Goal: Task Accomplishment & Management: Use online tool/utility

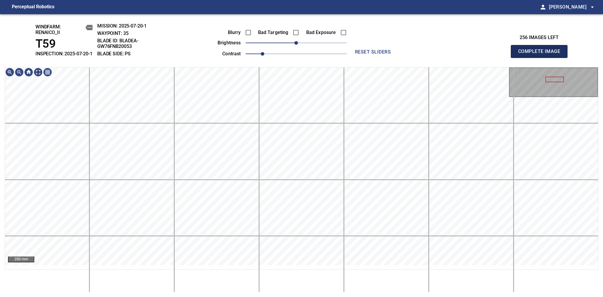
click at [458, 54] on span "Complete Image" at bounding box center [539, 51] width 44 height 8
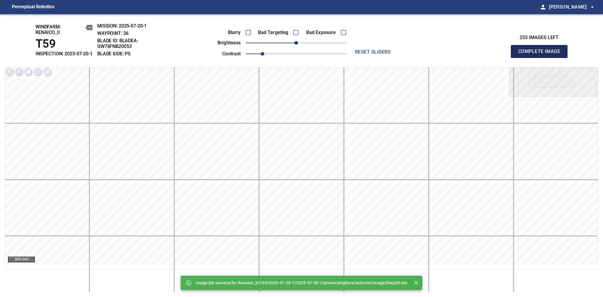
click at [458, 54] on span "Complete Image" at bounding box center [539, 51] width 44 height 8
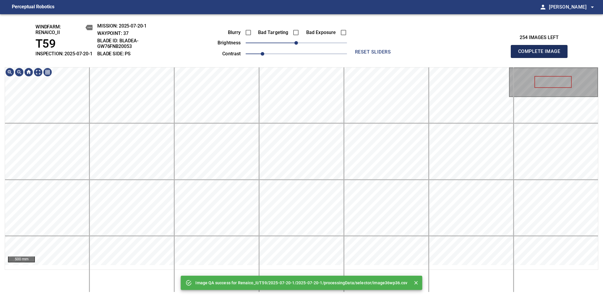
click at [458, 54] on span "Complete Image" at bounding box center [539, 51] width 44 height 8
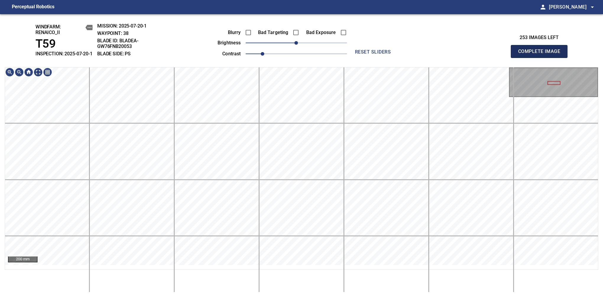
click at [458, 54] on span "Complete Image" at bounding box center [539, 51] width 44 height 8
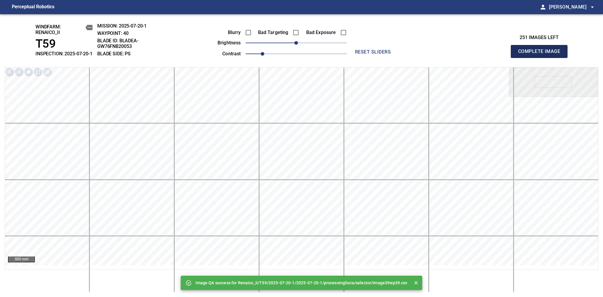
click at [458, 54] on span "Complete Image" at bounding box center [539, 51] width 44 height 8
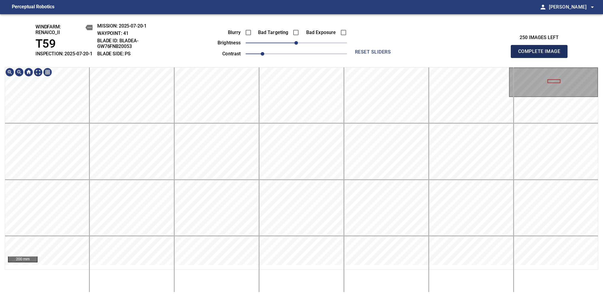
click at [458, 54] on span "Complete Image" at bounding box center [539, 51] width 44 height 8
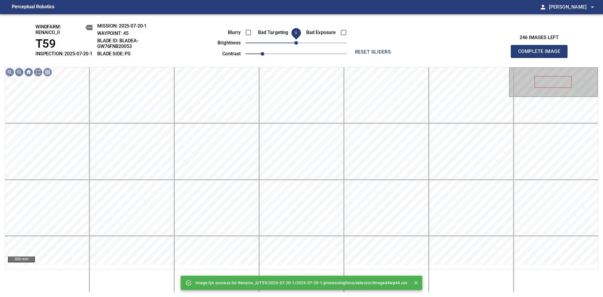
click at [298, 45] on span "0" at bounding box center [296, 43] width 4 height 4
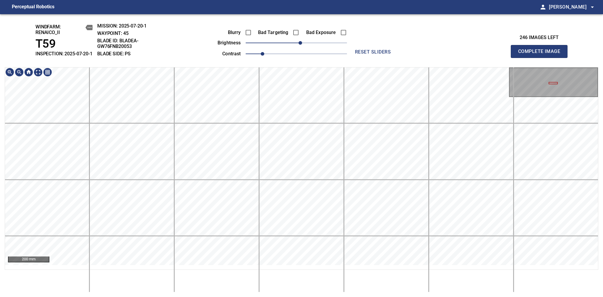
click at [359, 9] on main "Perceptual Robotics person Alex Semenov arrow_drop_down windfarm: Renaico_II T5…" at bounding box center [301, 148] width 603 height 297
click at [279, 54] on div "windfarm: Renaico_II T59 INSPECTION: 2025-07-20-1 MISSION: 2025-07-20-1 WAYPOIN…" at bounding box center [301, 155] width 603 height 283
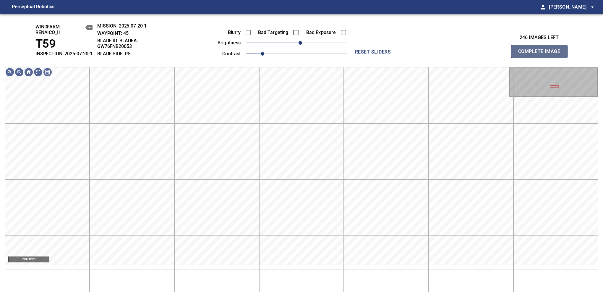
click at [458, 54] on span "Complete Image" at bounding box center [539, 51] width 44 height 8
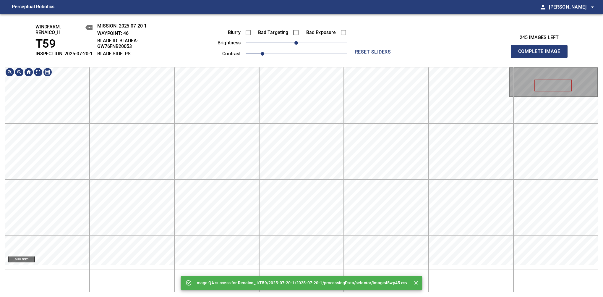
click at [309, 13] on main "Perceptual Robotics person Alex Semenov arrow_drop_down Image QA success for Re…" at bounding box center [301, 148] width 603 height 297
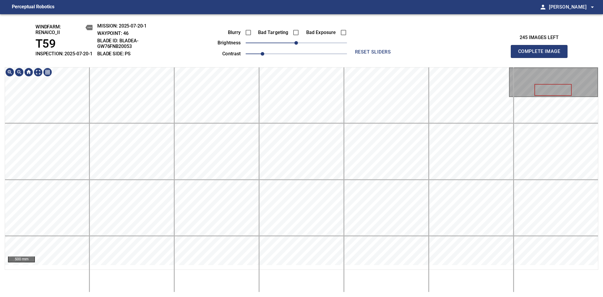
click at [317, 57] on div "windfarm: Renaico_II T59 INSPECTION: 2025-07-20-1 MISSION: 2025-07-20-1 WAYPOIN…" at bounding box center [301, 155] width 603 height 283
click at [304, 0] on html "Perceptual Robotics person Alex Semenov arrow_drop_down windfarm: Renaico_II T5…" at bounding box center [301, 148] width 603 height 297
click at [313, 0] on html "Perceptual Robotics person Alex Semenov arrow_drop_down windfarm: Renaico_II T5…" at bounding box center [301, 148] width 603 height 297
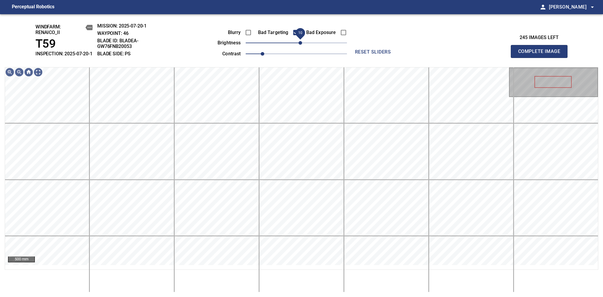
click at [301, 45] on span "10" at bounding box center [301, 43] width 4 height 4
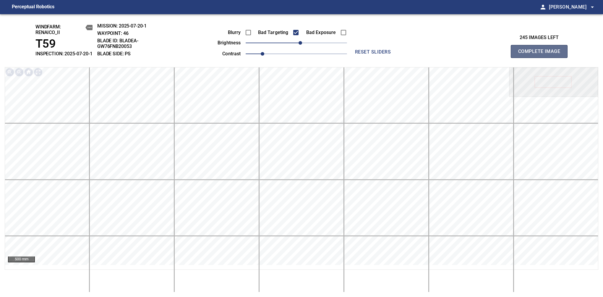
click at [458, 54] on span "Complete Image" at bounding box center [539, 51] width 44 height 8
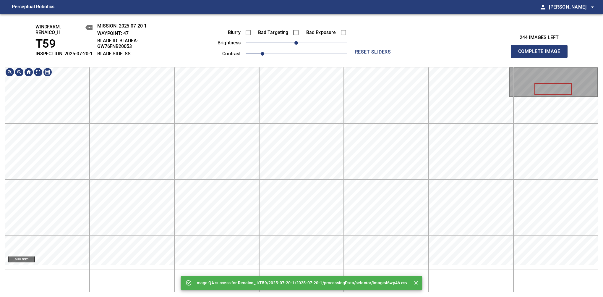
click at [310, 47] on div "Image QA success for Renaico_II/T59/2025-07-20-1/2025-07-20-1/processingData/se…" at bounding box center [301, 155] width 603 height 283
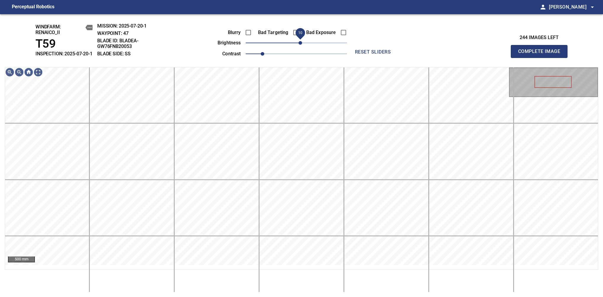
click at [302, 45] on span "10" at bounding box center [301, 43] width 4 height 4
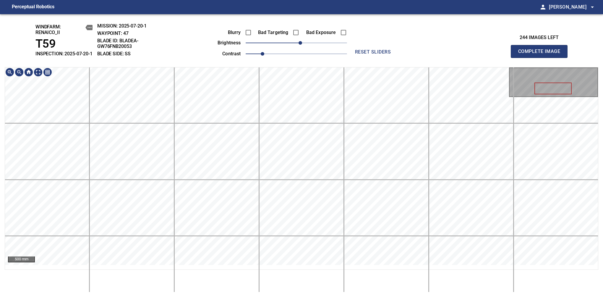
click at [299, 32] on div "windfarm: Renaico_II T59 INSPECTION: 2025-07-20-1 MISSION: 2025-07-20-1 WAYPOIN…" at bounding box center [301, 155] width 603 height 283
click at [458, 54] on span "Complete Image" at bounding box center [539, 51] width 44 height 8
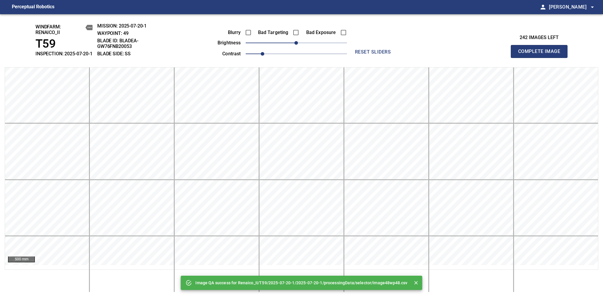
click at [458, 54] on span "Complete Image" at bounding box center [539, 51] width 44 height 8
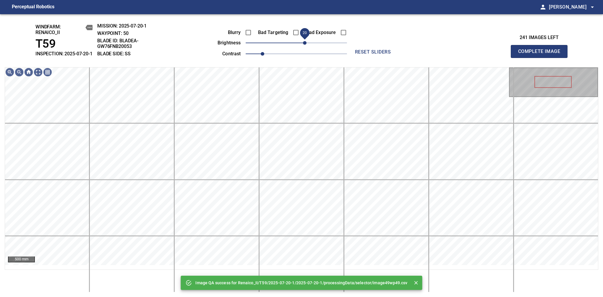
drag, startPoint x: 298, startPoint y: 49, endPoint x: 304, endPoint y: 47, distance: 6.5
click at [304, 45] on span "20" at bounding box center [305, 43] width 4 height 4
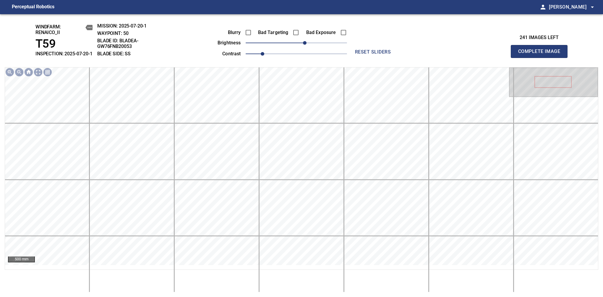
click at [458, 54] on span "Complete Image" at bounding box center [539, 51] width 44 height 8
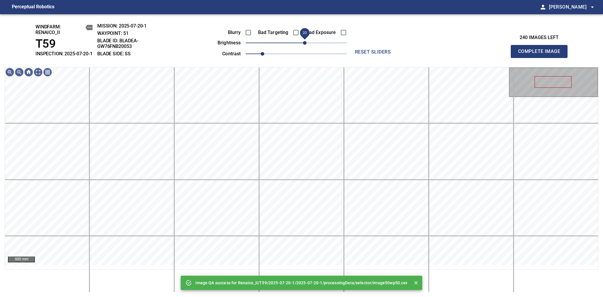
drag, startPoint x: 301, startPoint y: 50, endPoint x: 306, endPoint y: 50, distance: 4.4
click at [306, 45] on span "20" at bounding box center [305, 43] width 4 height 4
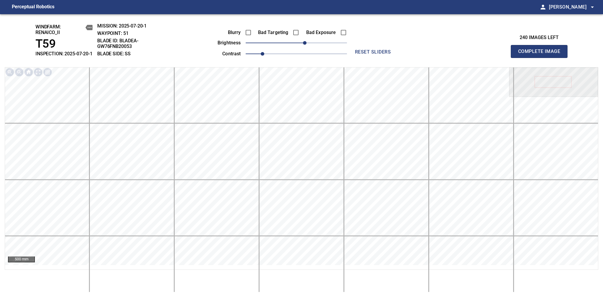
click at [458, 54] on span "Complete Image" at bounding box center [539, 51] width 44 height 8
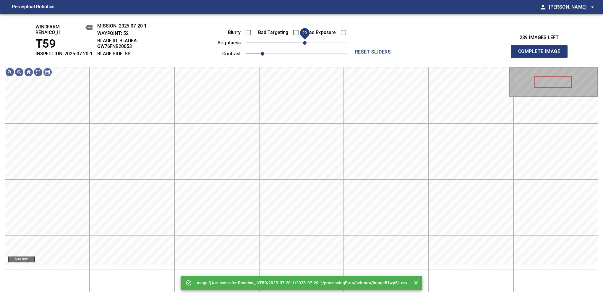
drag, startPoint x: 299, startPoint y: 49, endPoint x: 304, endPoint y: 46, distance: 6.6
click at [304, 45] on span "20" at bounding box center [305, 43] width 4 height 4
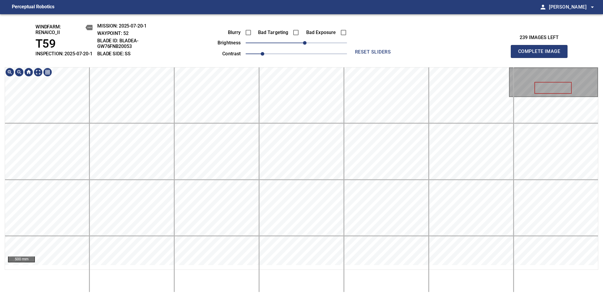
click at [330, 17] on div "windfarm: Renaico_II T59 INSPECTION: 2025-07-20-1 MISSION: 2025-07-20-1 WAYPOIN…" at bounding box center [301, 155] width 603 height 283
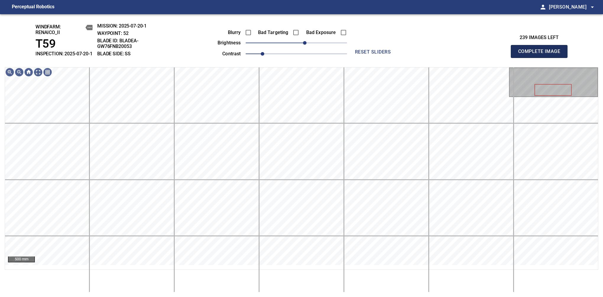
click at [458, 54] on span "Complete Image" at bounding box center [539, 51] width 44 height 8
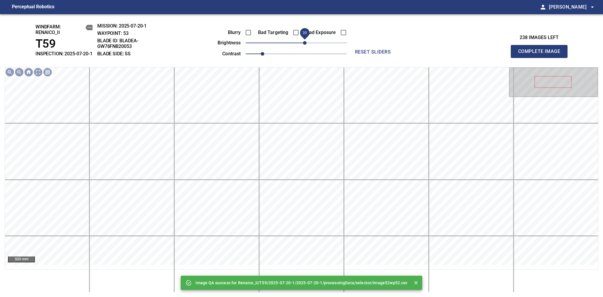
click at [304, 45] on span "20" at bounding box center [305, 43] width 4 height 4
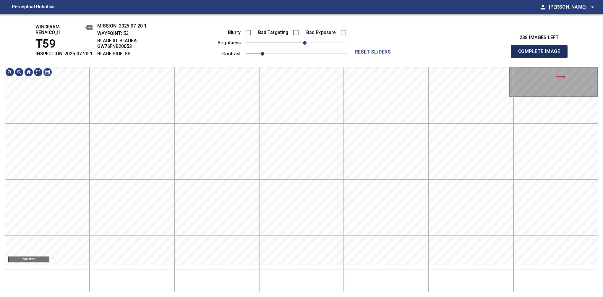
click at [458, 54] on span "Complete Image" at bounding box center [539, 51] width 44 height 8
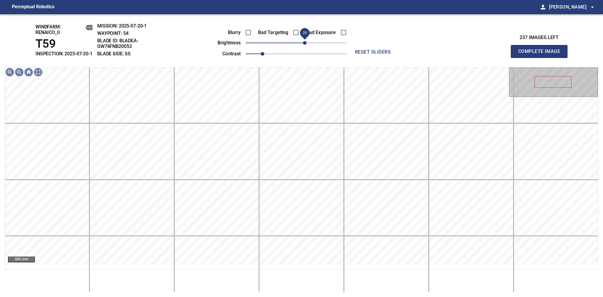
drag, startPoint x: 298, startPoint y: 51, endPoint x: 304, endPoint y: 50, distance: 6.3
click at [304, 45] on span "20" at bounding box center [305, 43] width 4 height 4
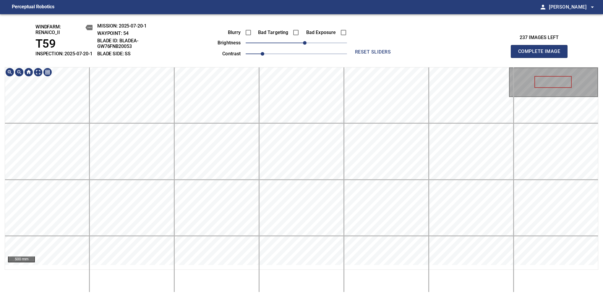
click at [328, 72] on div "500 mm" at bounding box center [302, 168] width 594 height 202
click at [458, 54] on span "Complete Image" at bounding box center [539, 51] width 44 height 8
drag, startPoint x: 297, startPoint y: 51, endPoint x: 305, endPoint y: 51, distance: 8.0
click at [305, 45] on span "20" at bounding box center [305, 43] width 4 height 4
click at [351, 66] on div "windfarm: Renaico_II T59 INSPECTION: 2025-07-20-1 MISSION: 2025-07-20-1 WAYPOIN…" at bounding box center [301, 155] width 603 height 283
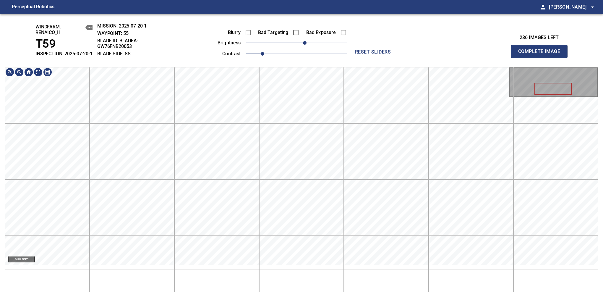
click at [458, 54] on span "Complete Image" at bounding box center [539, 51] width 44 height 8
drag, startPoint x: 299, startPoint y: 49, endPoint x: 303, endPoint y: 46, distance: 5.1
click at [303, 45] on span "20" at bounding box center [305, 43] width 4 height 4
click at [458, 54] on span "Complete Image" at bounding box center [539, 51] width 44 height 8
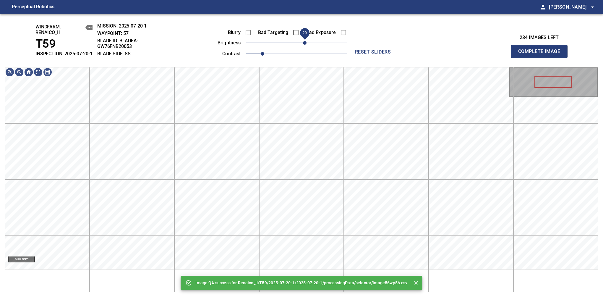
drag, startPoint x: 298, startPoint y: 47, endPoint x: 304, endPoint y: 44, distance: 6.7
click at [304, 44] on span "20" at bounding box center [305, 43] width 4 height 4
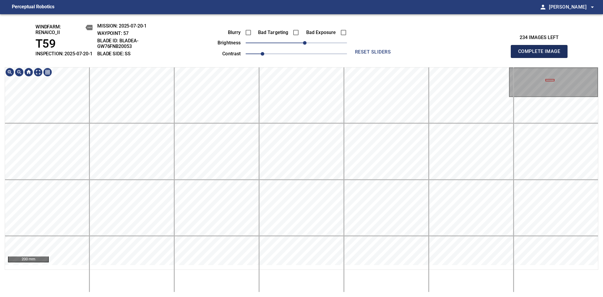
click at [458, 54] on span "Complete Image" at bounding box center [539, 51] width 44 height 8
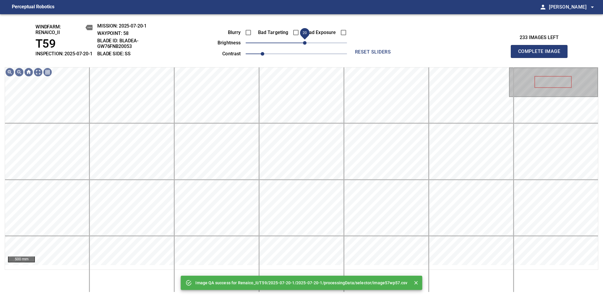
drag, startPoint x: 297, startPoint y: 46, endPoint x: 305, endPoint y: 47, distance: 8.3
click at [305, 45] on span "20" at bounding box center [305, 43] width 4 height 4
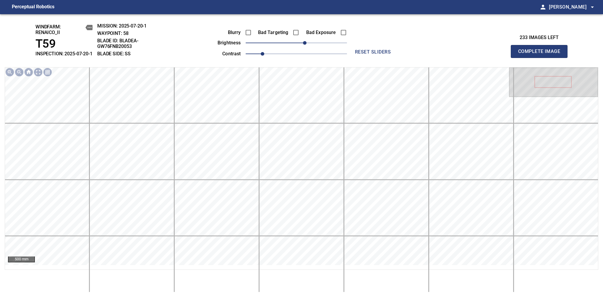
click at [458, 54] on span "Complete Image" at bounding box center [539, 51] width 44 height 8
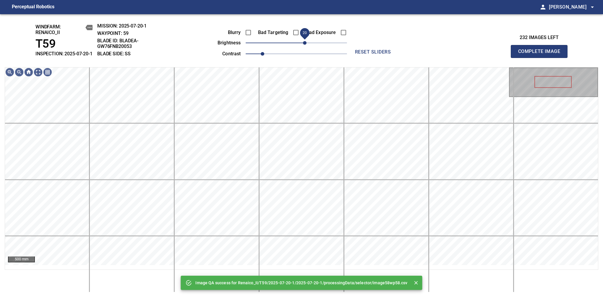
drag, startPoint x: 299, startPoint y: 48, endPoint x: 304, endPoint y: 48, distance: 4.8
click at [304, 45] on span "20" at bounding box center [305, 43] width 4 height 4
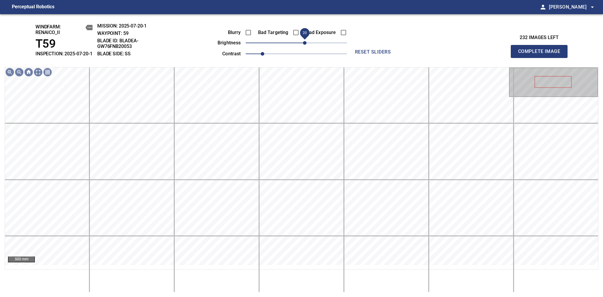
click at [458, 54] on span "Complete Image" at bounding box center [539, 51] width 44 height 8
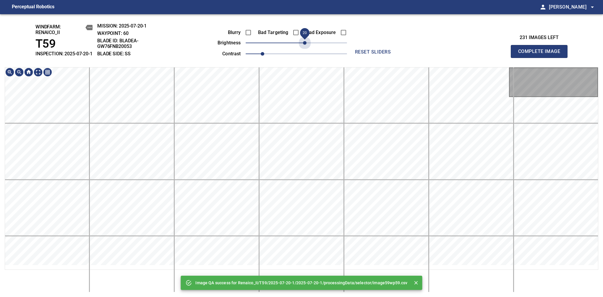
click at [304, 47] on span "20" at bounding box center [296, 43] width 101 height 8
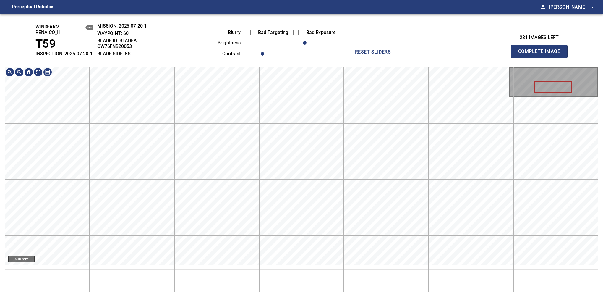
click at [458, 54] on span "Complete Image" at bounding box center [539, 51] width 44 height 8
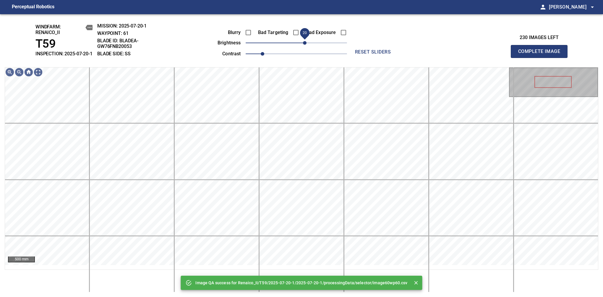
click at [304, 45] on span "20" at bounding box center [305, 43] width 4 height 4
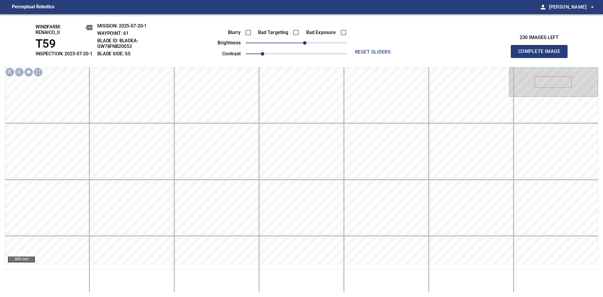
click at [458, 54] on span "Complete Image" at bounding box center [539, 51] width 44 height 8
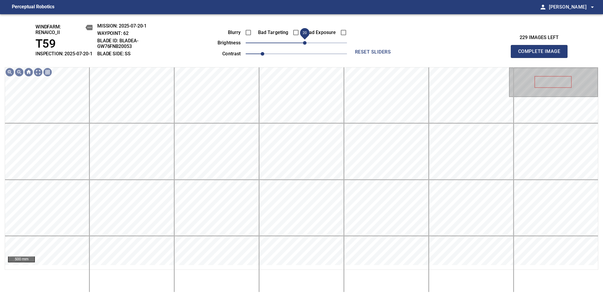
drag, startPoint x: 303, startPoint y: 48, endPoint x: 306, endPoint y: 48, distance: 3.3
click at [306, 45] on span "20" at bounding box center [305, 43] width 4 height 4
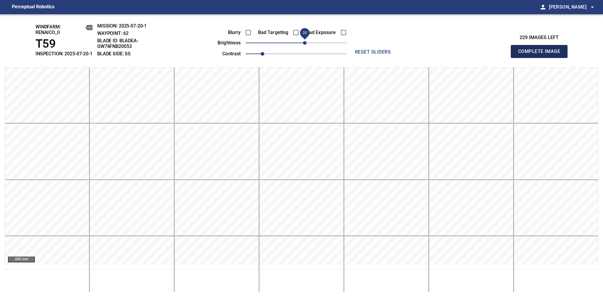
click at [458, 54] on span "Complete Image" at bounding box center [539, 51] width 44 height 8
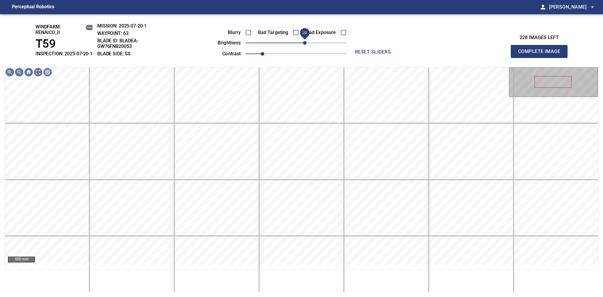
drag, startPoint x: 298, startPoint y: 53, endPoint x: 304, endPoint y: 52, distance: 6.0
click at [304, 45] on span "20" at bounding box center [305, 43] width 4 height 4
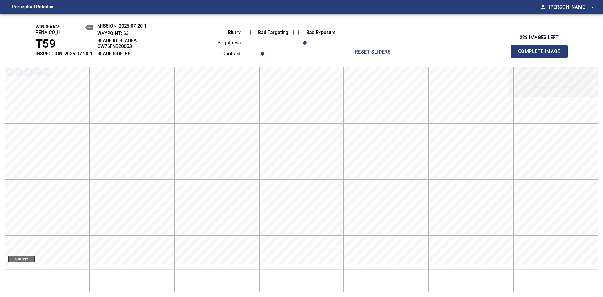
click at [458, 54] on span "Complete Image" at bounding box center [539, 51] width 44 height 8
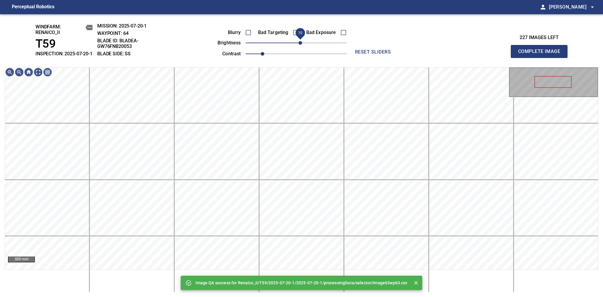
click at [301, 45] on span "10" at bounding box center [301, 43] width 4 height 4
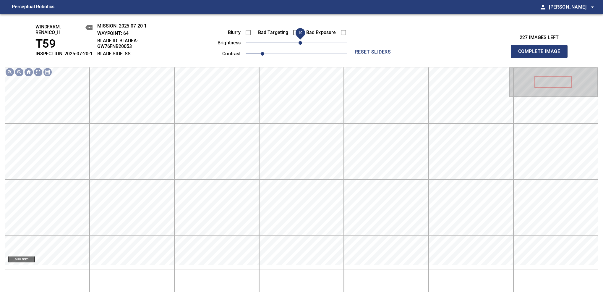
click at [301, 45] on span "10" at bounding box center [301, 43] width 4 height 4
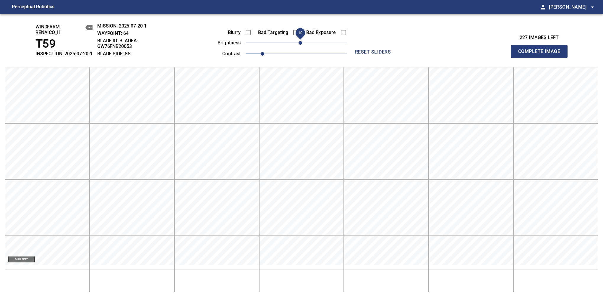
click at [299, 45] on span "10" at bounding box center [301, 43] width 4 height 4
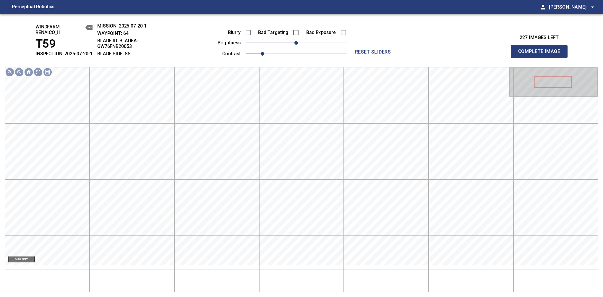
click at [458, 54] on span "Complete Image" at bounding box center [539, 51] width 44 height 8
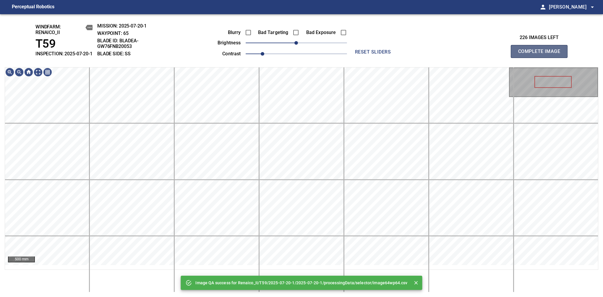
click at [458, 54] on span "Complete Image" at bounding box center [539, 51] width 44 height 8
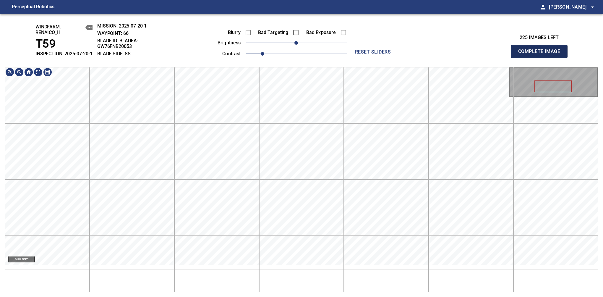
click at [458, 54] on span "Complete Image" at bounding box center [539, 51] width 44 height 8
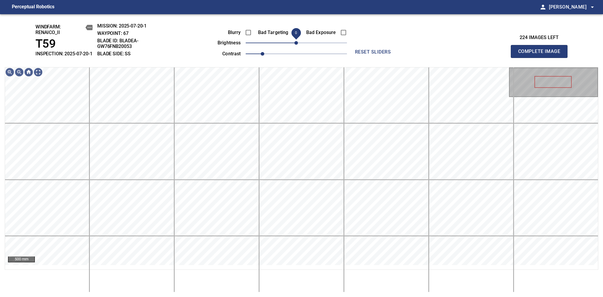
drag, startPoint x: 301, startPoint y: 50, endPoint x: 295, endPoint y: 53, distance: 6.6
click at [295, 45] on span "0" at bounding box center [296, 43] width 4 height 4
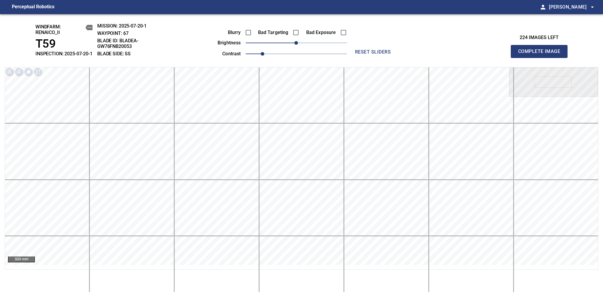
click at [458, 54] on span "Complete Image" at bounding box center [539, 51] width 44 height 8
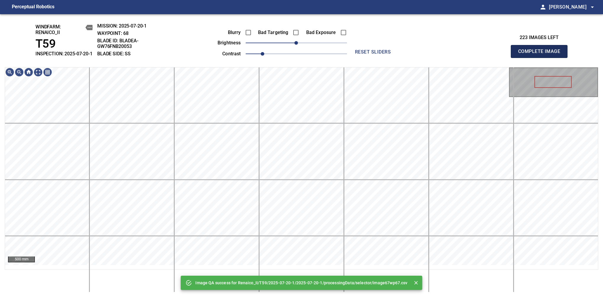
click at [458, 54] on span "Complete Image" at bounding box center [539, 51] width 44 height 8
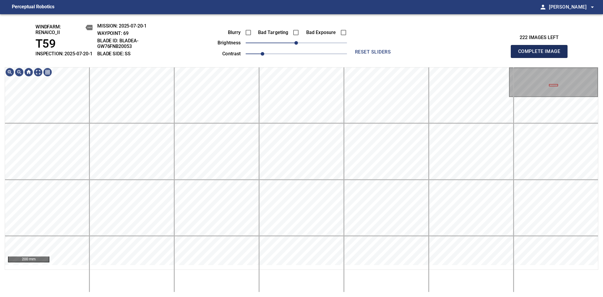
click at [458, 54] on span "Complete Image" at bounding box center [539, 51] width 44 height 8
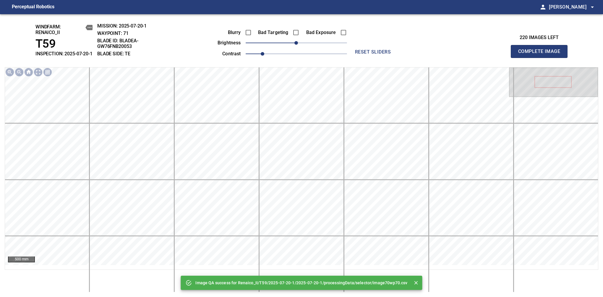
click at [458, 54] on span "Complete Image" at bounding box center [539, 51] width 44 height 8
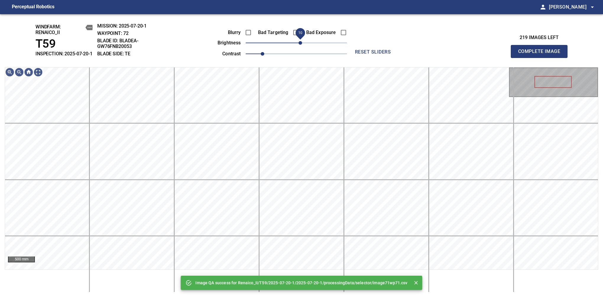
click at [300, 45] on span "10" at bounding box center [301, 43] width 4 height 4
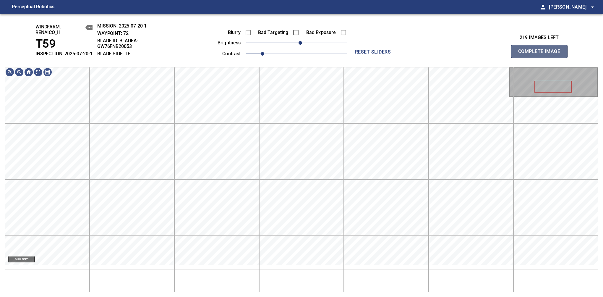
drag, startPoint x: 538, startPoint y: 60, endPoint x: 325, endPoint y: 71, distance: 213.4
click at [458, 54] on span "Complete Image" at bounding box center [539, 51] width 44 height 8
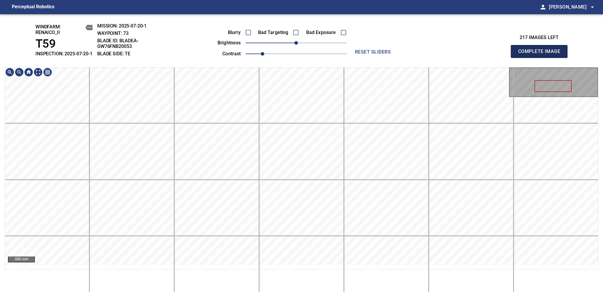
click at [458, 54] on span "Complete Image" at bounding box center [539, 51] width 44 height 8
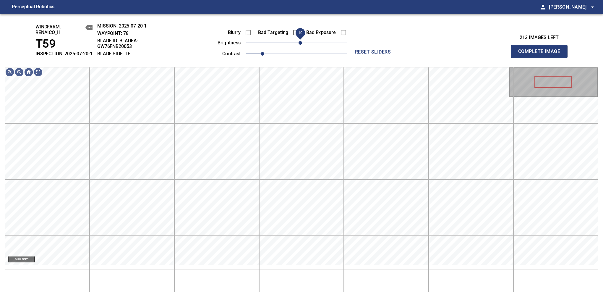
click at [299, 45] on span "10" at bounding box center [301, 43] width 4 height 4
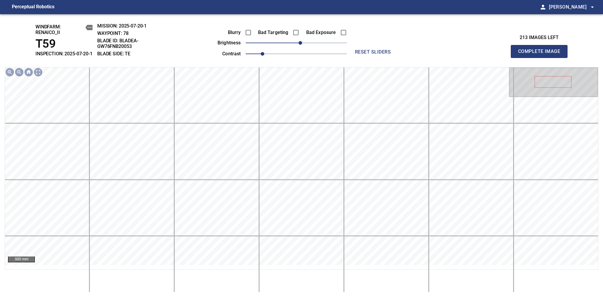
click at [458, 54] on span "Complete Image" at bounding box center [539, 51] width 44 height 8
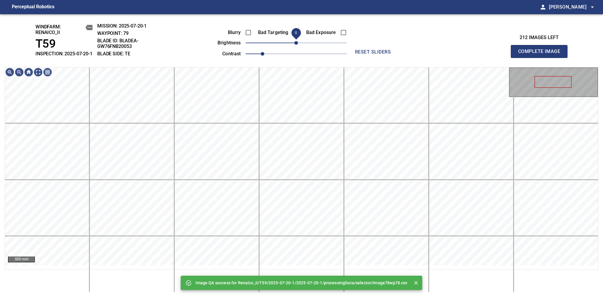
click at [297, 45] on span "0" at bounding box center [296, 43] width 4 height 4
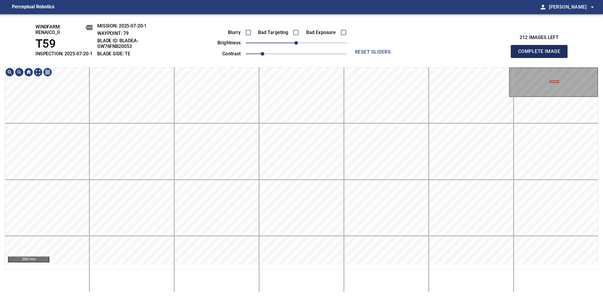
click at [458, 54] on span "Complete Image" at bounding box center [539, 51] width 44 height 8
click at [361, 275] on html "Perceptual Robotics person Alex Semenov arrow_drop_down windfarm: Renaico_II T5…" at bounding box center [301, 148] width 603 height 297
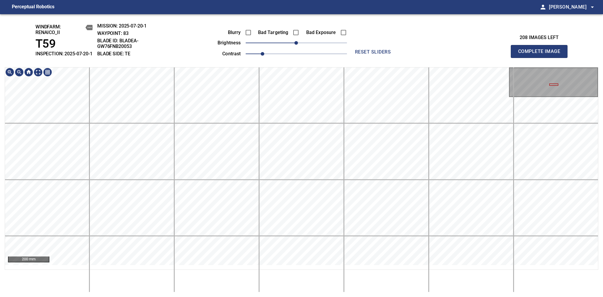
click at [357, 275] on html "Perceptual Robotics person Alex Semenov arrow_drop_down windfarm: Renaico_II T5…" at bounding box center [301, 148] width 603 height 297
click at [458, 54] on span "Complete Image" at bounding box center [539, 51] width 44 height 8
click at [384, 275] on html "Perceptual Robotics person Alex Semenov arrow_drop_down windfarm: Renaico_II T5…" at bounding box center [301, 148] width 603 height 297
click at [458, 54] on span "Complete Image" at bounding box center [539, 51] width 44 height 8
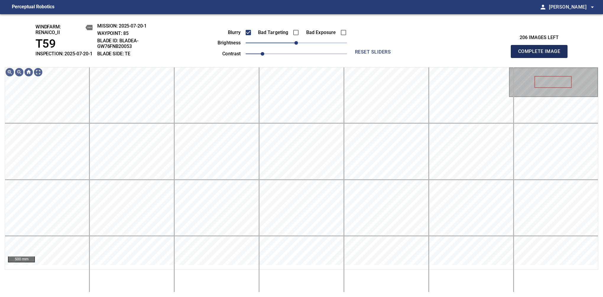
click at [458, 54] on span "Complete Image" at bounding box center [539, 51] width 44 height 8
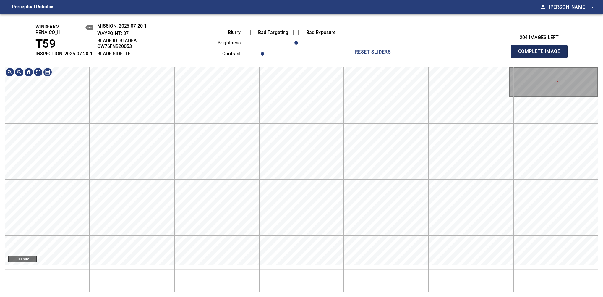
click at [458, 54] on span "Complete Image" at bounding box center [539, 51] width 44 height 8
click at [328, 61] on div "windfarm: Renaico_II T59 INSPECTION: 2025-07-20-1 MISSION: 2025-07-20-1 WAYPOIN…" at bounding box center [301, 155] width 603 height 283
click at [458, 54] on span "Complete Image" at bounding box center [539, 51] width 44 height 8
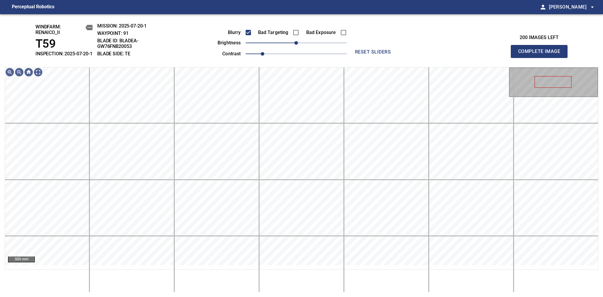
click at [458, 54] on span "Complete Image" at bounding box center [539, 51] width 44 height 8
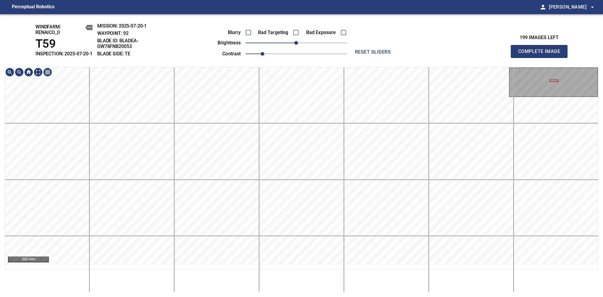
click at [324, 51] on div "windfarm: Renaico_II T59 INSPECTION: 2025-07-20-1 MISSION: 2025-07-20-1 WAYPOIN…" at bounding box center [301, 155] width 603 height 283
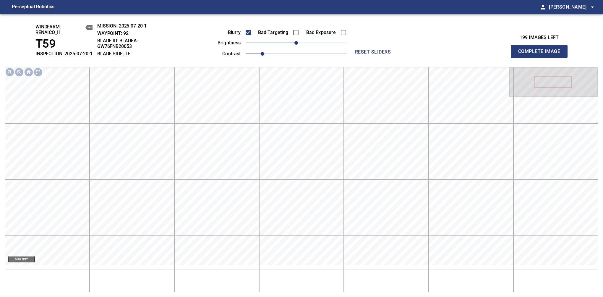
click at [458, 54] on span "Complete Image" at bounding box center [539, 51] width 44 height 8
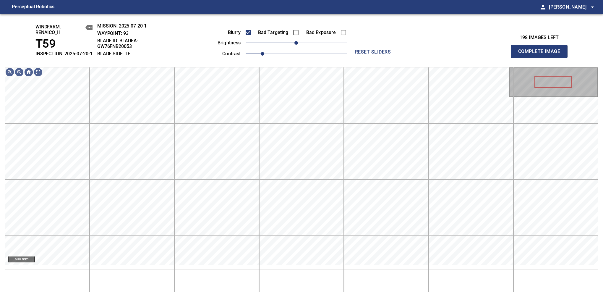
click at [458, 54] on span "Complete Image" at bounding box center [539, 51] width 44 height 8
drag, startPoint x: 545, startPoint y: 58, endPoint x: 256, endPoint y: 40, distance: 289.9
click at [458, 54] on span "Complete Image" at bounding box center [539, 51] width 44 height 8
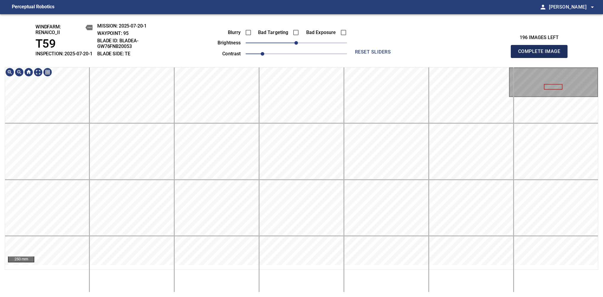
click at [458, 54] on span "Complete Image" at bounding box center [539, 51] width 44 height 8
drag, startPoint x: 300, startPoint y: 49, endPoint x: 304, endPoint y: 49, distance: 4.1
click at [304, 45] on span "20" at bounding box center [305, 43] width 4 height 4
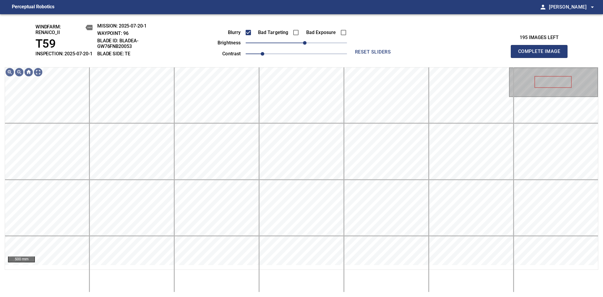
click at [458, 54] on span "Complete Image" at bounding box center [539, 51] width 44 height 8
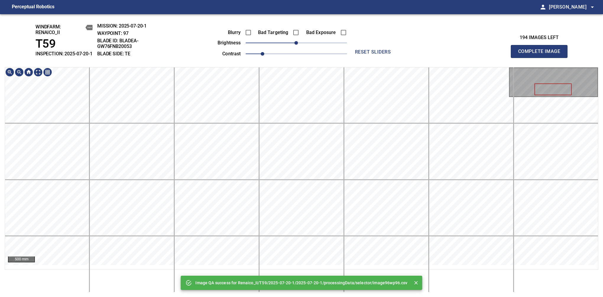
click at [294, 27] on div "Image QA success for Renaico_II/T59/2025-07-20-1/2025-07-20-1/processingData/se…" at bounding box center [301, 155] width 603 height 283
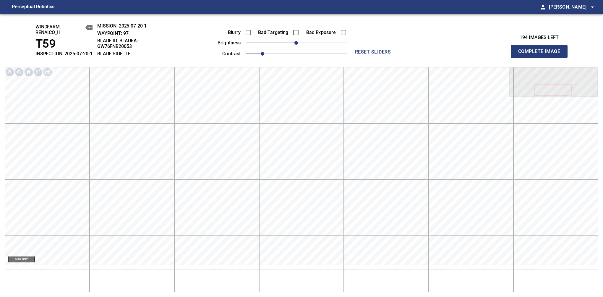
click at [306, 46] on div "Blurry Bad Targeting Bad Exposure brightness 0 contrast 1" at bounding box center [275, 42] width 143 height 32
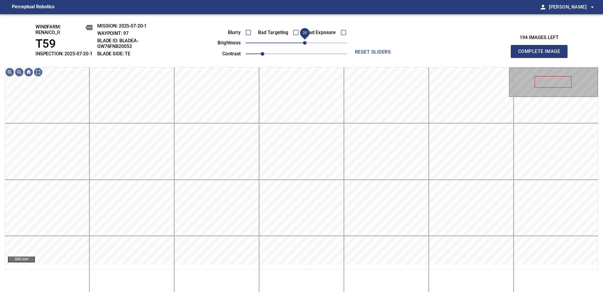
drag, startPoint x: 297, startPoint y: 48, endPoint x: 305, endPoint y: 52, distance: 8.6
click at [305, 45] on span "20" at bounding box center [305, 43] width 4 height 4
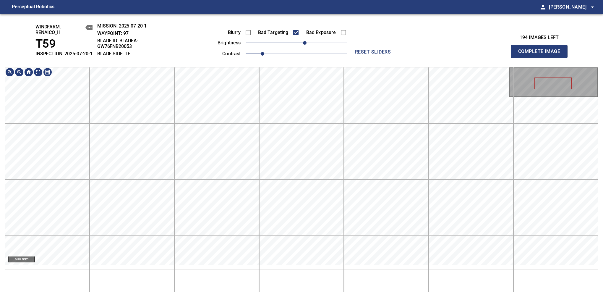
click at [300, 0] on html "Perceptual Robotics person Alex Semenov arrow_drop_down windfarm: Renaico_II T5…" at bounding box center [301, 148] width 603 height 297
click at [244, 275] on div "200 mm" at bounding box center [302, 179] width 594 height 225
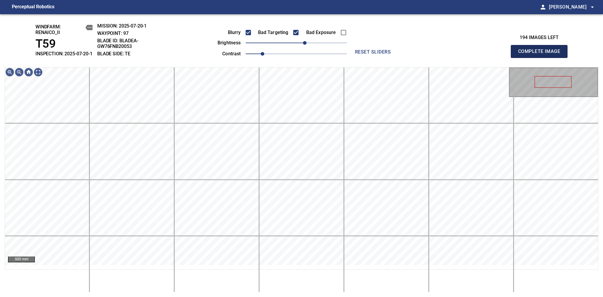
click at [458, 54] on span "Complete Image" at bounding box center [539, 51] width 44 height 8
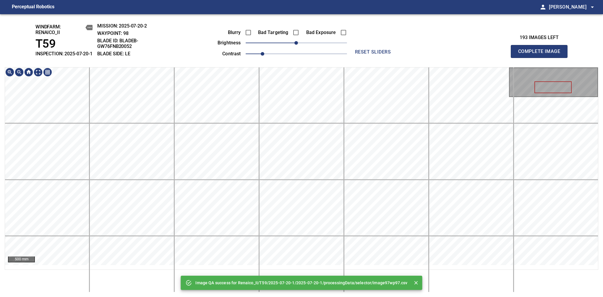
click at [301, 26] on div "Image QA success for Renaico_II/T59/2025-07-20-1/2025-07-20-1/processingData/se…" at bounding box center [301, 155] width 603 height 283
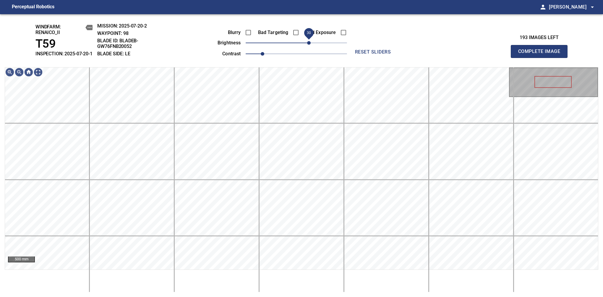
drag, startPoint x: 299, startPoint y: 51, endPoint x: 309, endPoint y: 47, distance: 10.2
click at [309, 45] on span "30" at bounding box center [309, 43] width 4 height 4
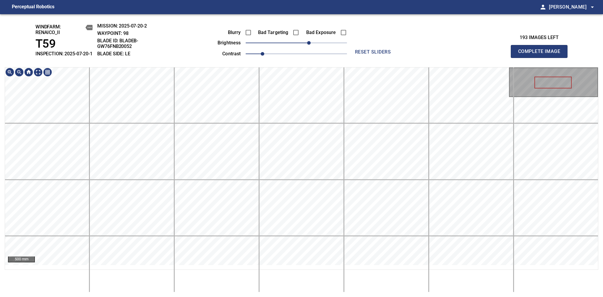
click at [273, 0] on html "Perceptual Robotics person Alex Semenov arrow_drop_down windfarm: Renaico_II T5…" at bounding box center [301, 148] width 603 height 297
click at [458, 54] on span "Complete Image" at bounding box center [539, 51] width 44 height 8
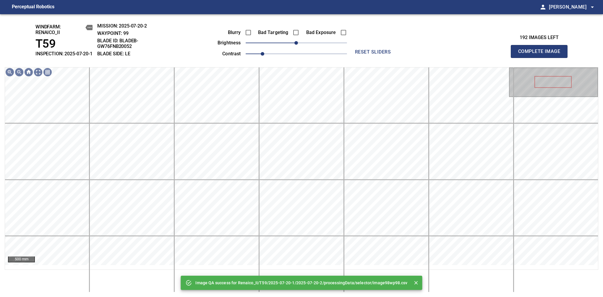
click at [307, 47] on div "Blurry Bad Targeting Bad Exposure brightness 0 contrast 1" at bounding box center [275, 42] width 143 height 32
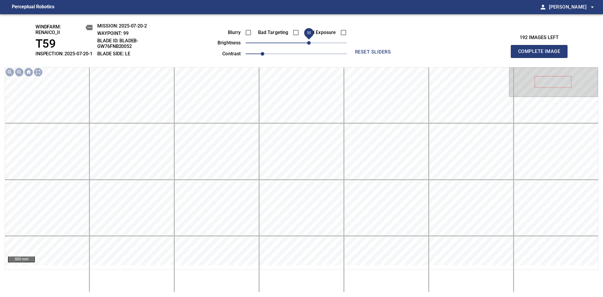
drag, startPoint x: 301, startPoint y: 49, endPoint x: 311, endPoint y: 46, distance: 10.5
click at [311, 45] on span "30" at bounding box center [309, 43] width 4 height 4
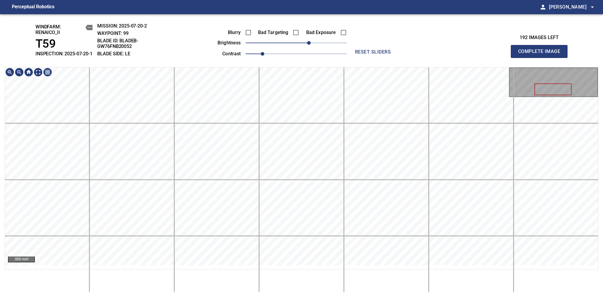
click at [320, 9] on main "Perceptual Robotics person Alex Semenov arrow_drop_down windfarm: Renaico_II T5…" at bounding box center [301, 148] width 603 height 297
click at [458, 54] on span "Complete Image" at bounding box center [539, 51] width 44 height 8
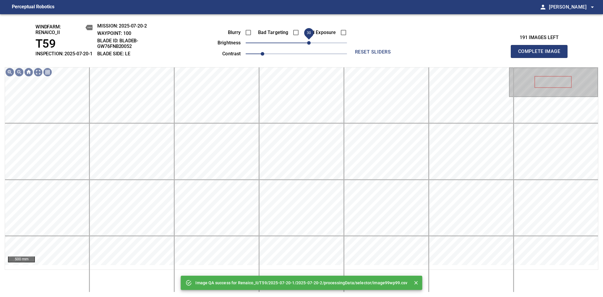
drag, startPoint x: 306, startPoint y: 49, endPoint x: 309, endPoint y: 48, distance: 3.1
click at [309, 47] on span "30" at bounding box center [296, 43] width 101 height 8
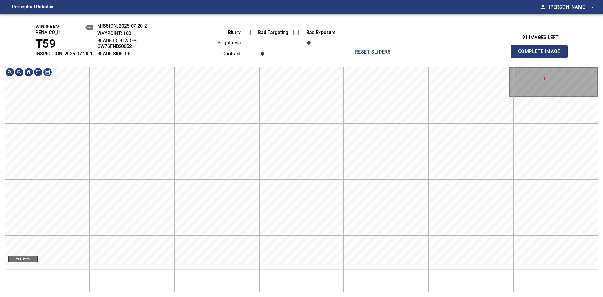
click at [93, 44] on div "windfarm: Renaico_II T59 INSPECTION: 2025-07-20-1 MISSION: 2025-07-20-2 WAYPOIN…" at bounding box center [301, 155] width 603 height 283
click at [368, 52] on div "windfarm: Renaico_II T59 INSPECTION: 2025-07-20-1 MISSION: 2025-07-20-2 WAYPOIN…" at bounding box center [301, 155] width 603 height 283
click at [312, 5] on main "Perceptual Robotics person Alex Semenov arrow_drop_down windfarm: Renaico_II T5…" at bounding box center [301, 148] width 603 height 297
click at [458, 54] on span "Complete Image" at bounding box center [539, 51] width 44 height 8
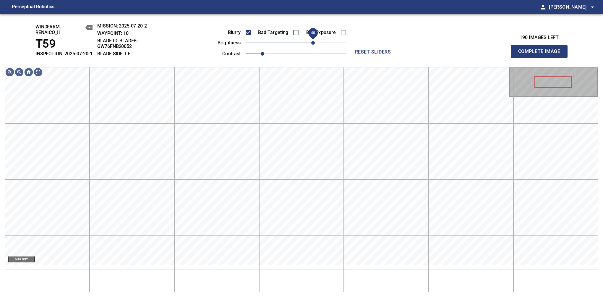
drag, startPoint x: 296, startPoint y: 49, endPoint x: 314, endPoint y: 47, distance: 17.8
click at [314, 45] on span "40" at bounding box center [313, 43] width 4 height 4
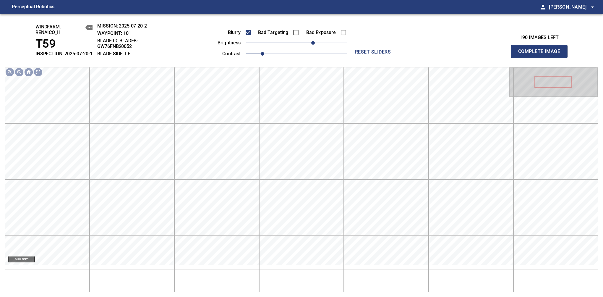
click at [458, 54] on span "Complete Image" at bounding box center [539, 51] width 44 height 8
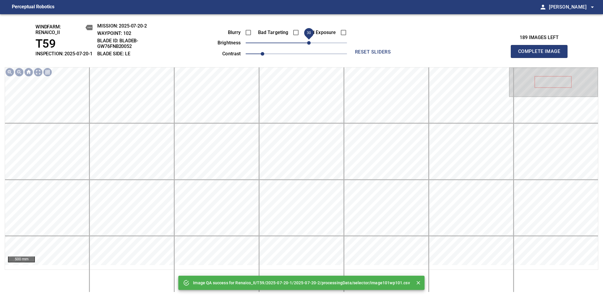
drag, startPoint x: 302, startPoint y: 46, endPoint x: 309, endPoint y: 44, distance: 7.4
click at [309, 44] on span "30" at bounding box center [309, 43] width 4 height 4
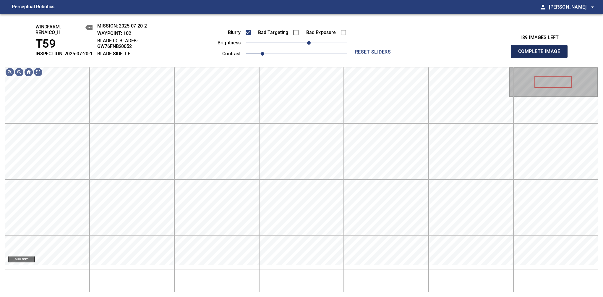
click at [458, 54] on span "Complete Image" at bounding box center [539, 51] width 44 height 8
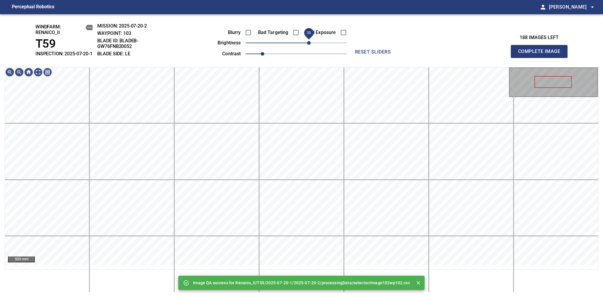
drag, startPoint x: 301, startPoint y: 47, endPoint x: 308, endPoint y: 46, distance: 7.5
click at [308, 45] on span "30" at bounding box center [309, 43] width 4 height 4
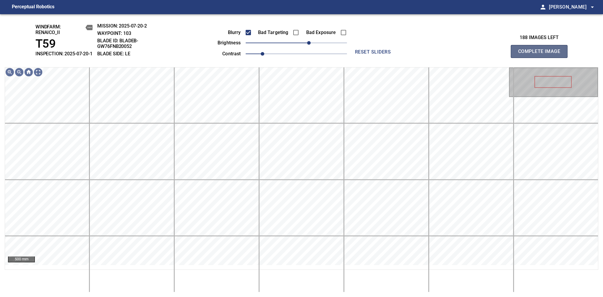
drag, startPoint x: 542, startPoint y: 54, endPoint x: 258, endPoint y: 35, distance: 284.1
click at [458, 54] on span "Complete Image" at bounding box center [539, 51] width 44 height 8
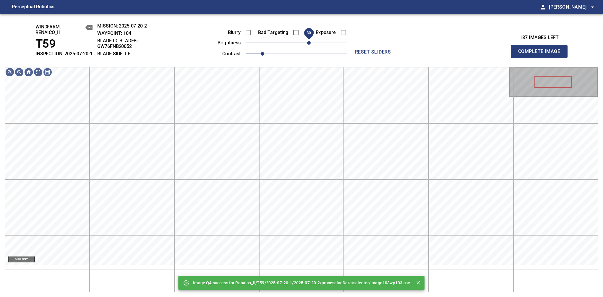
drag, startPoint x: 300, startPoint y: 50, endPoint x: 310, endPoint y: 47, distance: 10.8
click at [310, 45] on span "30" at bounding box center [309, 43] width 4 height 4
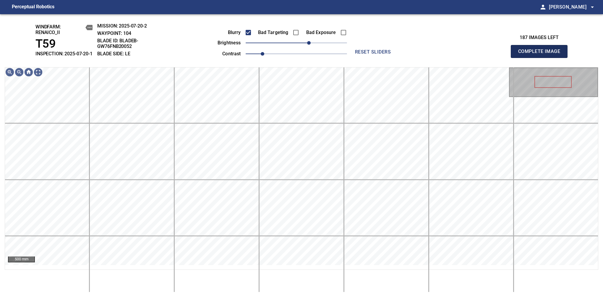
click at [458, 54] on span "Complete Image" at bounding box center [539, 51] width 44 height 8
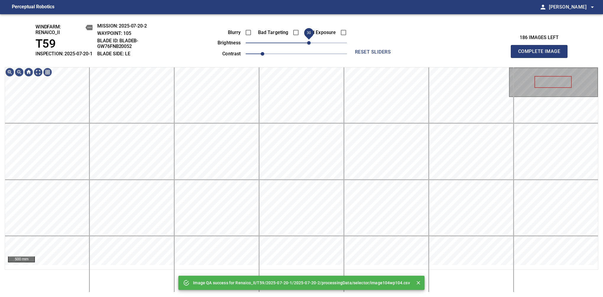
drag, startPoint x: 298, startPoint y: 50, endPoint x: 307, endPoint y: 48, distance: 9.3
click at [307, 45] on span "30" at bounding box center [309, 43] width 4 height 4
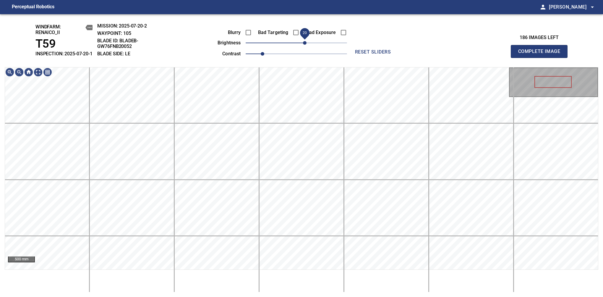
click at [305, 45] on span "20" at bounding box center [305, 43] width 4 height 4
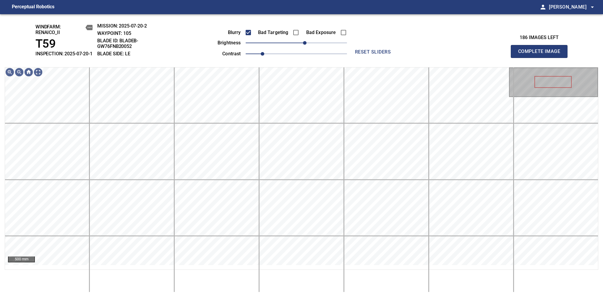
click at [458, 54] on span "Complete Image" at bounding box center [539, 51] width 44 height 8
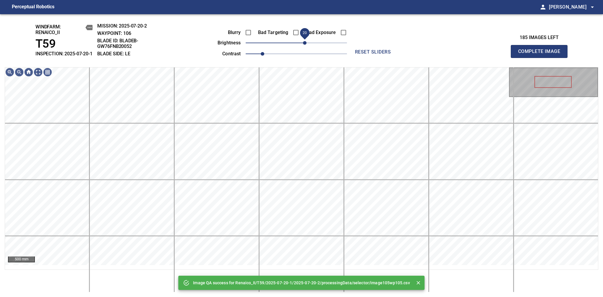
drag, startPoint x: 299, startPoint y: 49, endPoint x: 306, endPoint y: 48, distance: 7.2
click at [306, 45] on span "20" at bounding box center [305, 43] width 4 height 4
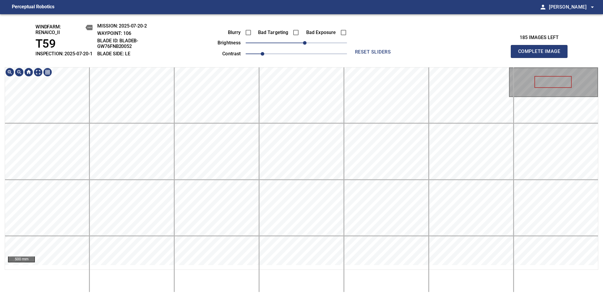
click at [303, 20] on div "windfarm: Renaico_II T59 INSPECTION: 2025-07-20-1 MISSION: 2025-07-20-2 WAYPOIN…" at bounding box center [301, 155] width 603 height 283
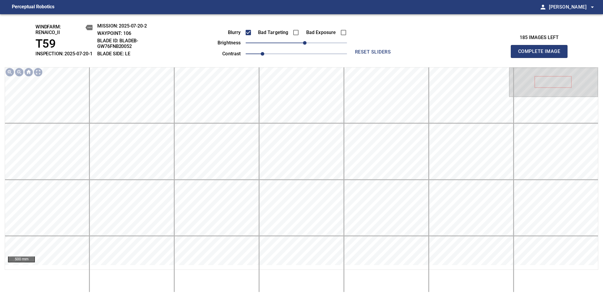
click at [458, 54] on span "Complete Image" at bounding box center [539, 51] width 44 height 8
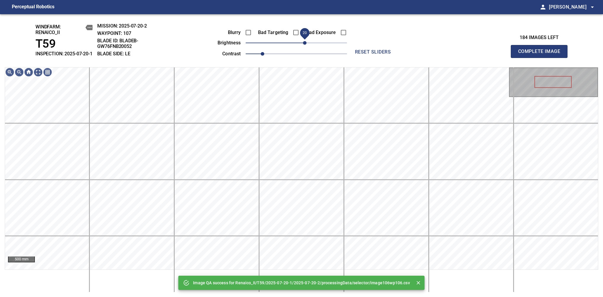
click at [305, 45] on span "20" at bounding box center [305, 43] width 4 height 4
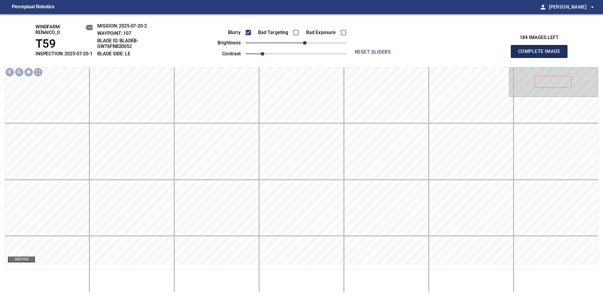
click at [458, 54] on span "Complete Image" at bounding box center [539, 51] width 44 height 8
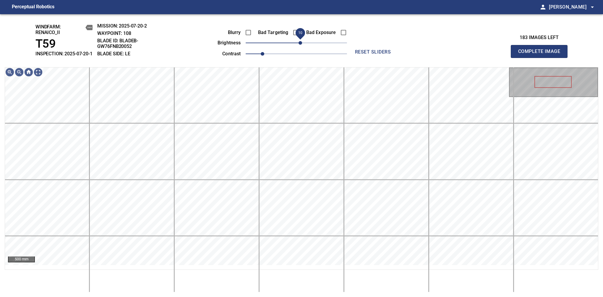
drag, startPoint x: 298, startPoint y: 48, endPoint x: 301, endPoint y: 47, distance: 3.5
click at [301, 45] on span "10" at bounding box center [301, 43] width 4 height 4
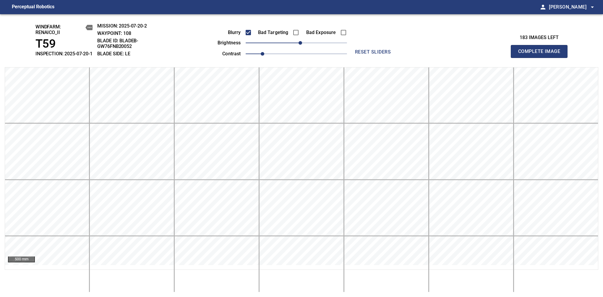
click at [458, 54] on span "Complete Image" at bounding box center [539, 51] width 44 height 8
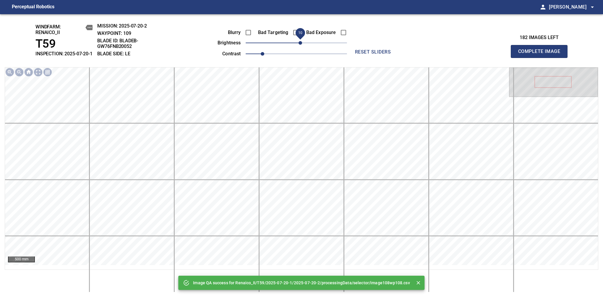
click at [301, 45] on span "10" at bounding box center [301, 43] width 4 height 4
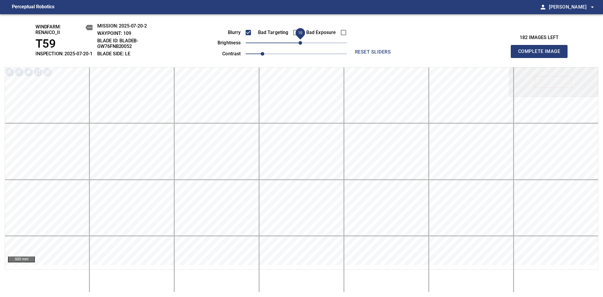
click at [302, 45] on span "10" at bounding box center [301, 43] width 4 height 4
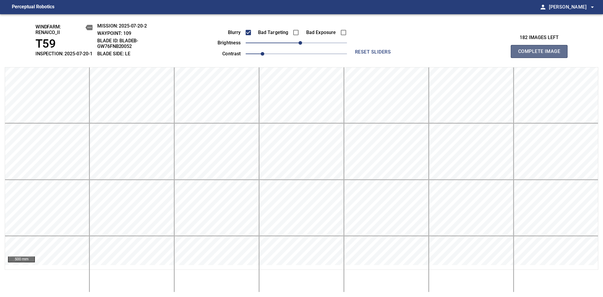
click at [458, 54] on span "Complete Image" at bounding box center [539, 51] width 44 height 8
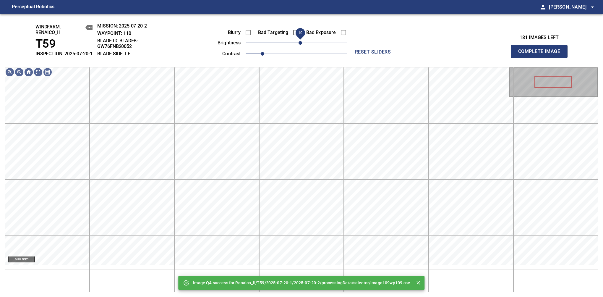
drag, startPoint x: 294, startPoint y: 47, endPoint x: 300, endPoint y: 46, distance: 5.5
click at [300, 45] on span "10" at bounding box center [301, 43] width 4 height 4
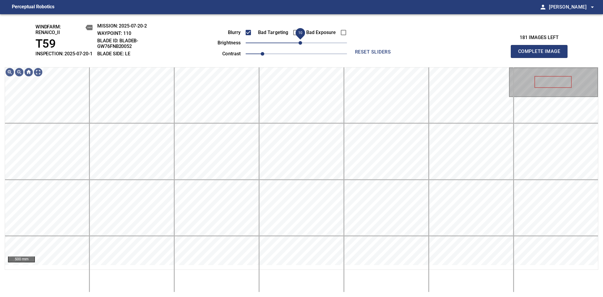
click at [302, 45] on span "10" at bounding box center [301, 43] width 4 height 4
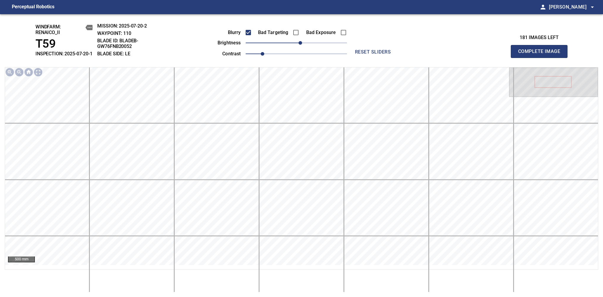
click at [458, 54] on span "Complete Image" at bounding box center [539, 51] width 44 height 8
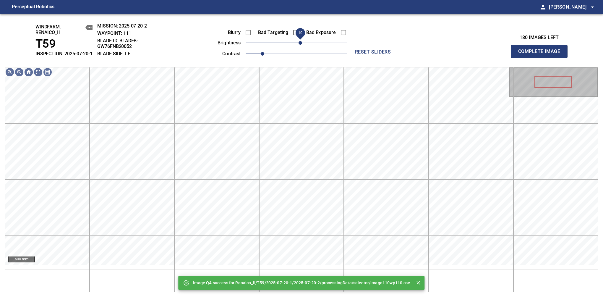
click at [301, 45] on span "10" at bounding box center [301, 43] width 4 height 4
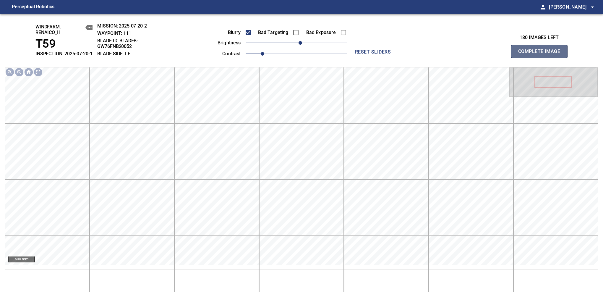
click at [458, 54] on span "Complete Image" at bounding box center [539, 51] width 44 height 8
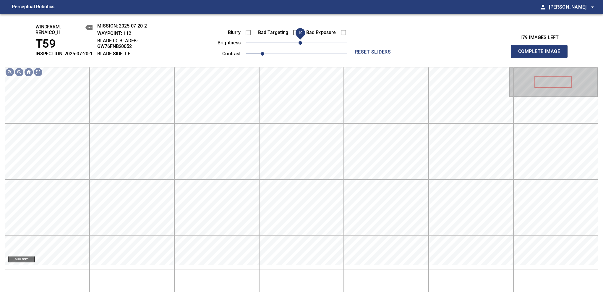
click at [302, 45] on span "10" at bounding box center [301, 43] width 4 height 4
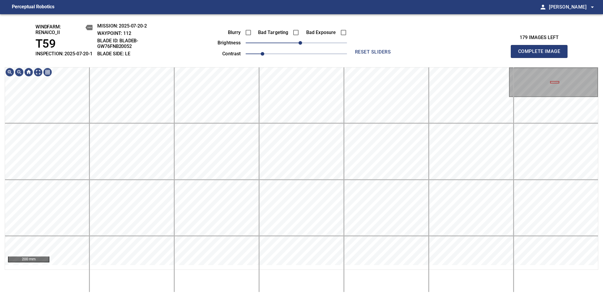
click at [255, 39] on div "Bad Targeting" at bounding box center [276, 32] width 48 height 12
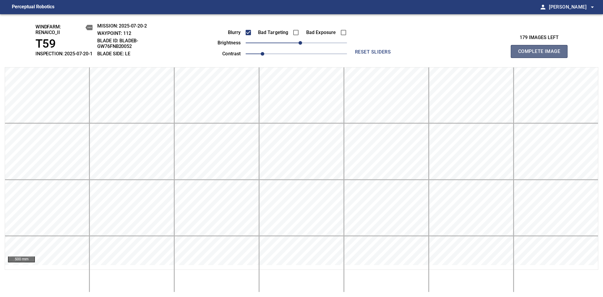
click at [458, 54] on span "Complete Image" at bounding box center [539, 51] width 44 height 8
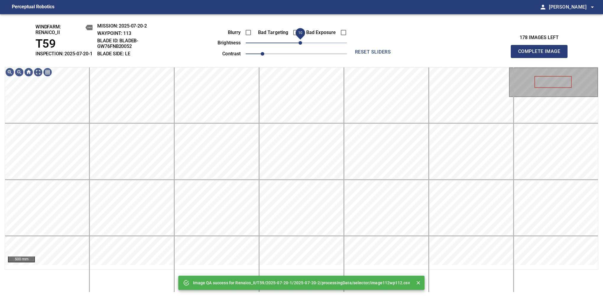
click at [301, 45] on span "10" at bounding box center [301, 43] width 4 height 4
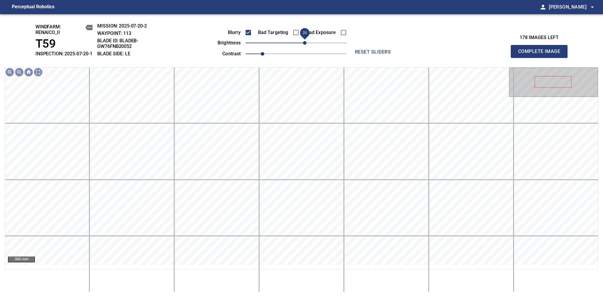
click at [303, 45] on span "20" at bounding box center [305, 43] width 4 height 4
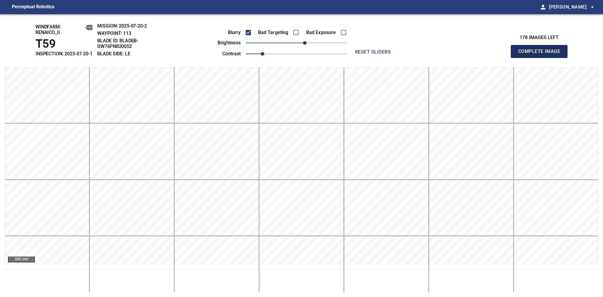
click at [458, 54] on span "Complete Image" at bounding box center [539, 51] width 44 height 8
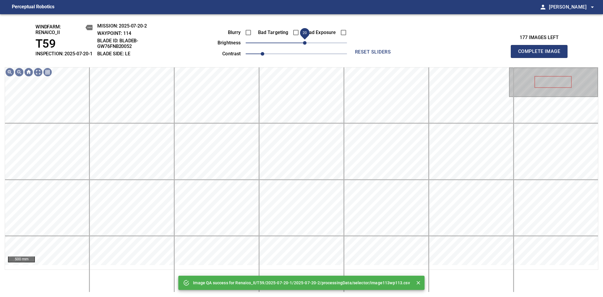
click at [304, 46] on span "20" at bounding box center [296, 43] width 101 height 8
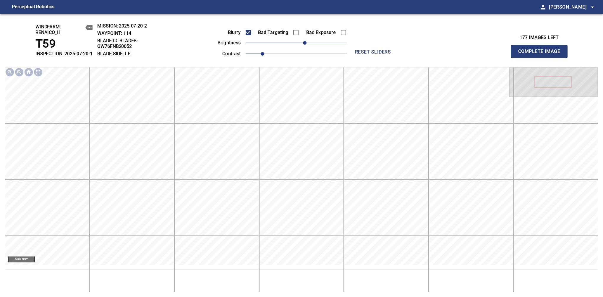
click at [458, 54] on span "Complete Image" at bounding box center [539, 51] width 44 height 8
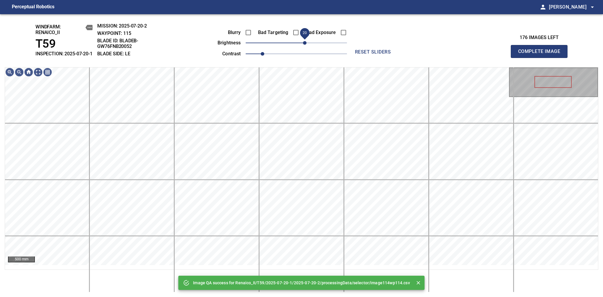
drag, startPoint x: 300, startPoint y: 50, endPoint x: 305, endPoint y: 50, distance: 4.4
click at [305, 45] on span "20" at bounding box center [305, 43] width 4 height 4
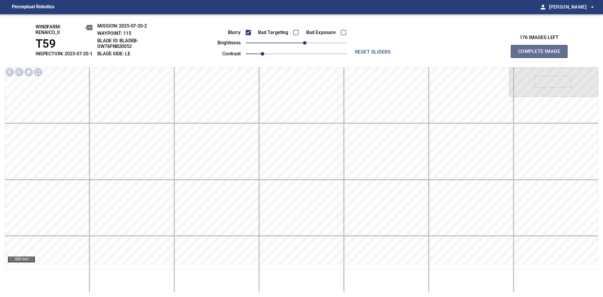
click at [458, 54] on span "Complete Image" at bounding box center [539, 51] width 44 height 8
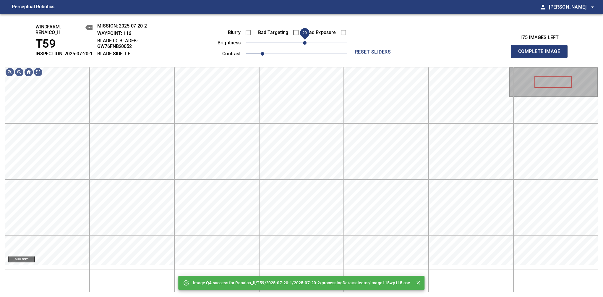
click at [304, 46] on span "20" at bounding box center [296, 43] width 101 height 8
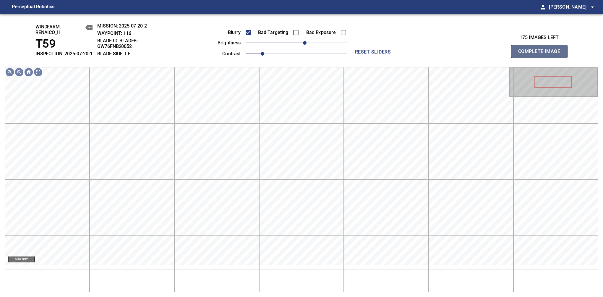
click at [458, 54] on span "Complete Image" at bounding box center [539, 51] width 44 height 8
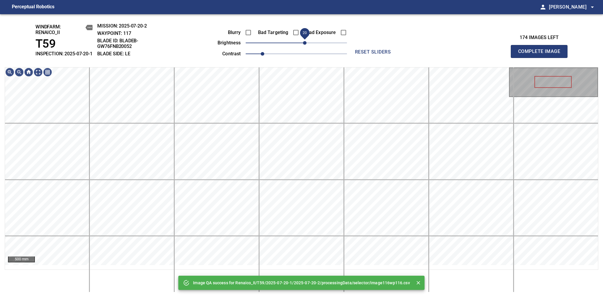
click at [305, 45] on span "20" at bounding box center [305, 43] width 4 height 4
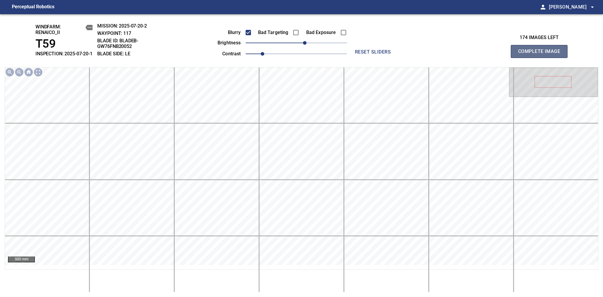
click at [458, 54] on span "Complete Image" at bounding box center [539, 51] width 44 height 8
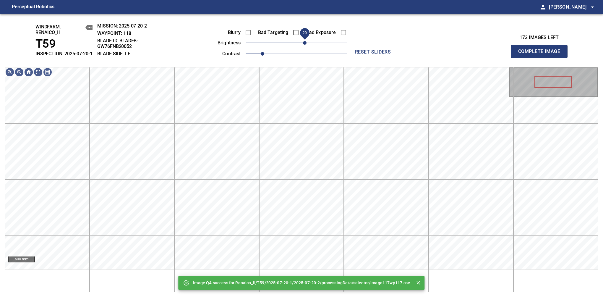
drag, startPoint x: 299, startPoint y: 49, endPoint x: 304, endPoint y: 47, distance: 5.7
click at [304, 45] on span "20" at bounding box center [305, 43] width 4 height 4
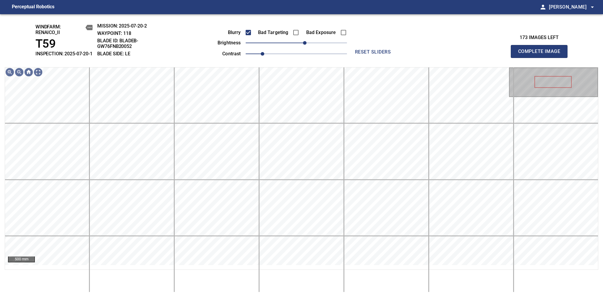
click at [458, 54] on span "Complete Image" at bounding box center [539, 51] width 44 height 8
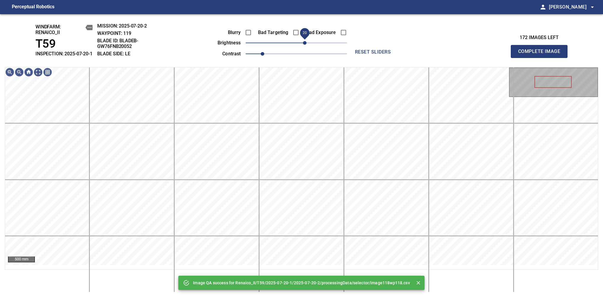
drag, startPoint x: 302, startPoint y: 49, endPoint x: 306, endPoint y: 48, distance: 4.6
click at [306, 45] on span "20" at bounding box center [305, 43] width 4 height 4
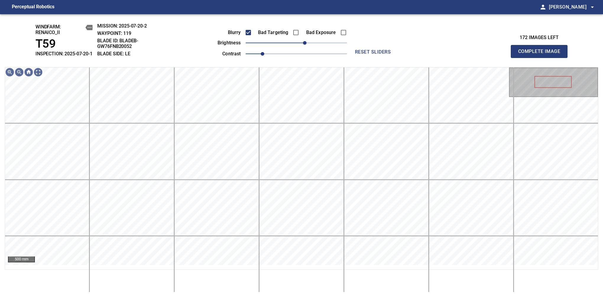
click at [458, 54] on span "Complete Image" at bounding box center [539, 51] width 44 height 8
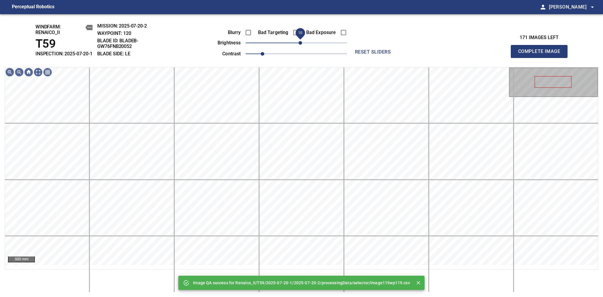
drag, startPoint x: 300, startPoint y: 50, endPoint x: 305, endPoint y: 48, distance: 5.4
click at [302, 45] on span "10" at bounding box center [301, 43] width 4 height 4
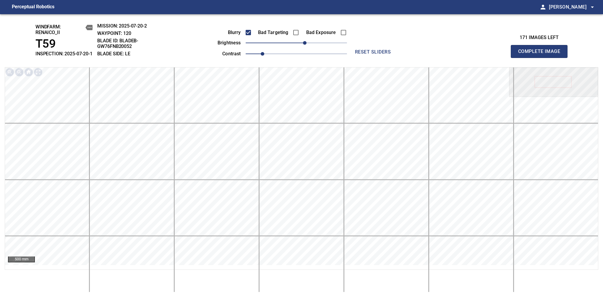
click at [458, 54] on span "Complete Image" at bounding box center [539, 51] width 44 height 8
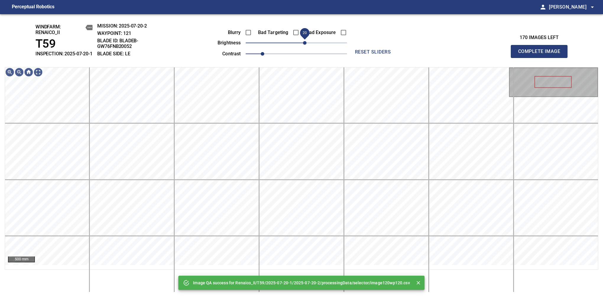
drag, startPoint x: 302, startPoint y: 51, endPoint x: 305, endPoint y: 48, distance: 3.9
click at [305, 45] on span "20" at bounding box center [305, 43] width 4 height 4
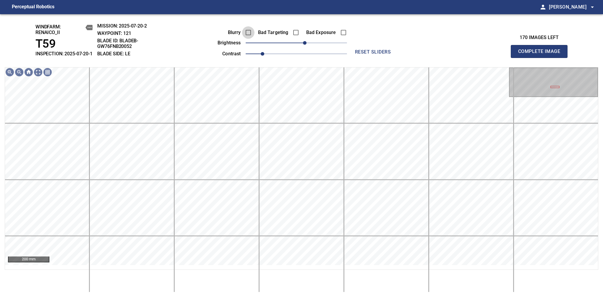
click at [248, 34] on span at bounding box center [248, 32] width 12 height 12
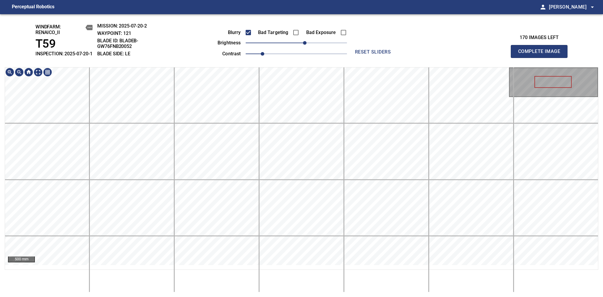
click at [458, 54] on span "Complete Image" at bounding box center [539, 51] width 44 height 8
drag, startPoint x: 542, startPoint y: 54, endPoint x: 542, endPoint y: 51, distance: 3.3
click at [458, 54] on span "Complete Image" at bounding box center [539, 51] width 44 height 8
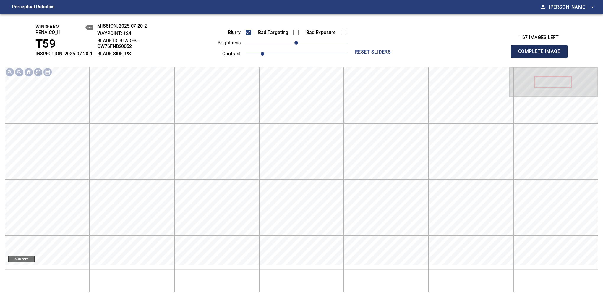
click at [458, 54] on span "Complete Image" at bounding box center [539, 51] width 44 height 8
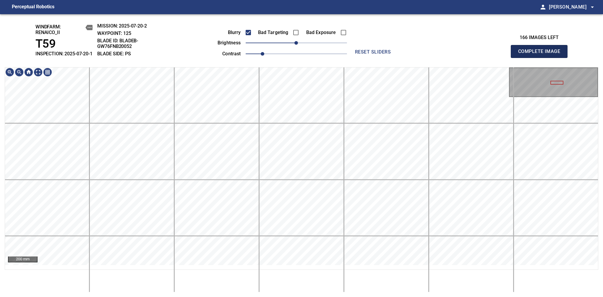
click at [458, 54] on span "Complete Image" at bounding box center [539, 51] width 44 height 8
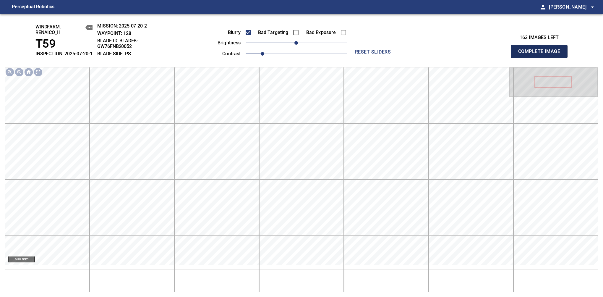
click at [458, 54] on span "Complete Image" at bounding box center [539, 51] width 44 height 8
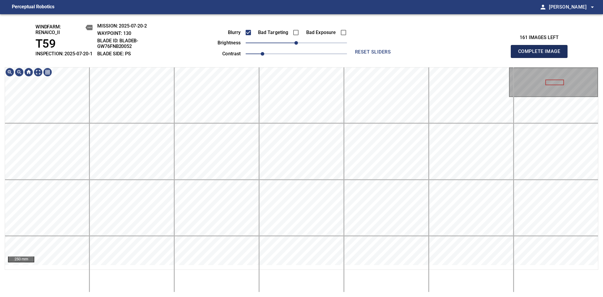
click at [458, 54] on span "Complete Image" at bounding box center [539, 51] width 44 height 8
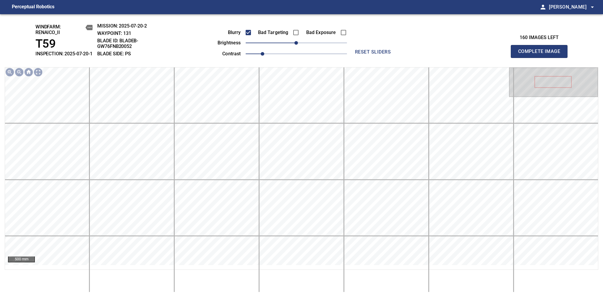
click at [458, 54] on span "Complete Image" at bounding box center [539, 51] width 44 height 8
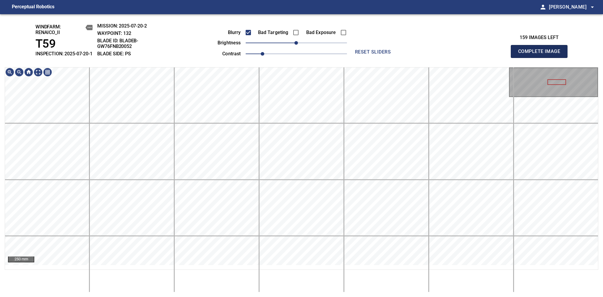
click at [458, 54] on span "Complete Image" at bounding box center [539, 51] width 44 height 8
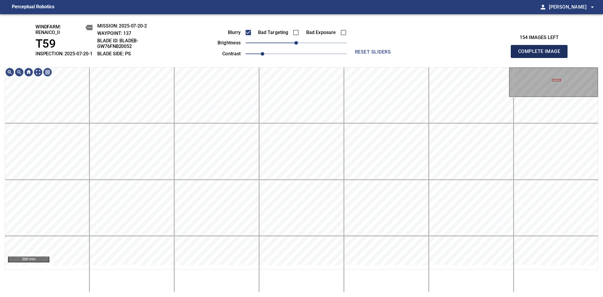
drag, startPoint x: 540, startPoint y: 57, endPoint x: 542, endPoint y: 64, distance: 7.2
click at [458, 54] on span "Complete Image" at bounding box center [539, 51] width 44 height 8
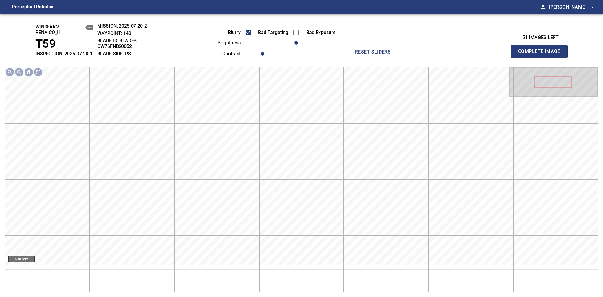
click at [458, 54] on span "Complete Image" at bounding box center [539, 51] width 44 height 8
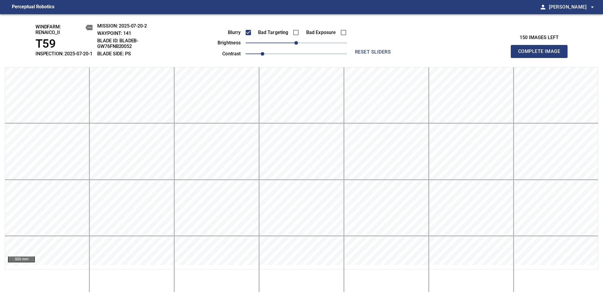
click at [458, 54] on span "Complete Image" at bounding box center [539, 51] width 44 height 8
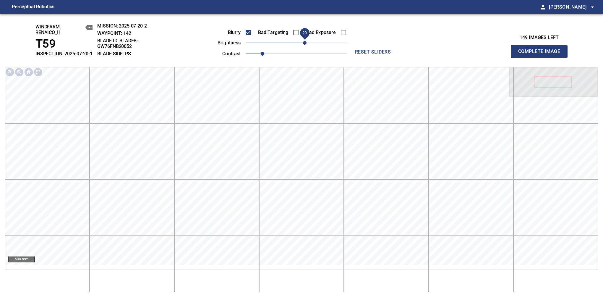
drag, startPoint x: 304, startPoint y: 47, endPoint x: 302, endPoint y: 50, distance: 3.1
click at [303, 45] on span "20" at bounding box center [305, 43] width 4 height 4
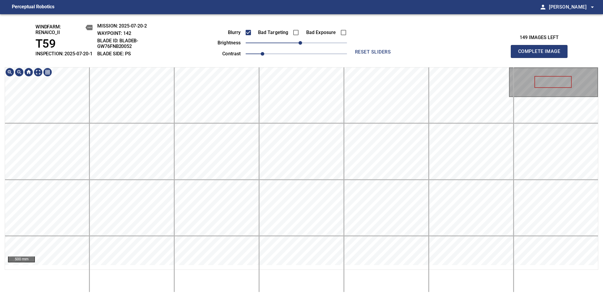
click at [358, 51] on div "windfarm: Renaico_II T59 INSPECTION: 2025-07-20-1 MISSION: 2025-07-20-2 WAYPOIN…" at bounding box center [301, 155] width 603 height 283
click at [458, 54] on span "Complete Image" at bounding box center [539, 51] width 44 height 8
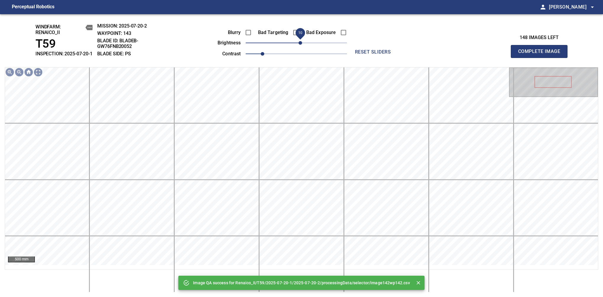
drag, startPoint x: 296, startPoint y: 47, endPoint x: 300, endPoint y: 50, distance: 4.5
click at [300, 45] on span "10" at bounding box center [301, 43] width 4 height 4
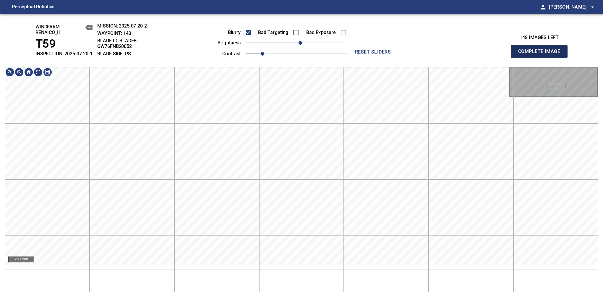
click at [458, 54] on span "Complete Image" at bounding box center [539, 51] width 44 height 8
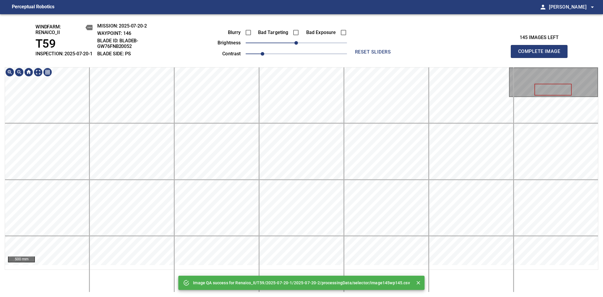
click at [313, 67] on div "Image QA success for Renaico_II/T59/2025-07-20-1/2025-07-20-2/processingData/se…" at bounding box center [301, 155] width 603 height 283
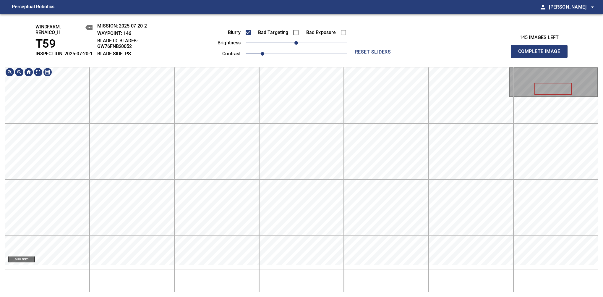
click at [308, 54] on div "windfarm: Renaico_II T59 INSPECTION: 2025-07-20-1 MISSION: 2025-07-20-2 WAYPOIN…" at bounding box center [301, 155] width 603 height 283
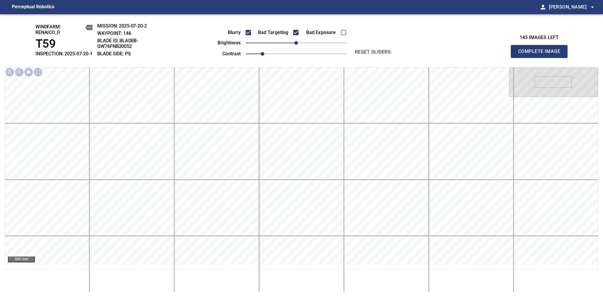
click at [458, 54] on span "Complete Image" at bounding box center [539, 51] width 44 height 8
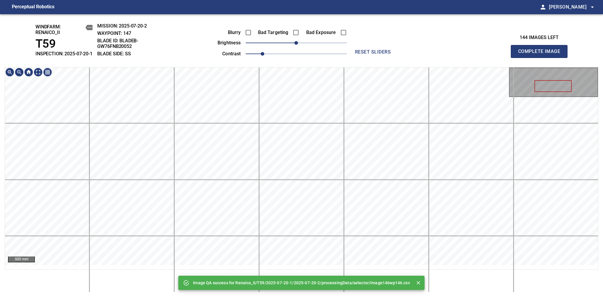
click at [323, 53] on div "Image QA success for Renaico_II/T59/2025-07-20-1/2025-07-20-2/processingData/se…" at bounding box center [301, 155] width 603 height 283
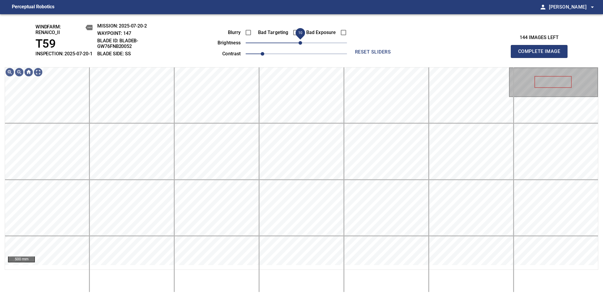
click at [299, 45] on span "10" at bounding box center [301, 43] width 4 height 4
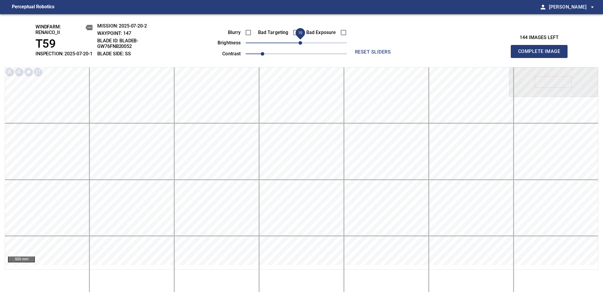
click at [300, 45] on span "10" at bounding box center [301, 43] width 4 height 4
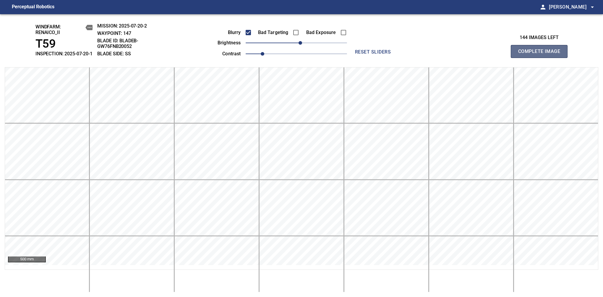
click at [458, 54] on span "Complete Image" at bounding box center [539, 51] width 44 height 8
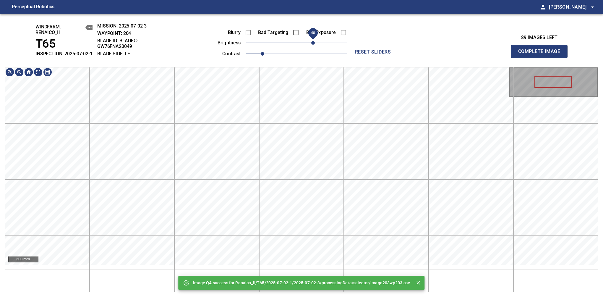
click at [313, 45] on span "40" at bounding box center [313, 43] width 4 height 4
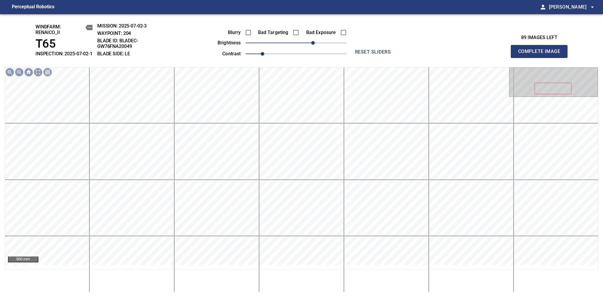
click at [542, 54] on span "Complete Image" at bounding box center [539, 51] width 44 height 8
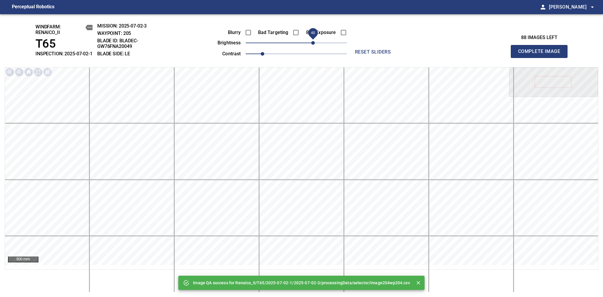
drag, startPoint x: 297, startPoint y: 46, endPoint x: 312, endPoint y: 45, distance: 15.4
click at [312, 45] on span "40" at bounding box center [313, 43] width 4 height 4
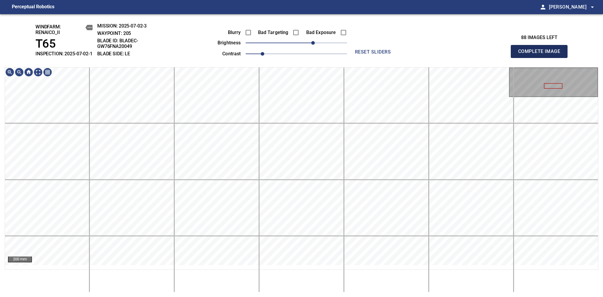
click at [542, 54] on span "Complete Image" at bounding box center [539, 51] width 44 height 8
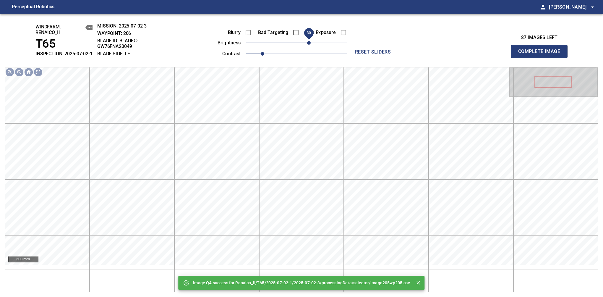
drag, startPoint x: 299, startPoint y: 48, endPoint x: 309, endPoint y: 47, distance: 10.4
click at [309, 45] on span "30" at bounding box center [309, 43] width 4 height 4
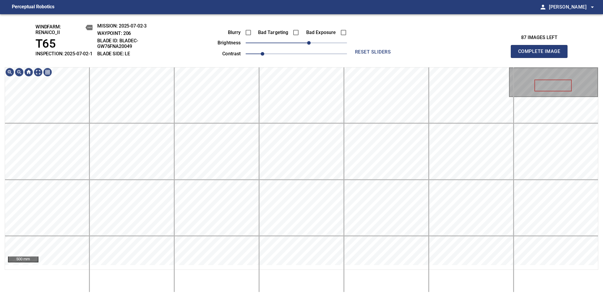
click at [542, 54] on span "Complete Image" at bounding box center [539, 51] width 44 height 8
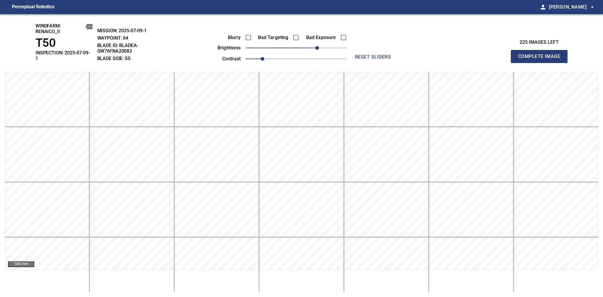
click at [542, 54] on span "Complete Image" at bounding box center [539, 56] width 44 height 8
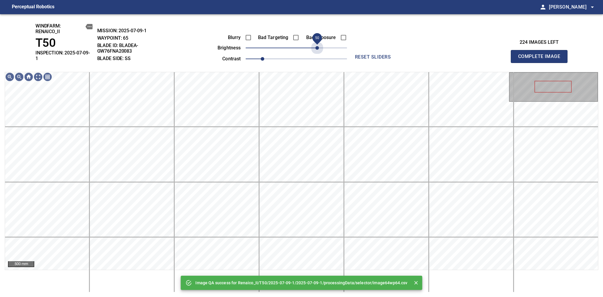
click at [319, 47] on span "50" at bounding box center [296, 48] width 101 height 8
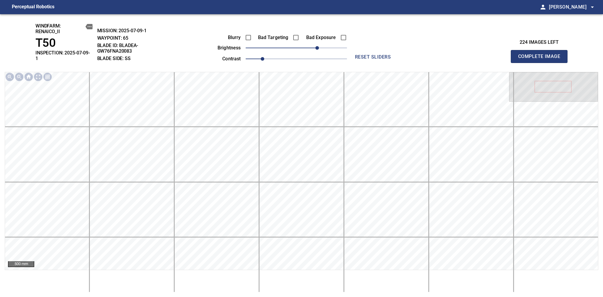
click at [542, 54] on span "Complete Image" at bounding box center [539, 56] width 44 height 8
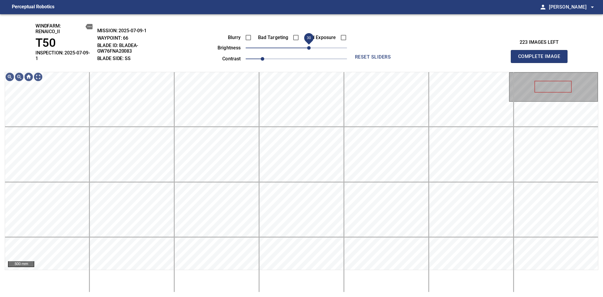
drag, startPoint x: 301, startPoint y: 49, endPoint x: 307, endPoint y: 47, distance: 6.3
click at [307, 47] on span "30" at bounding box center [309, 48] width 4 height 4
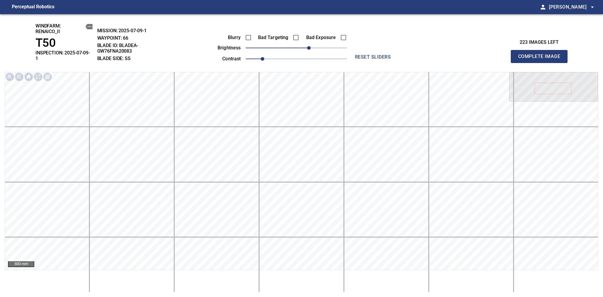
click at [542, 54] on span "Complete Image" at bounding box center [539, 56] width 44 height 8
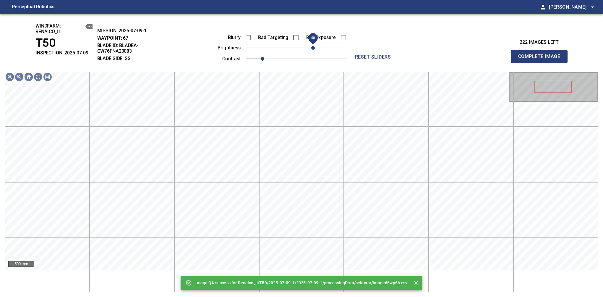
drag, startPoint x: 302, startPoint y: 49, endPoint x: 314, endPoint y: 47, distance: 12.6
click at [314, 47] on span "40" at bounding box center [313, 48] width 4 height 4
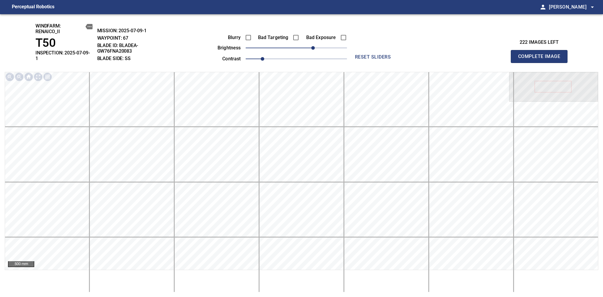
click at [542, 54] on span "Complete Image" at bounding box center [539, 56] width 44 height 8
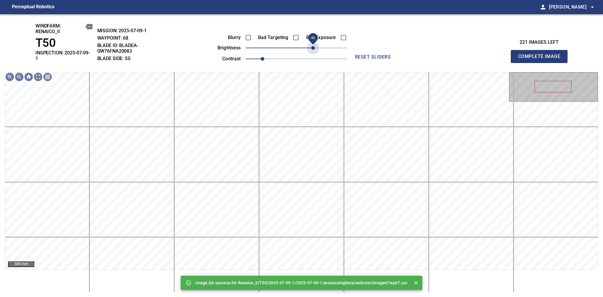
click at [314, 47] on span "40" at bounding box center [296, 48] width 101 height 8
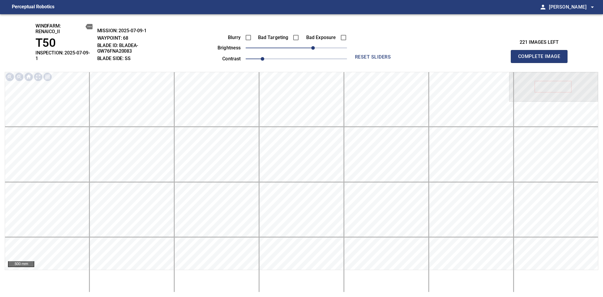
click at [542, 54] on span "Complete Image" at bounding box center [539, 56] width 44 height 8
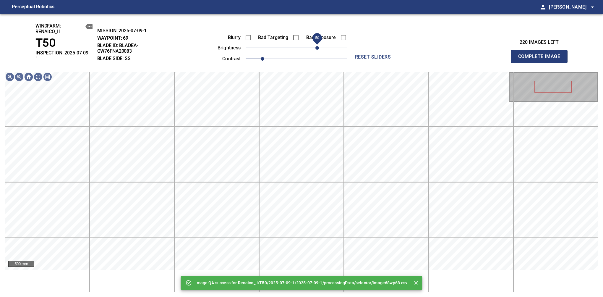
drag, startPoint x: 314, startPoint y: 47, endPoint x: 317, endPoint y: 48, distance: 3.1
click at [317, 48] on span "50" at bounding box center [296, 48] width 101 height 8
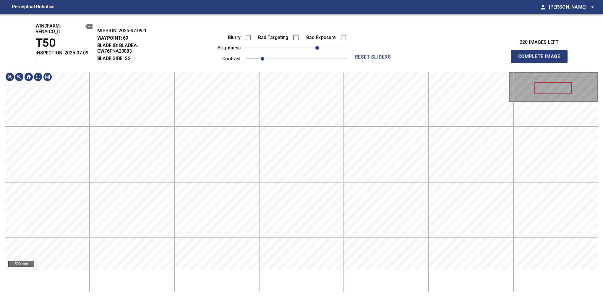
click at [301, 53] on div "windfarm: Renaico_II T50 INSPECTION: 2025-07-09-1 MISSION: 2025-07-09-1 WAYPOIN…" at bounding box center [301, 155] width 603 height 283
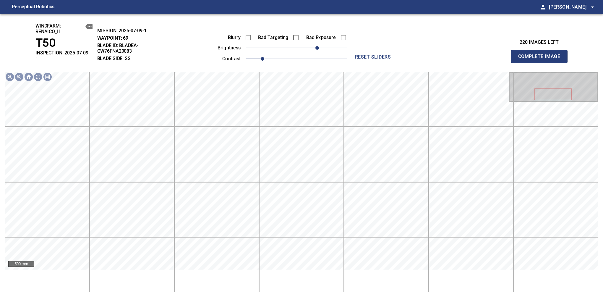
click at [542, 54] on span "Complete Image" at bounding box center [539, 56] width 44 height 8
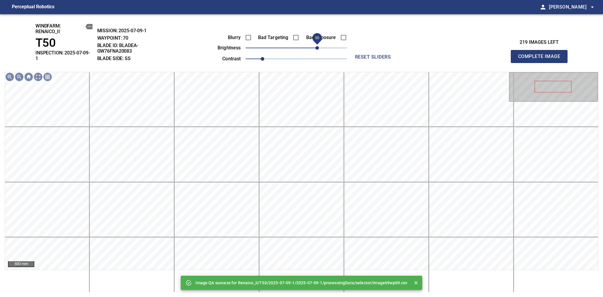
drag, startPoint x: 303, startPoint y: 51, endPoint x: 317, endPoint y: 46, distance: 15.3
click at [317, 46] on span "50" at bounding box center [296, 48] width 101 height 8
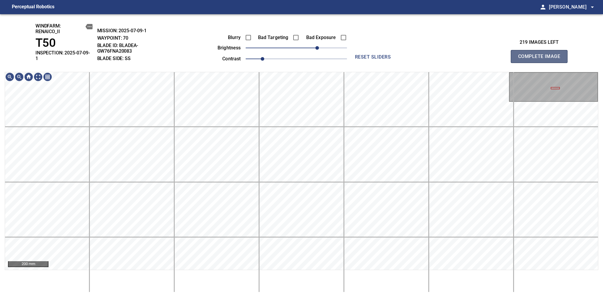
click at [542, 54] on span "Complete Image" at bounding box center [539, 56] width 44 height 8
click at [292, 48] on span "-10" at bounding box center [292, 48] width 4 height 4
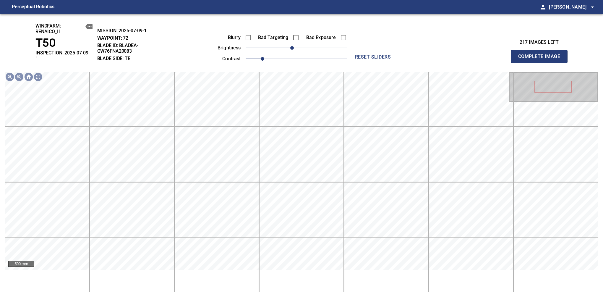
click at [542, 54] on span "Complete Image" at bounding box center [539, 56] width 44 height 8
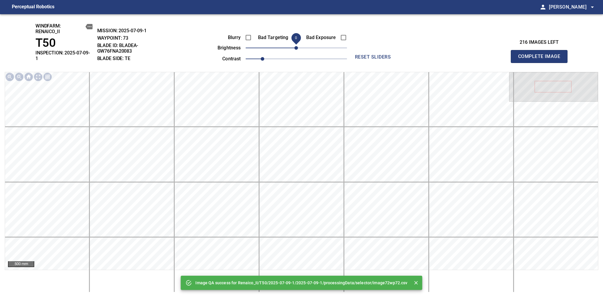
click at [294, 48] on span "0" at bounding box center [296, 48] width 4 height 4
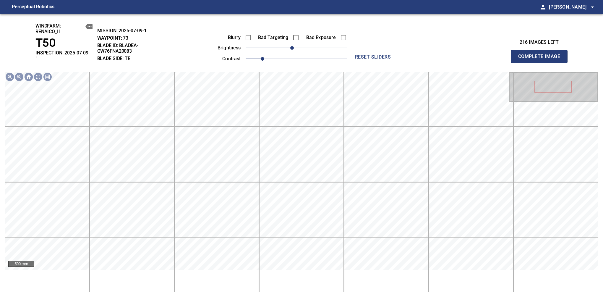
click at [542, 54] on span "Complete Image" at bounding box center [539, 56] width 44 height 8
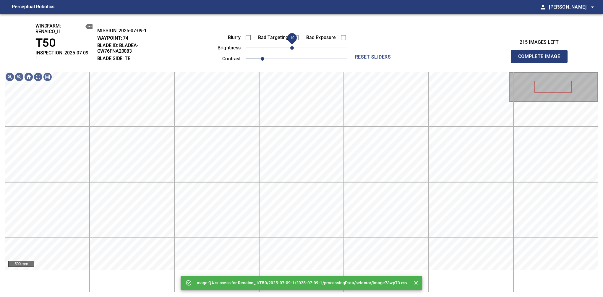
click at [291, 49] on span "-10" at bounding box center [292, 48] width 4 height 4
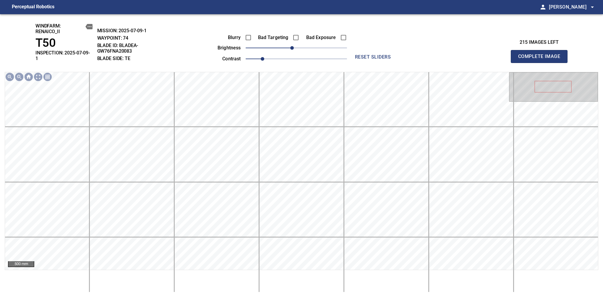
click at [542, 54] on span "Complete Image" at bounding box center [539, 56] width 44 height 8
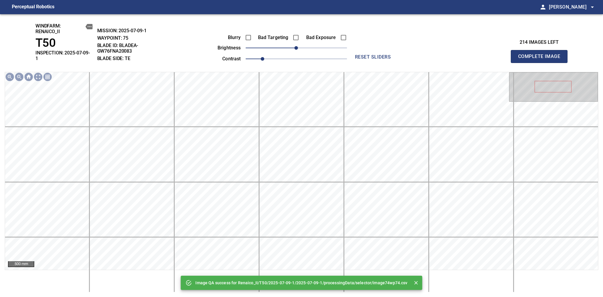
click at [542, 54] on span "Complete Image" at bounding box center [539, 56] width 44 height 8
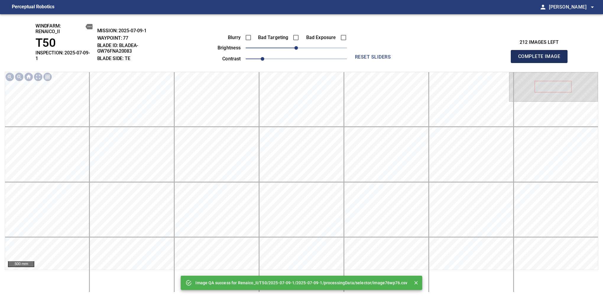
click at [542, 54] on span "Complete Image" at bounding box center [539, 56] width 44 height 8
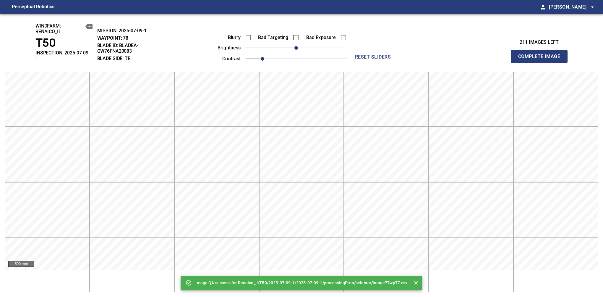
click at [542, 54] on span "Complete Image" at bounding box center [539, 56] width 44 height 8
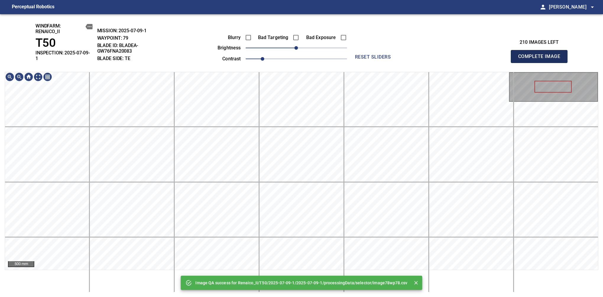
click at [542, 54] on span "Complete Image" at bounding box center [539, 56] width 44 height 8
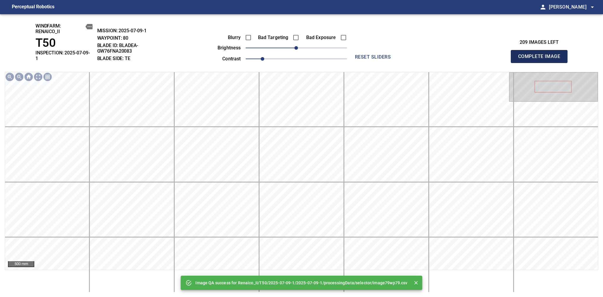
click at [542, 54] on span "Complete Image" at bounding box center [539, 56] width 44 height 8
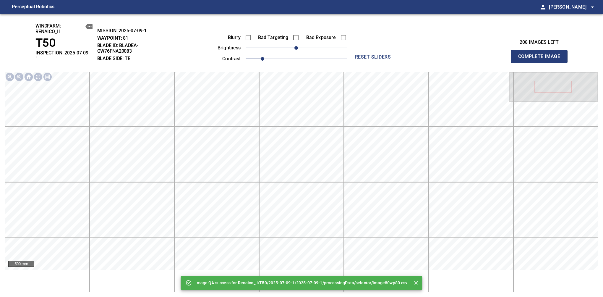
click at [542, 54] on span "Complete Image" at bounding box center [539, 56] width 44 height 8
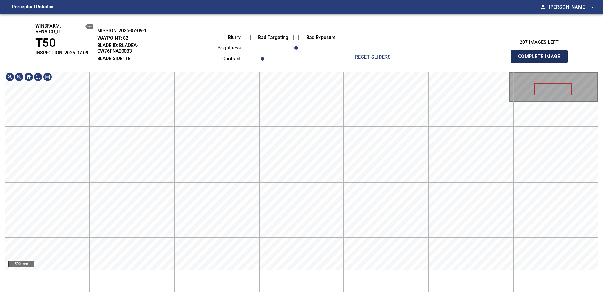
click at [542, 54] on span "Complete Image" at bounding box center [539, 56] width 44 height 8
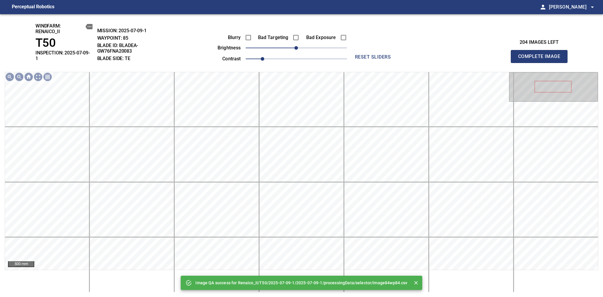
click at [542, 54] on span "Complete Image" at bounding box center [539, 56] width 44 height 8
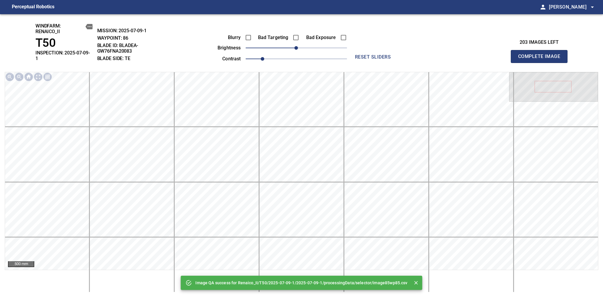
click at [542, 54] on span "Complete Image" at bounding box center [539, 56] width 44 height 8
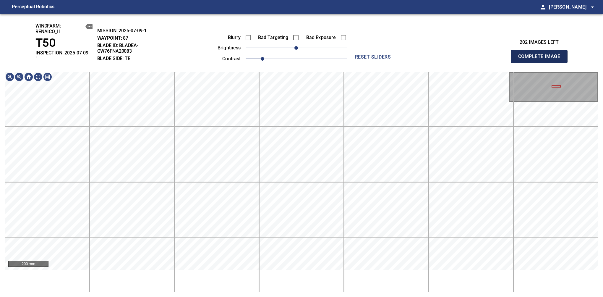
click at [542, 54] on span "Complete Image" at bounding box center [539, 56] width 44 height 8
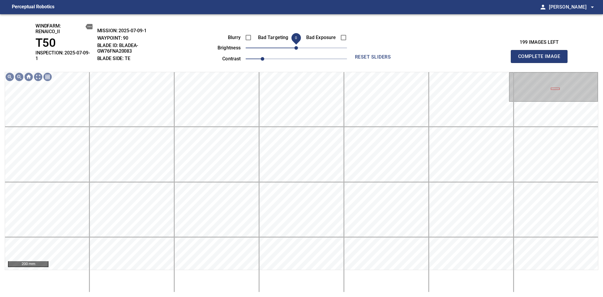
click at [294, 47] on span "0" at bounding box center [296, 48] width 4 height 4
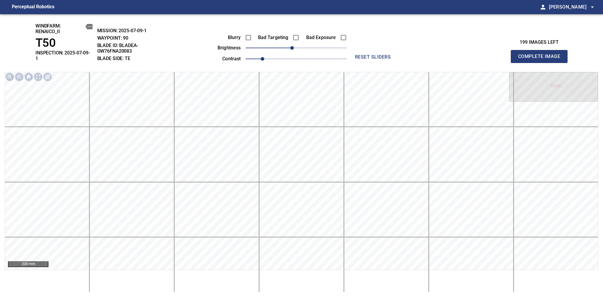
click at [542, 54] on span "Complete Image" at bounding box center [539, 56] width 44 height 8
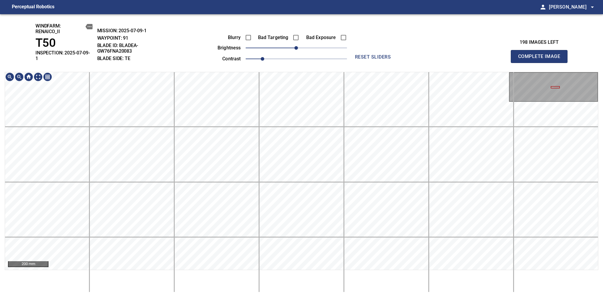
click at [328, 52] on div "windfarm: Renaico_II T50 INSPECTION: 2025-07-09-1 MISSION: 2025-07-09-1 WAYPOIN…" at bounding box center [301, 155] width 603 height 283
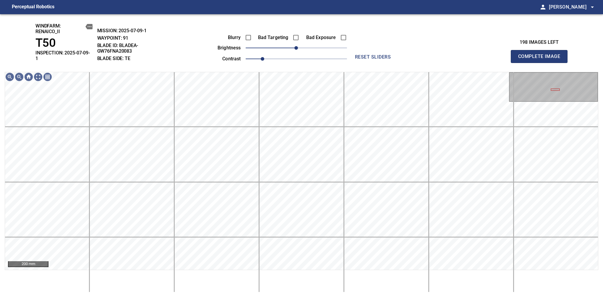
click at [330, 8] on main "Perceptual Robotics person Alex Semenov arrow_drop_down windfarm: Renaico_II T5…" at bounding box center [301, 148] width 603 height 297
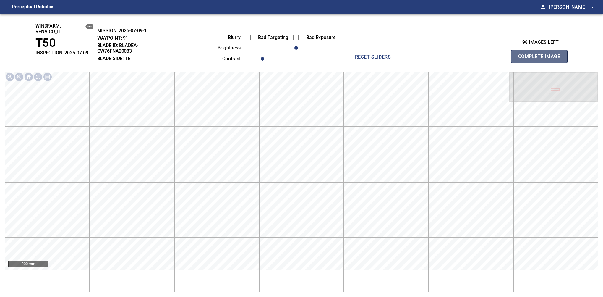
drag, startPoint x: 542, startPoint y: 55, endPoint x: 332, endPoint y: 20, distance: 212.9
click at [542, 54] on span "Complete Image" at bounding box center [539, 56] width 44 height 8
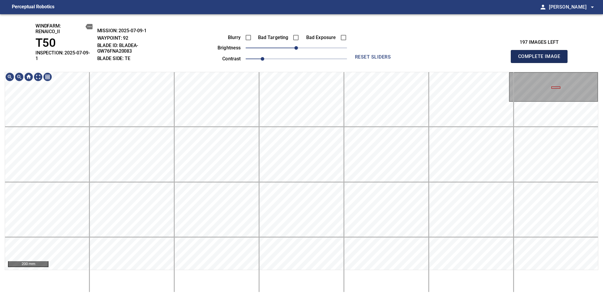
click at [542, 54] on span "Complete Image" at bounding box center [539, 56] width 44 height 8
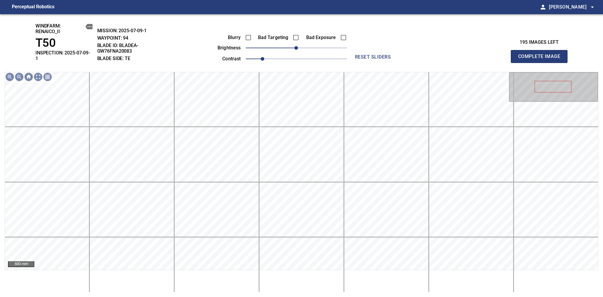
click at [542, 54] on span "Complete Image" at bounding box center [539, 56] width 44 height 8
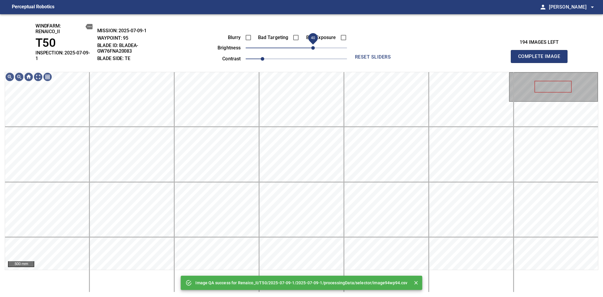
click at [313, 48] on span "40" at bounding box center [313, 48] width 4 height 4
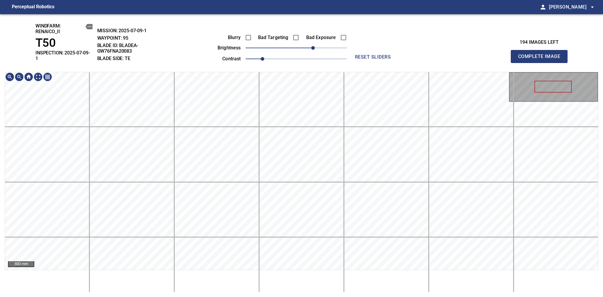
click at [349, 58] on div "windfarm: Renaico_II T50 INSPECTION: 2025-07-09-1 MISSION: 2025-07-09-1 WAYPOIN…" at bounding box center [301, 155] width 603 height 283
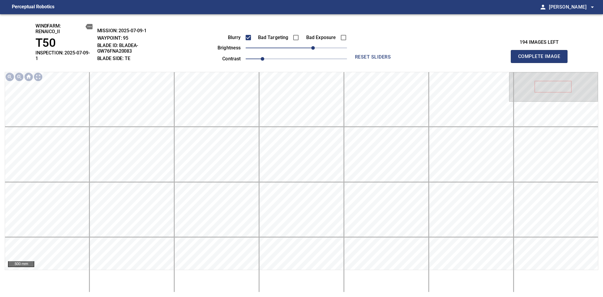
click at [542, 54] on span "Complete Image" at bounding box center [539, 56] width 44 height 8
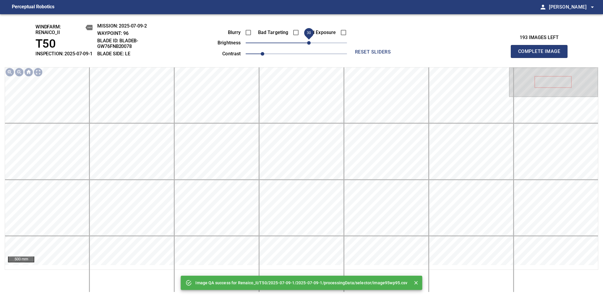
drag, startPoint x: 306, startPoint y: 48, endPoint x: 309, endPoint y: 47, distance: 3.5
click at [309, 45] on span "30" at bounding box center [309, 43] width 4 height 4
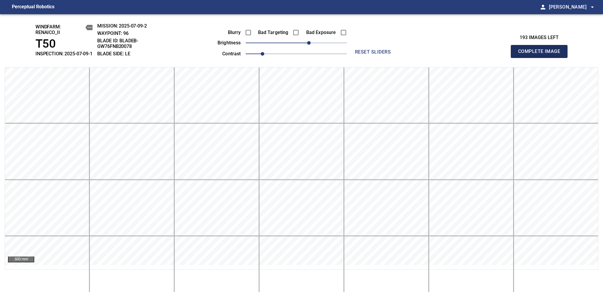
click at [542, 54] on span "Complete Image" at bounding box center [539, 51] width 44 height 8
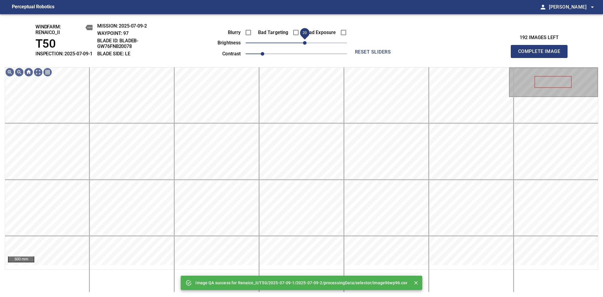
drag, startPoint x: 317, startPoint y: 46, endPoint x: 305, endPoint y: 51, distance: 12.3
click at [305, 45] on span "20" at bounding box center [305, 43] width 4 height 4
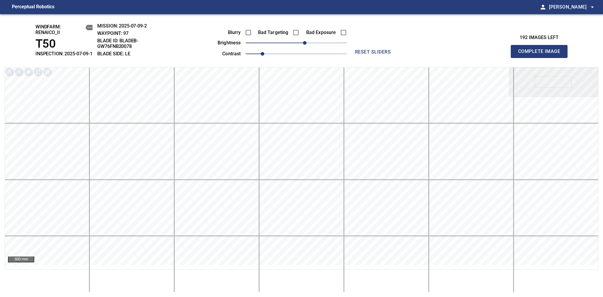
click at [542, 54] on span "Complete Image" at bounding box center [539, 51] width 44 height 8
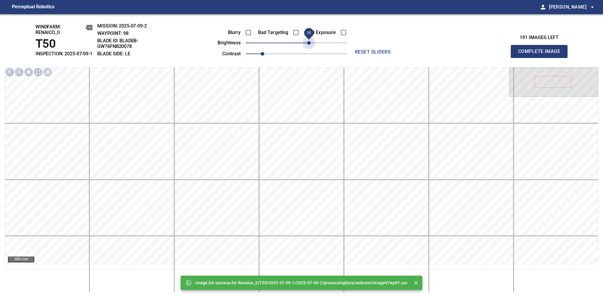
click at [309, 47] on span "30" at bounding box center [296, 43] width 101 height 8
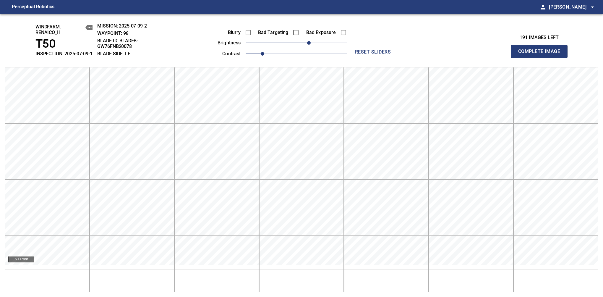
click at [542, 54] on span "Complete Image" at bounding box center [539, 51] width 44 height 8
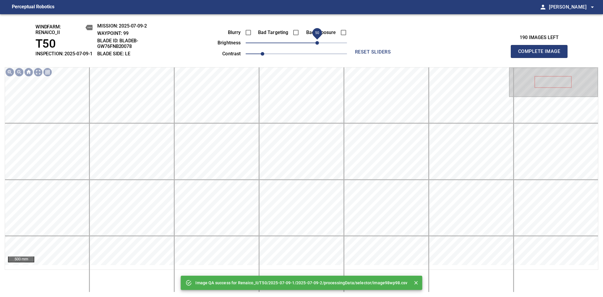
drag, startPoint x: 311, startPoint y: 50, endPoint x: 318, endPoint y: 46, distance: 7.6
click at [318, 46] on span "50" at bounding box center [296, 43] width 101 height 8
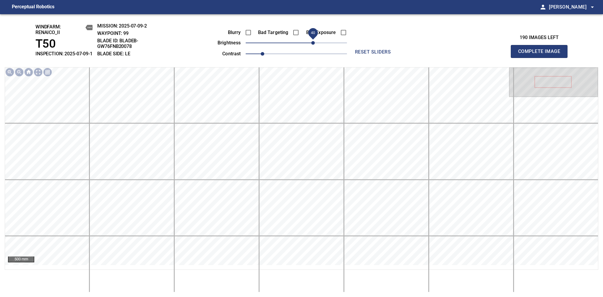
drag, startPoint x: 318, startPoint y: 46, endPoint x: 315, endPoint y: 48, distance: 4.2
click at [315, 45] on span "40" at bounding box center [313, 43] width 4 height 4
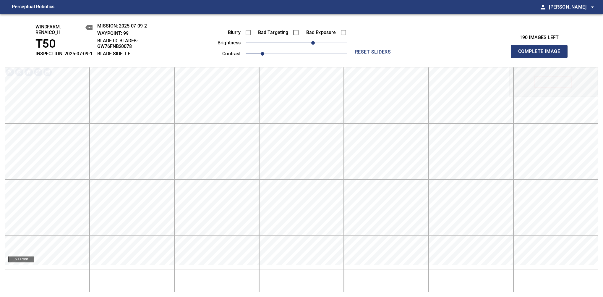
click at [542, 54] on span "Complete Image" at bounding box center [539, 51] width 44 height 8
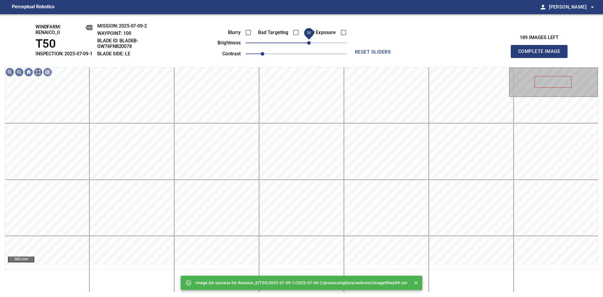
drag, startPoint x: 314, startPoint y: 50, endPoint x: 311, endPoint y: 52, distance: 3.6
click at [311, 47] on span "30" at bounding box center [296, 43] width 101 height 8
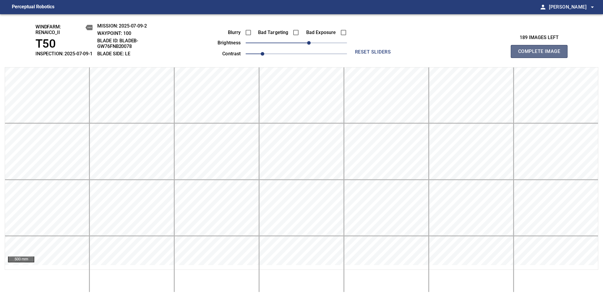
click at [542, 54] on span "Complete Image" at bounding box center [539, 51] width 44 height 8
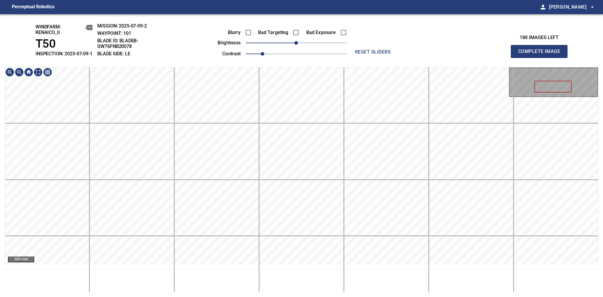
click at [542, 54] on span "Complete Image" at bounding box center [539, 51] width 44 height 8
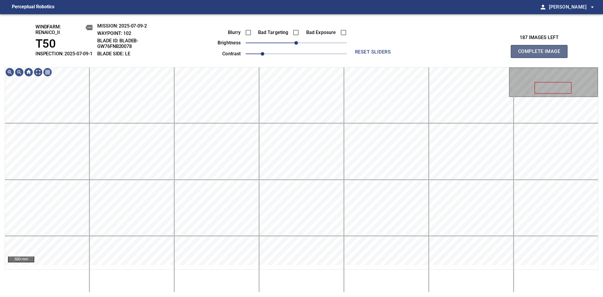
click at [542, 54] on span "Complete Image" at bounding box center [539, 51] width 44 height 8
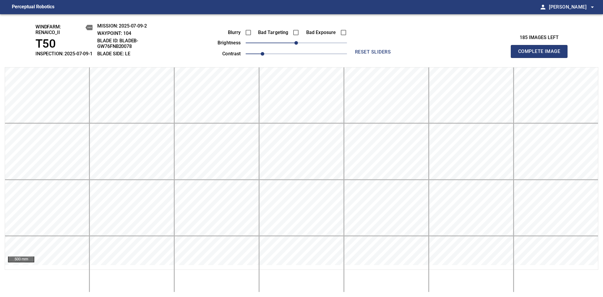
click at [542, 54] on span "Complete Image" at bounding box center [539, 51] width 44 height 8
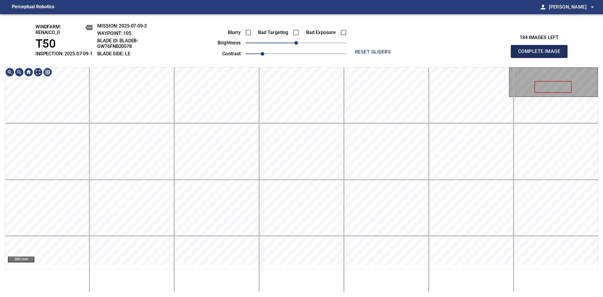
click at [542, 54] on span "Complete Image" at bounding box center [539, 51] width 44 height 8
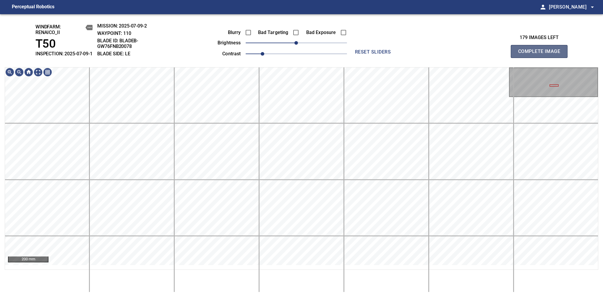
click at [542, 54] on span "Complete Image" at bounding box center [539, 51] width 44 height 8
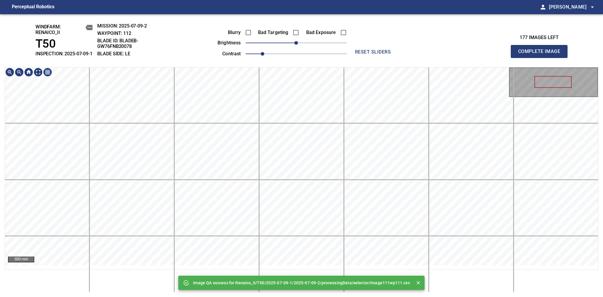
click at [290, 60] on div "Image QA success for Renaico_II/T50/2025-07-09-1/2025-07-09-2/processingData/se…" at bounding box center [301, 155] width 603 height 283
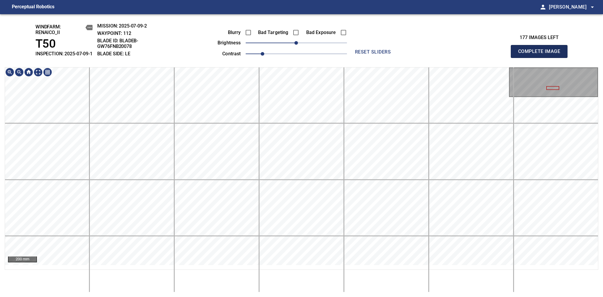
click at [542, 54] on span "Complete Image" at bounding box center [539, 51] width 44 height 8
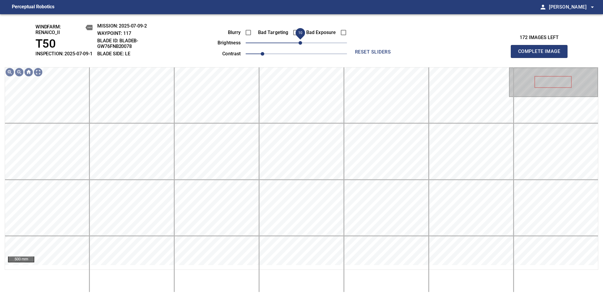
click at [299, 45] on span "10" at bounding box center [301, 43] width 4 height 4
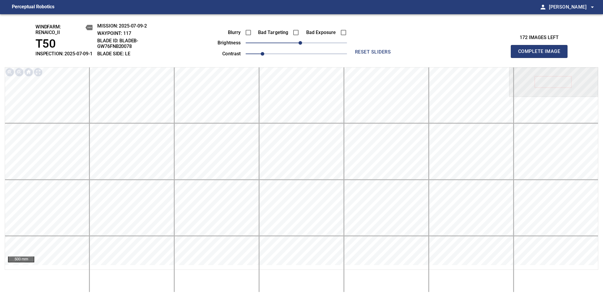
click at [542, 54] on span "Complete Image" at bounding box center [539, 51] width 44 height 8
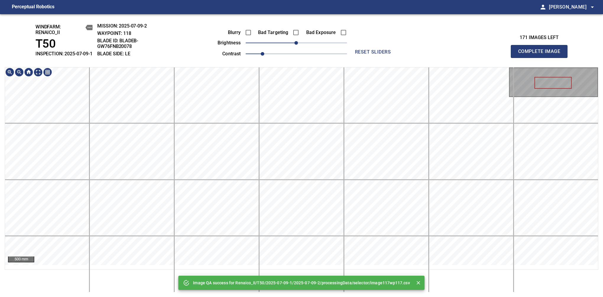
click at [290, 60] on div "Image QA success for Renaico_II/T50/2025-07-09-1/2025-07-09-2/processingData/se…" at bounding box center [301, 155] width 603 height 283
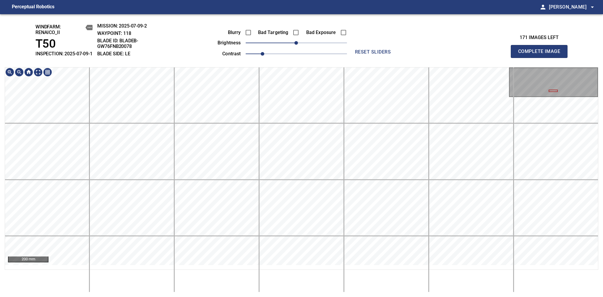
click at [542, 54] on span "Complete Image" at bounding box center [539, 51] width 44 height 8
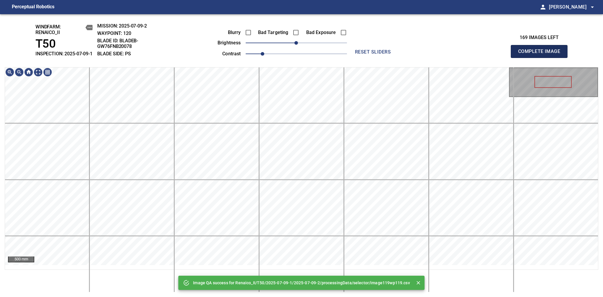
click at [542, 54] on span "Complete Image" at bounding box center [539, 51] width 44 height 8
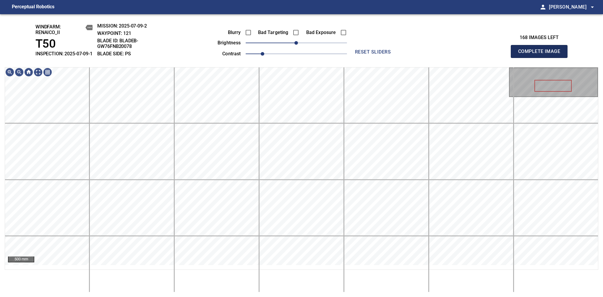
click at [542, 54] on span "Complete Image" at bounding box center [539, 51] width 44 height 8
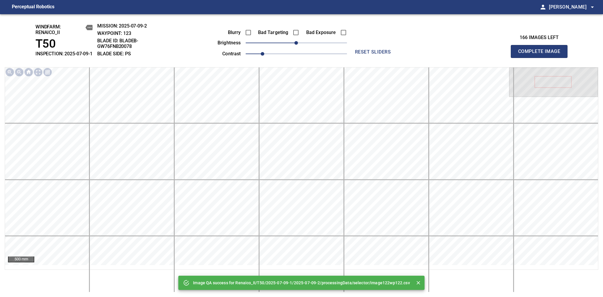
click at [542, 54] on span "Complete Image" at bounding box center [539, 51] width 44 height 8
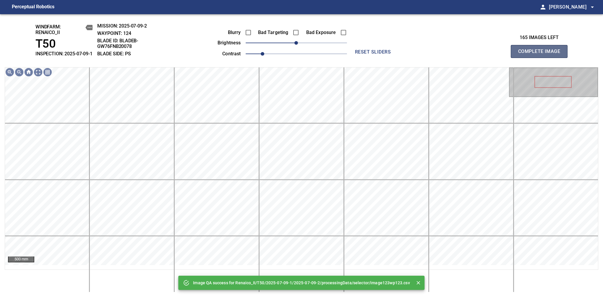
click at [542, 54] on span "Complete Image" at bounding box center [539, 51] width 44 height 8
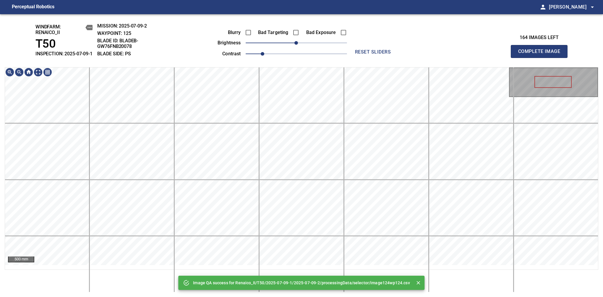
click at [542, 54] on span "Complete Image" at bounding box center [539, 51] width 44 height 8
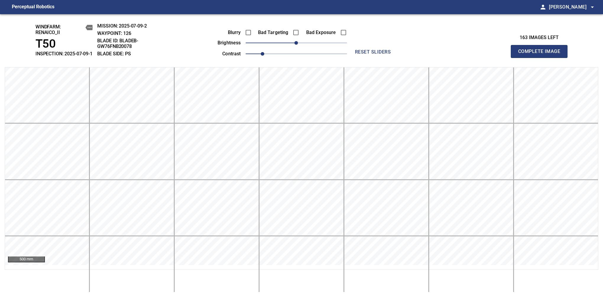
click at [542, 54] on span "Complete Image" at bounding box center [539, 51] width 44 height 8
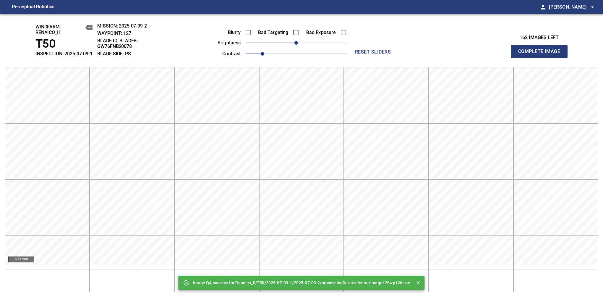
click at [542, 54] on span "Complete Image" at bounding box center [539, 51] width 44 height 8
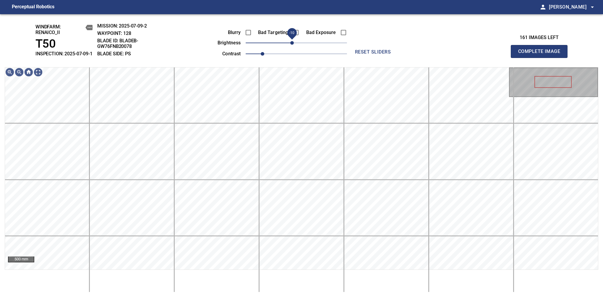
click at [293, 45] on span "-10" at bounding box center [292, 43] width 4 height 4
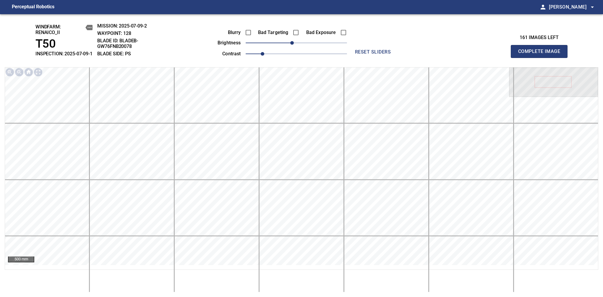
click at [542, 54] on span "Complete Image" at bounding box center [539, 51] width 44 height 8
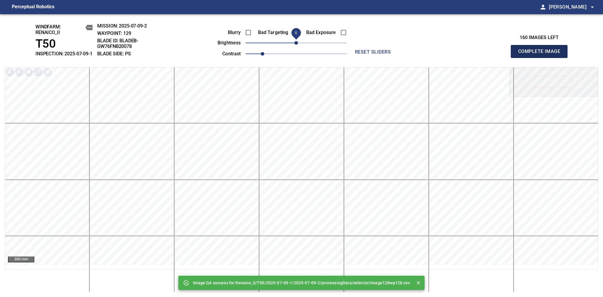
click at [542, 54] on span "Complete Image" at bounding box center [539, 51] width 44 height 8
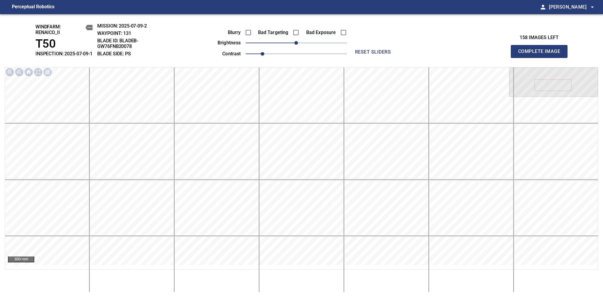
click at [542, 54] on span "Complete Image" at bounding box center [539, 51] width 44 height 8
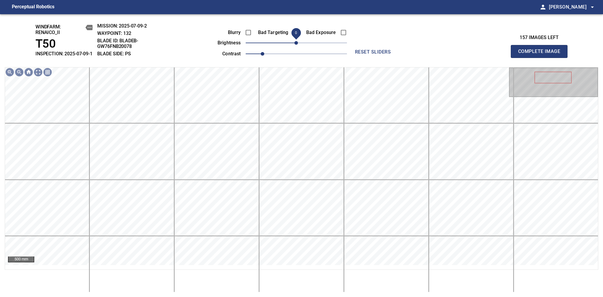
click at [294, 45] on span "0" at bounding box center [296, 43] width 4 height 4
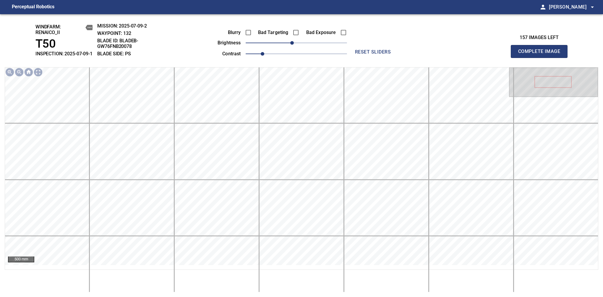
click at [542, 54] on span "Complete Image" at bounding box center [539, 51] width 44 height 8
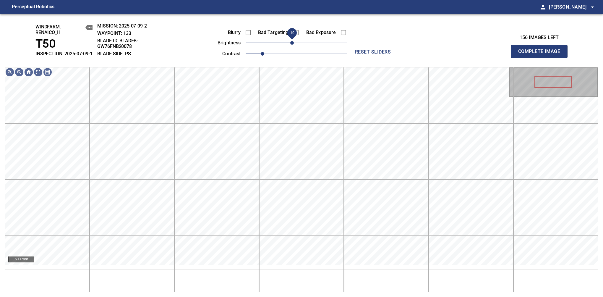
click at [293, 45] on span "-10" at bounding box center [292, 43] width 4 height 4
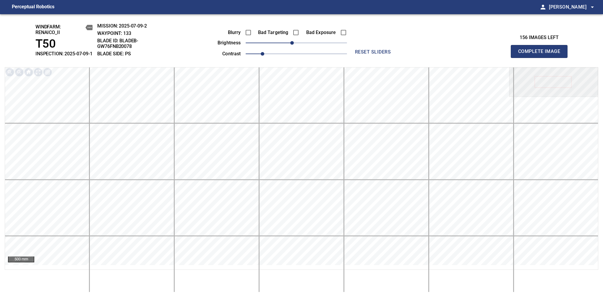
click at [542, 54] on span "Complete Image" at bounding box center [539, 51] width 44 height 8
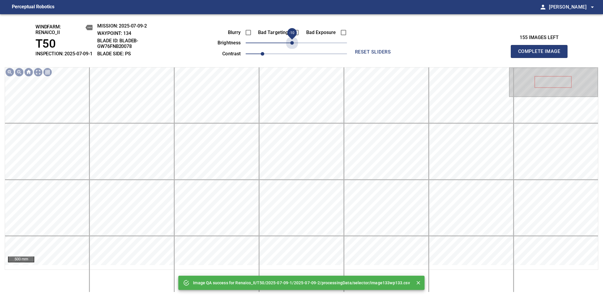
click at [293, 45] on span "-10" at bounding box center [292, 43] width 4 height 4
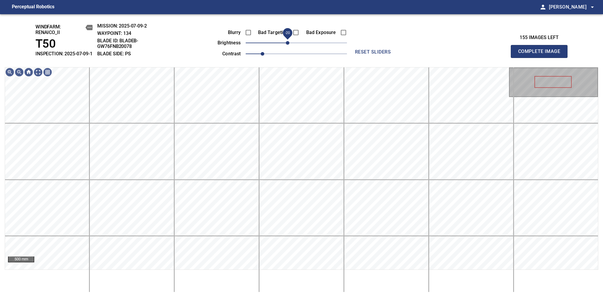
drag, startPoint x: 293, startPoint y: 48, endPoint x: 289, endPoint y: 50, distance: 4.3
click at [289, 45] on span "-20" at bounding box center [288, 43] width 4 height 4
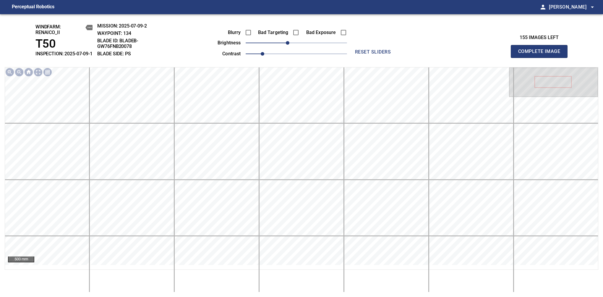
click at [542, 54] on span "Complete Image" at bounding box center [539, 51] width 44 height 8
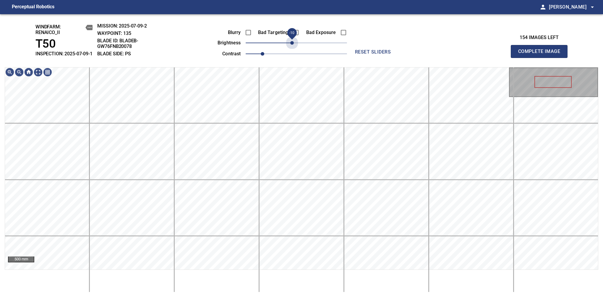
drag, startPoint x: 296, startPoint y: 46, endPoint x: 292, endPoint y: 55, distance: 9.1
click at [292, 55] on div "Blurry Bad Targeting Bad Exposure brightness -10 contrast 1" at bounding box center [275, 42] width 143 height 32
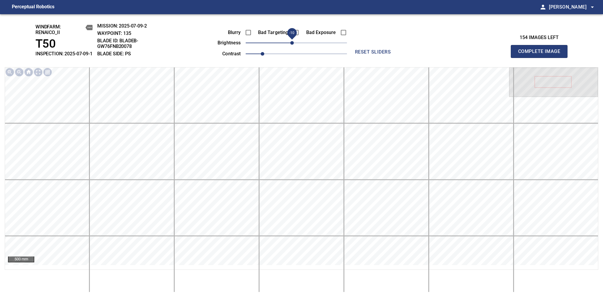
click at [542, 54] on span "Complete Image" at bounding box center [539, 51] width 44 height 8
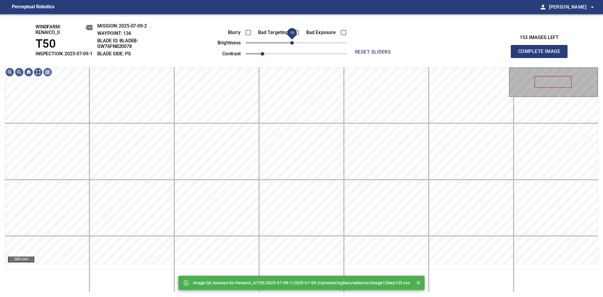
drag, startPoint x: 296, startPoint y: 48, endPoint x: 292, endPoint y: 50, distance: 3.5
click at [292, 45] on span "-10" at bounding box center [292, 43] width 4 height 4
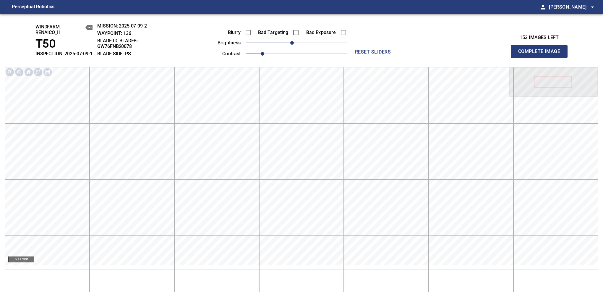
click at [542, 54] on span "Complete Image" at bounding box center [539, 51] width 44 height 8
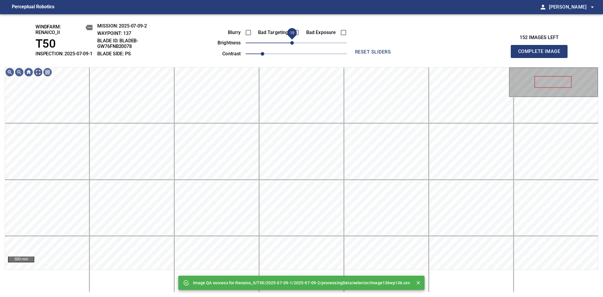
drag, startPoint x: 296, startPoint y: 48, endPoint x: 292, endPoint y: 51, distance: 5.6
click at [292, 45] on span "-10" at bounding box center [292, 43] width 4 height 4
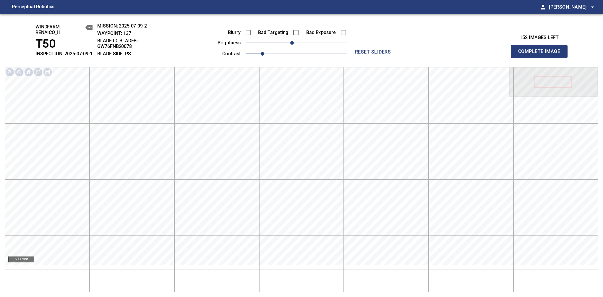
click at [542, 54] on span "Complete Image" at bounding box center [539, 51] width 44 height 8
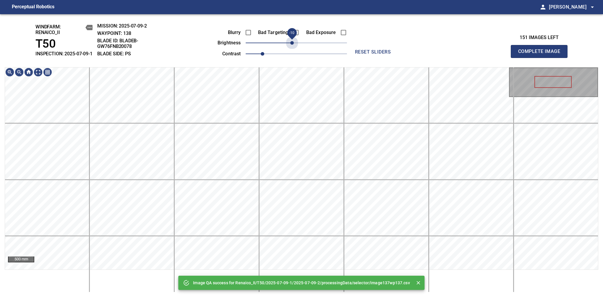
click at [292, 45] on span "-10" at bounding box center [292, 43] width 4 height 4
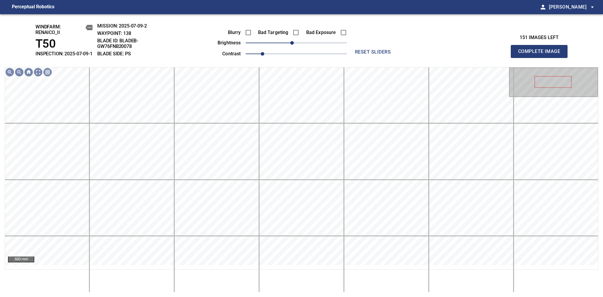
click at [542, 54] on span "Complete Image" at bounding box center [539, 51] width 44 height 8
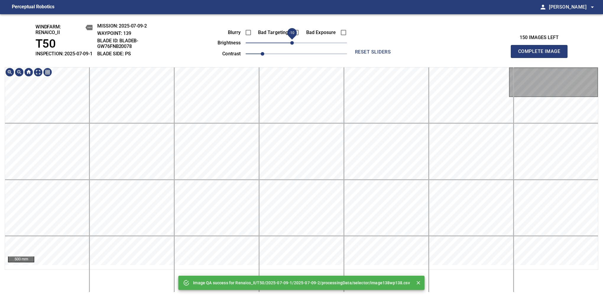
drag, startPoint x: 294, startPoint y: 50, endPoint x: 292, endPoint y: 52, distance: 3.4
click at [292, 45] on span "-10" at bounding box center [292, 43] width 4 height 4
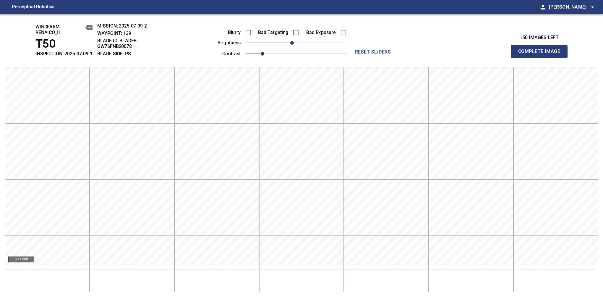
click at [542, 54] on span "Complete Image" at bounding box center [539, 51] width 44 height 8
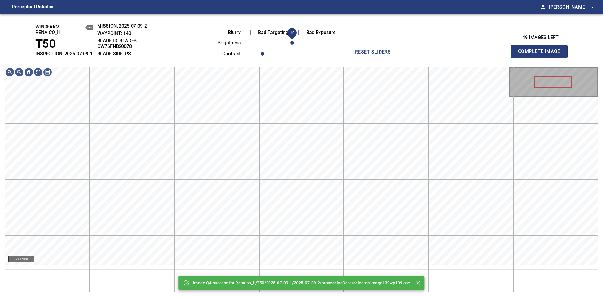
click at [294, 45] on span "-10" at bounding box center [292, 43] width 4 height 4
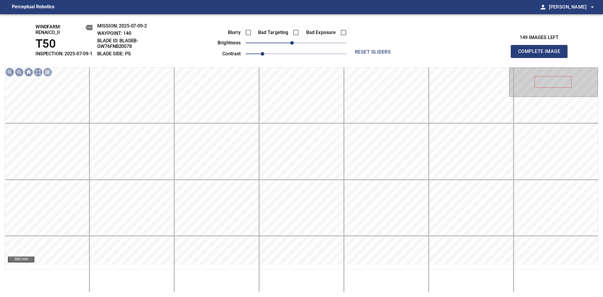
click at [542, 54] on span "Complete Image" at bounding box center [539, 51] width 44 height 8
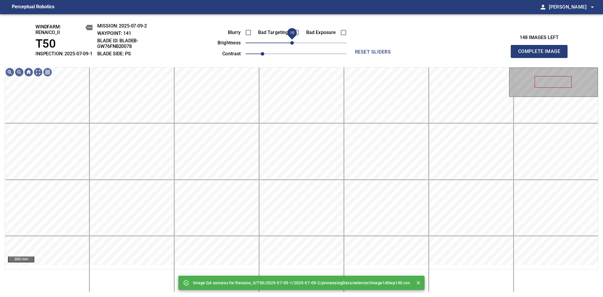
click at [293, 45] on span "-10" at bounding box center [292, 43] width 4 height 4
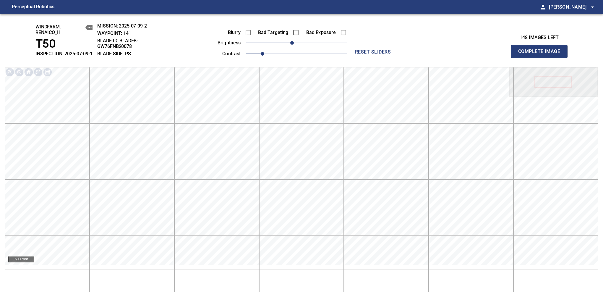
click at [542, 54] on span "Complete Image" at bounding box center [539, 51] width 44 height 8
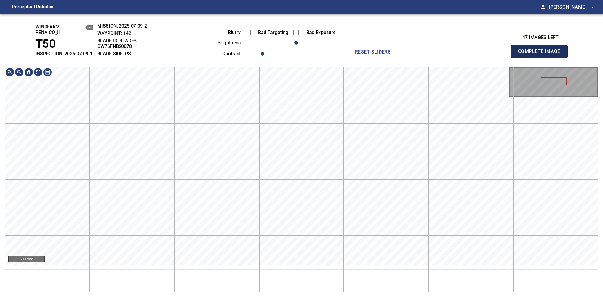
click at [542, 54] on span "Complete Image" at bounding box center [539, 51] width 44 height 8
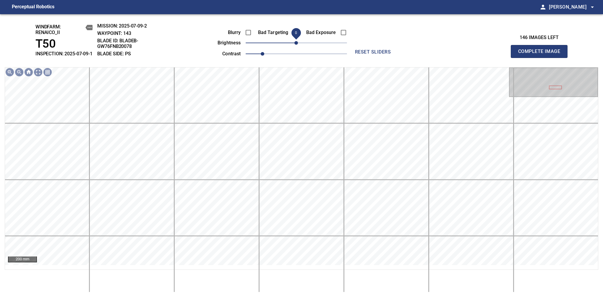
click at [294, 45] on span "0" at bounding box center [296, 43] width 4 height 4
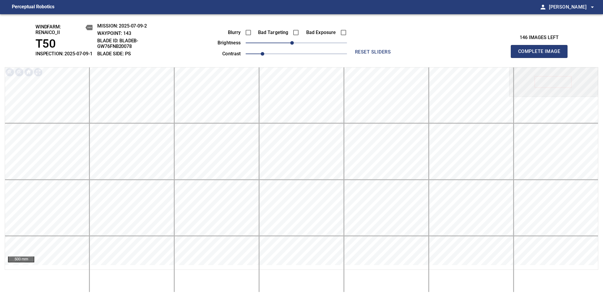
click at [542, 54] on span "Complete Image" at bounding box center [539, 51] width 44 height 8
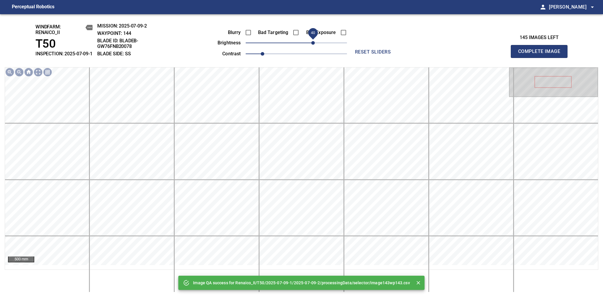
drag, startPoint x: 298, startPoint y: 49, endPoint x: 312, endPoint y: 45, distance: 15.1
click at [312, 45] on span "40" at bounding box center [313, 43] width 4 height 4
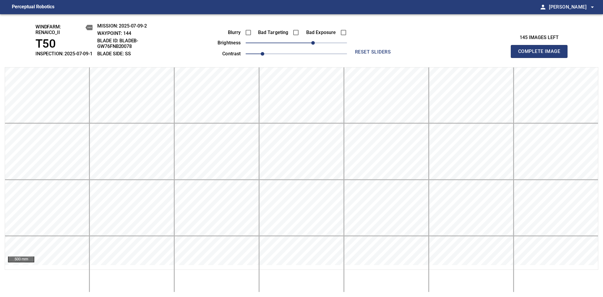
click at [542, 54] on span "Complete Image" at bounding box center [539, 51] width 44 height 8
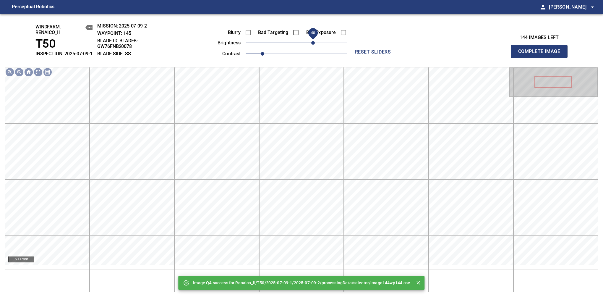
drag, startPoint x: 304, startPoint y: 48, endPoint x: 312, endPoint y: 47, distance: 8.3
click at [312, 45] on span "40" at bounding box center [313, 43] width 4 height 4
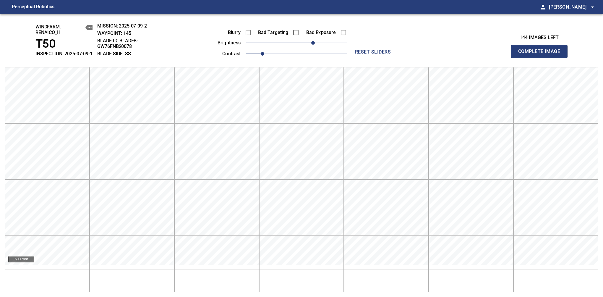
click at [542, 54] on span "Complete Image" at bounding box center [539, 51] width 44 height 8
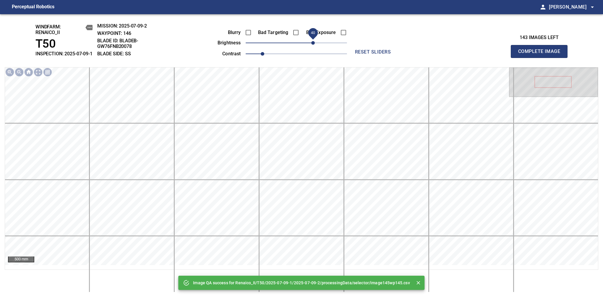
drag, startPoint x: 300, startPoint y: 48, endPoint x: 312, endPoint y: 47, distance: 12.4
click at [312, 45] on span "40" at bounding box center [313, 43] width 4 height 4
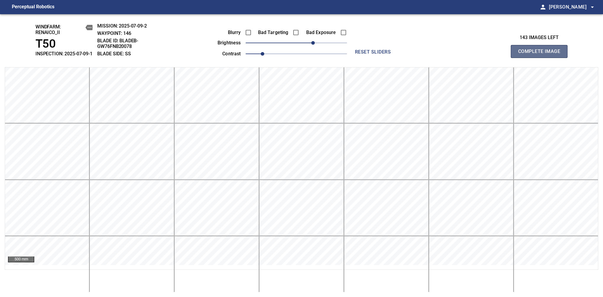
click at [542, 54] on span "Complete Image" at bounding box center [539, 51] width 44 height 8
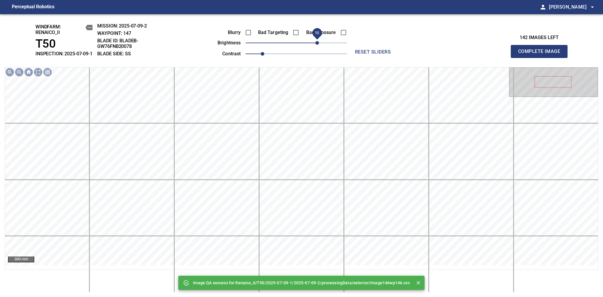
drag, startPoint x: 312, startPoint y: 45, endPoint x: 318, endPoint y: 45, distance: 5.9
click at [318, 45] on span "50" at bounding box center [317, 43] width 4 height 4
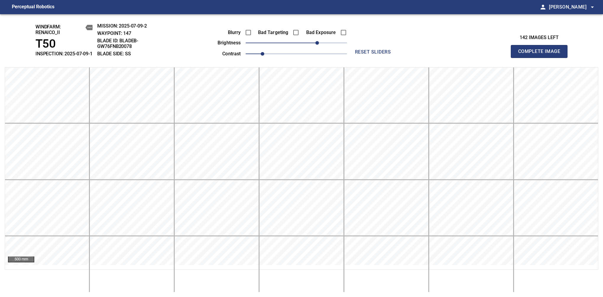
click at [542, 54] on span "Complete Image" at bounding box center [539, 51] width 44 height 8
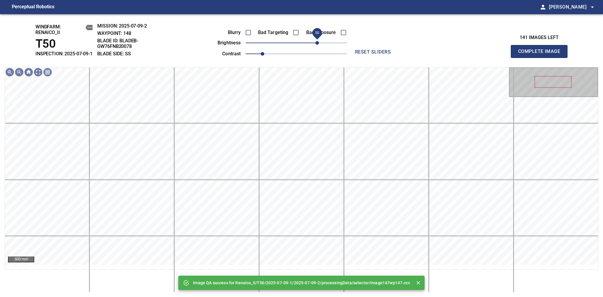
drag, startPoint x: 322, startPoint y: 47, endPoint x: 318, endPoint y: 48, distance: 4.3
click at [318, 47] on span "50" at bounding box center [296, 43] width 101 height 8
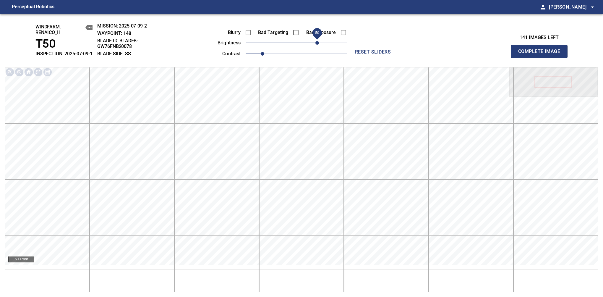
click at [542, 54] on span "Complete Image" at bounding box center [539, 51] width 44 height 8
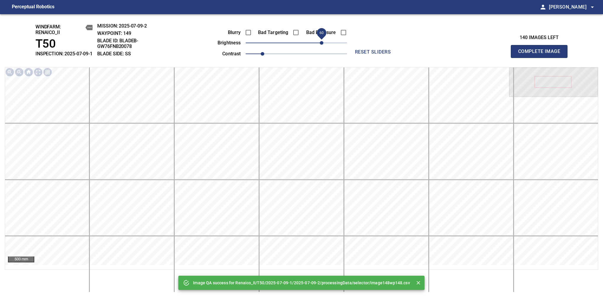
drag, startPoint x: 315, startPoint y: 48, endPoint x: 321, endPoint y: 47, distance: 6.6
click at [321, 47] on span "60" at bounding box center [296, 43] width 101 height 8
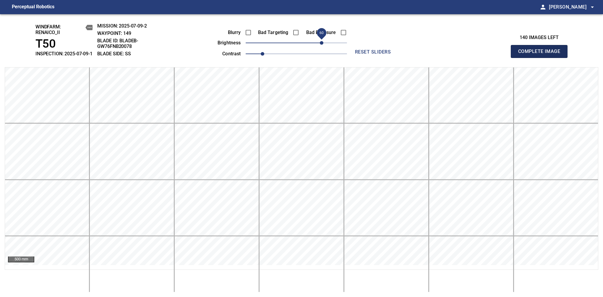
click at [542, 54] on span "Complete Image" at bounding box center [539, 51] width 44 height 8
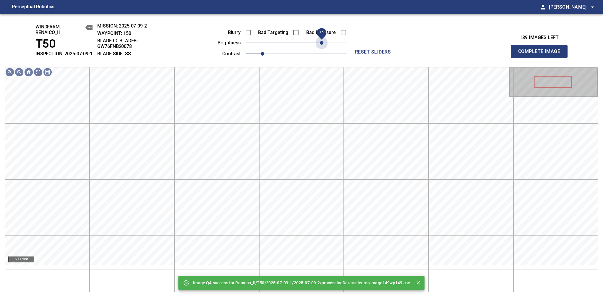
click at [321, 47] on span "60" at bounding box center [296, 43] width 101 height 8
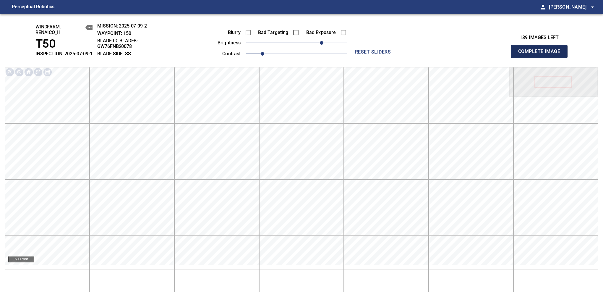
click at [542, 54] on span "Complete Image" at bounding box center [539, 51] width 44 height 8
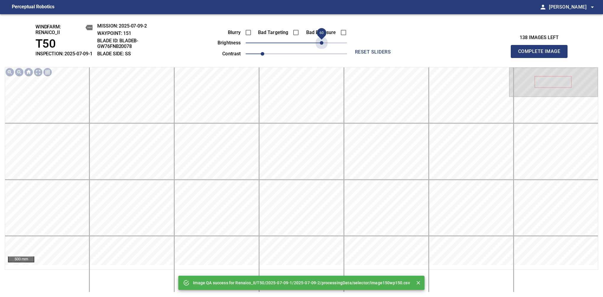
click at [321, 47] on span "60" at bounding box center [296, 43] width 101 height 8
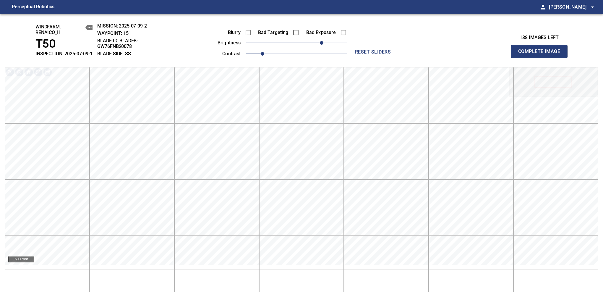
click at [542, 54] on span "Complete Image" at bounding box center [539, 51] width 44 height 8
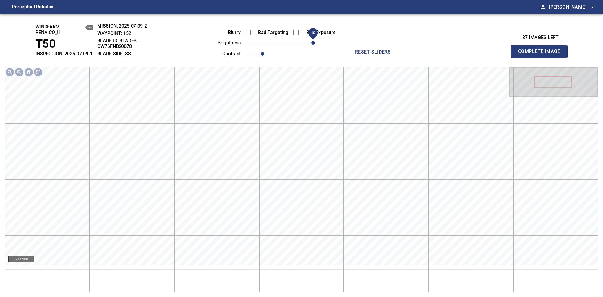
click at [313, 45] on span "40" at bounding box center [313, 43] width 4 height 4
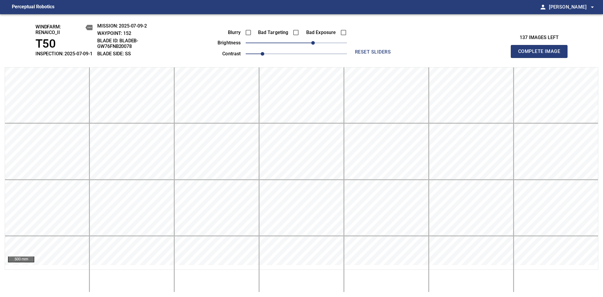
click at [542, 54] on span "Complete Image" at bounding box center [539, 51] width 44 height 8
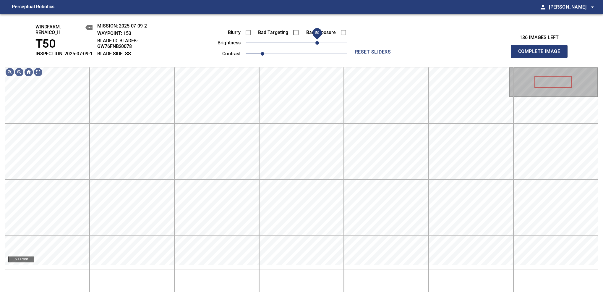
drag, startPoint x: 298, startPoint y: 46, endPoint x: 317, endPoint y: 41, distance: 20.2
click at [317, 41] on span "50" at bounding box center [317, 43] width 4 height 4
click at [542, 54] on span "Complete Image" at bounding box center [539, 51] width 44 height 8
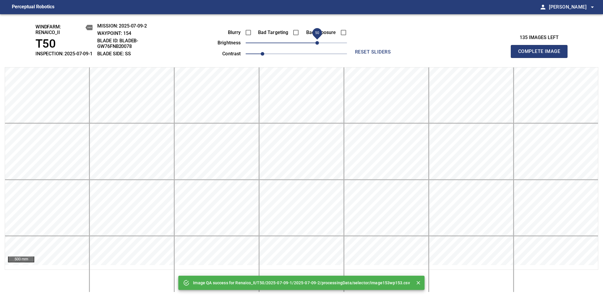
click at [317, 47] on span "50" at bounding box center [296, 43] width 101 height 8
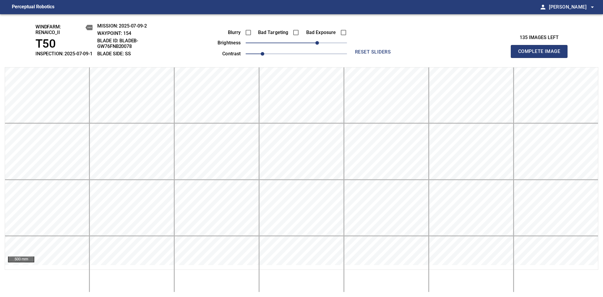
click at [542, 54] on span "Complete Image" at bounding box center [539, 51] width 44 height 8
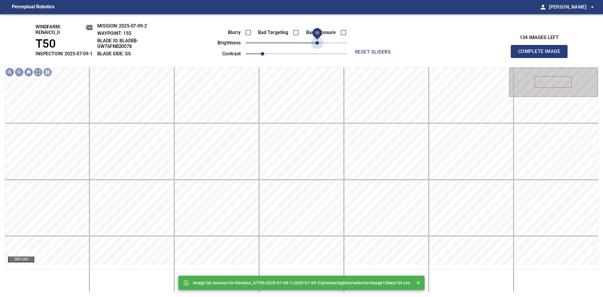
click at [316, 47] on span "50" at bounding box center [296, 43] width 101 height 8
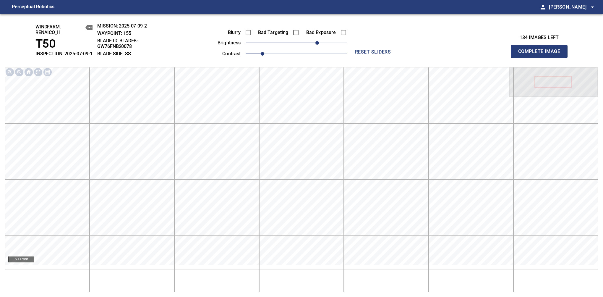
click at [542, 54] on span "Complete Image" at bounding box center [539, 51] width 44 height 8
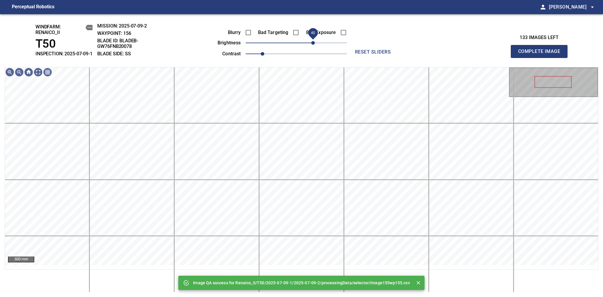
drag, startPoint x: 316, startPoint y: 48, endPoint x: 313, endPoint y: 50, distance: 3.4
click at [313, 47] on span "40" at bounding box center [296, 43] width 101 height 8
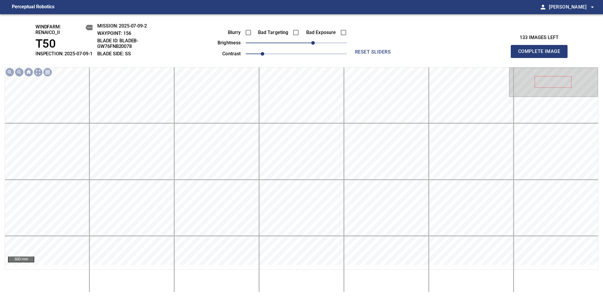
click at [542, 54] on span "Complete Image" at bounding box center [539, 51] width 44 height 8
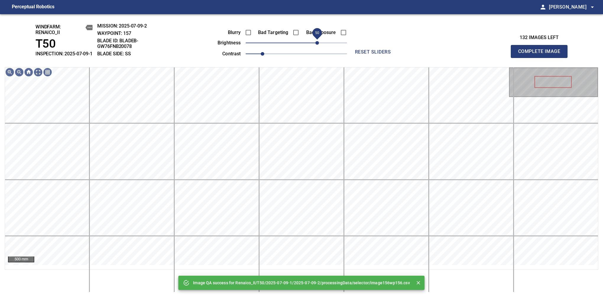
drag, startPoint x: 313, startPoint y: 50, endPoint x: 317, endPoint y: 46, distance: 5.4
click at [317, 46] on span "50" at bounding box center [296, 43] width 101 height 8
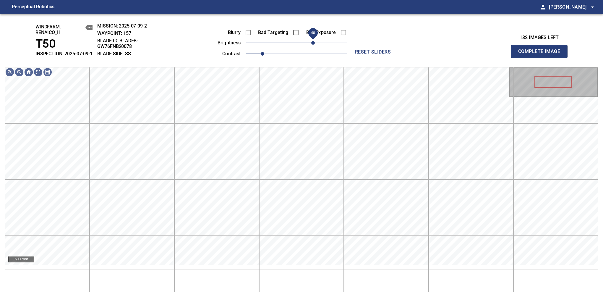
drag, startPoint x: 317, startPoint y: 46, endPoint x: 313, endPoint y: 51, distance: 6.3
click at [313, 45] on span "40" at bounding box center [313, 43] width 4 height 4
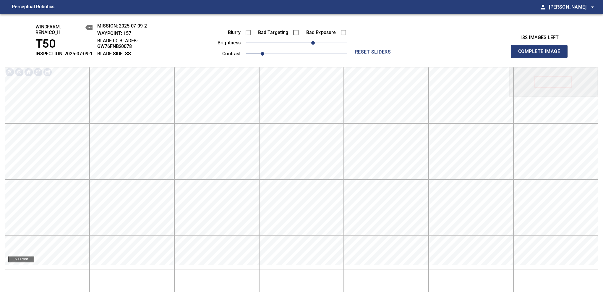
click at [542, 54] on span "Complete Image" at bounding box center [539, 51] width 44 height 8
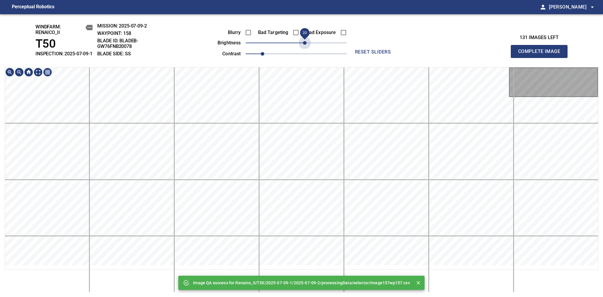
drag, startPoint x: 315, startPoint y: 51, endPoint x: 306, endPoint y: 55, distance: 9.1
click at [306, 55] on div "Blurry Bad Targeting Bad Exposure brightness 20 contrast 1" at bounding box center [275, 42] width 143 height 32
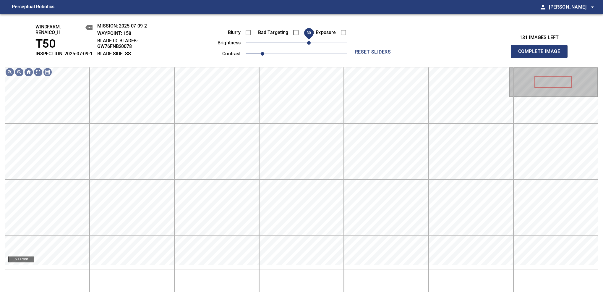
drag, startPoint x: 307, startPoint y: 52, endPoint x: 309, endPoint y: 49, distance: 3.9
click at [309, 45] on span "30" at bounding box center [309, 43] width 4 height 4
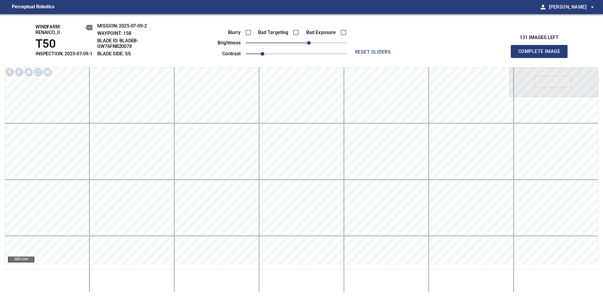
click at [542, 54] on span "Complete Image" at bounding box center [539, 51] width 44 height 8
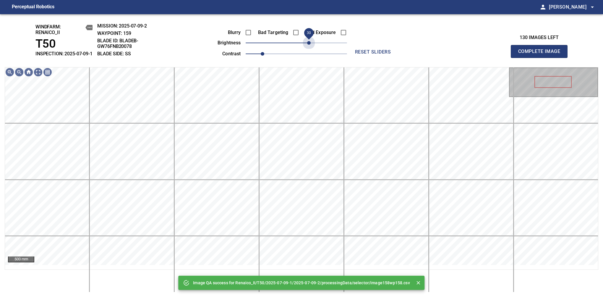
click at [309, 47] on span "30" at bounding box center [296, 43] width 101 height 8
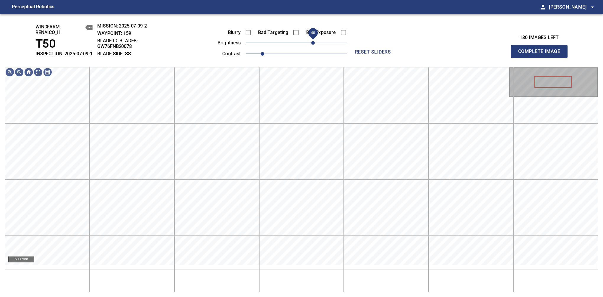
drag, startPoint x: 309, startPoint y: 49, endPoint x: 312, endPoint y: 50, distance: 3.4
click at [312, 45] on span "40" at bounding box center [313, 43] width 4 height 4
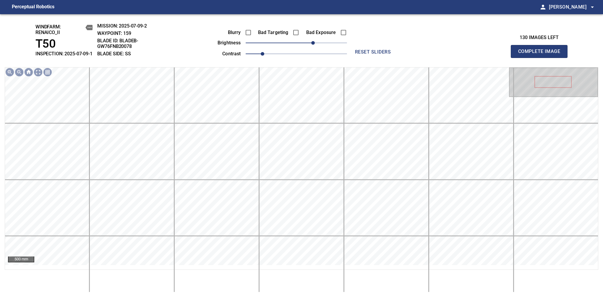
click at [542, 54] on span "Complete Image" at bounding box center [539, 51] width 44 height 8
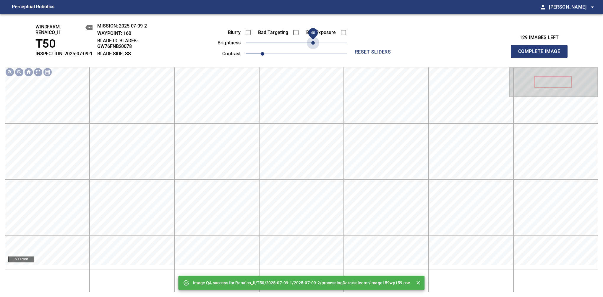
click at [312, 47] on span "40" at bounding box center [296, 43] width 101 height 8
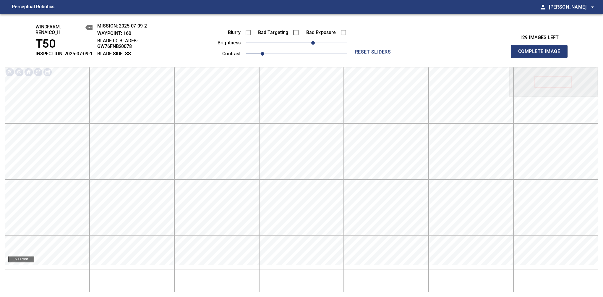
click at [542, 54] on span "Complete Image" at bounding box center [539, 51] width 44 height 8
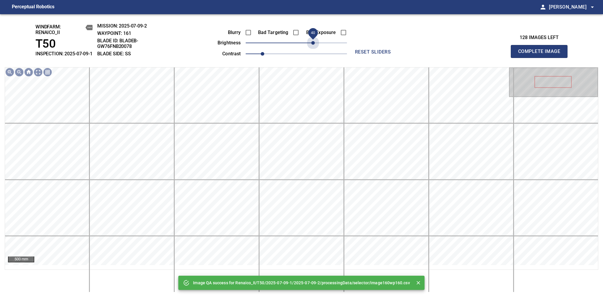
click at [312, 47] on span "40" at bounding box center [296, 43] width 101 height 8
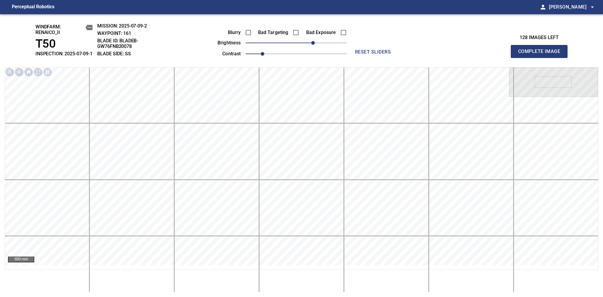
click at [542, 54] on span "Complete Image" at bounding box center [539, 51] width 44 height 8
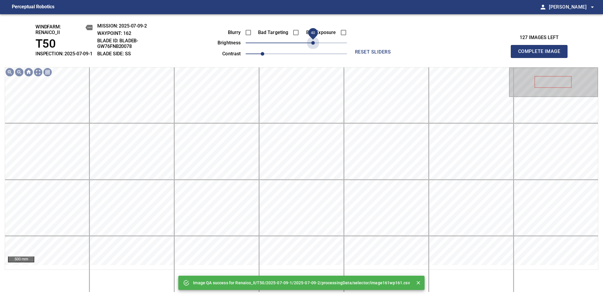
click at [312, 47] on span "40" at bounding box center [296, 43] width 101 height 8
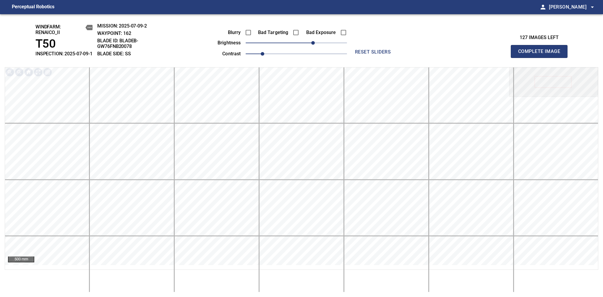
click at [542, 54] on span "Complete Image" at bounding box center [539, 51] width 44 height 8
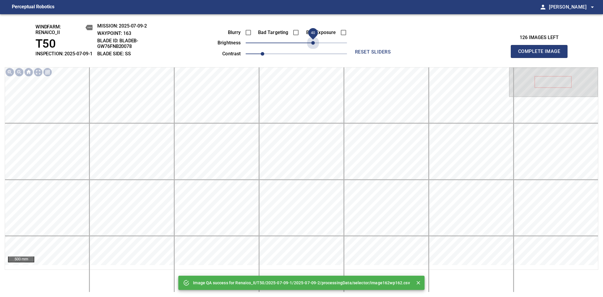
click at [312, 47] on span "40" at bounding box center [296, 43] width 101 height 8
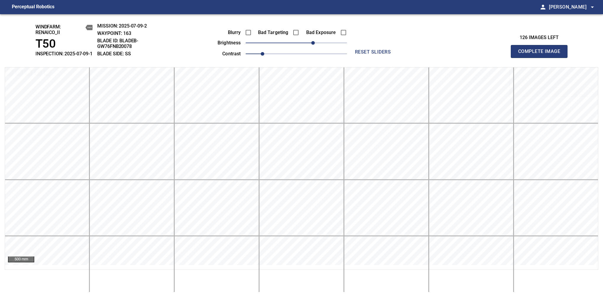
click at [542, 54] on span "Complete Image" at bounding box center [539, 51] width 44 height 8
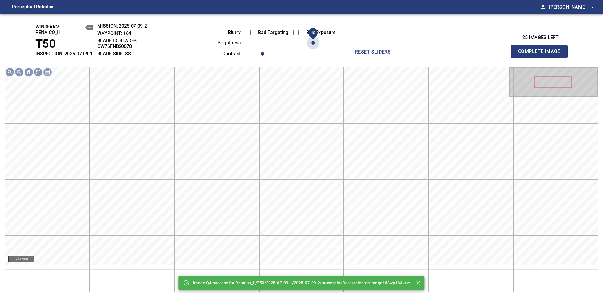
click at [312, 47] on span "40" at bounding box center [296, 43] width 101 height 8
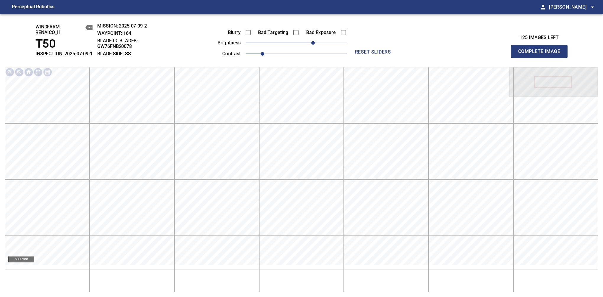
click at [542, 54] on span "Complete Image" at bounding box center [539, 51] width 44 height 8
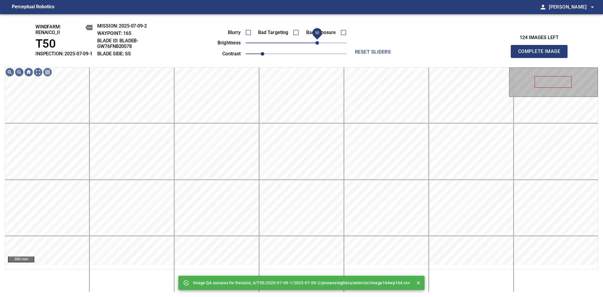
drag, startPoint x: 312, startPoint y: 50, endPoint x: 317, endPoint y: 49, distance: 4.8
click at [317, 47] on span "50" at bounding box center [296, 43] width 101 height 8
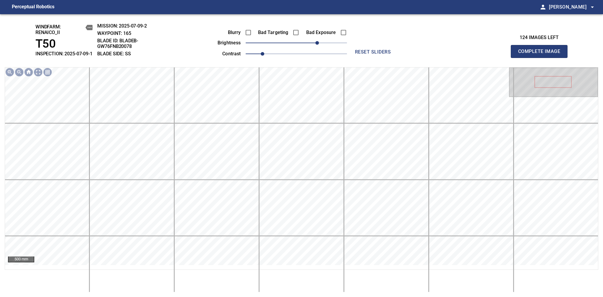
click at [542, 54] on span "Complete Image" at bounding box center [539, 51] width 44 height 8
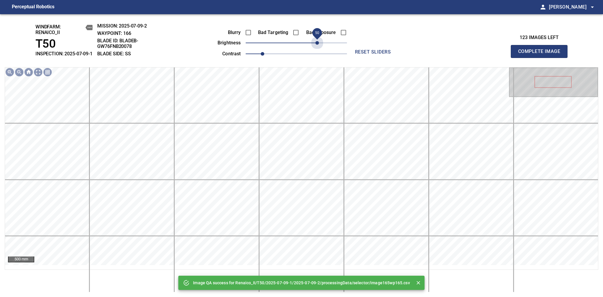
click at [317, 47] on span "50" at bounding box center [296, 43] width 101 height 8
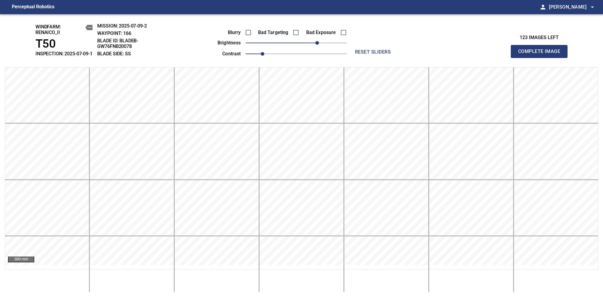
click at [542, 54] on span "Complete Image" at bounding box center [539, 51] width 44 height 8
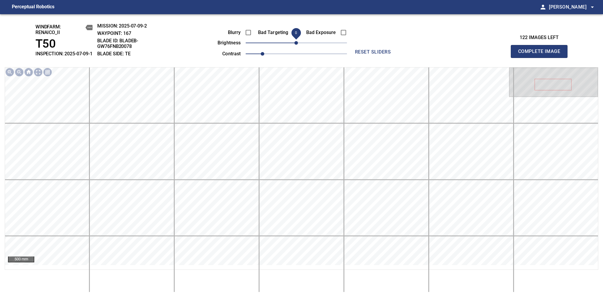
click at [294, 45] on span "0" at bounding box center [296, 43] width 4 height 4
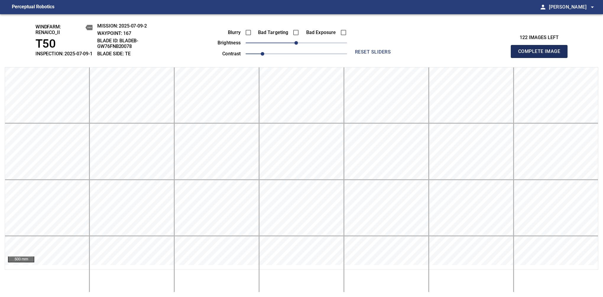
click at [542, 54] on span "Complete Image" at bounding box center [539, 51] width 44 height 8
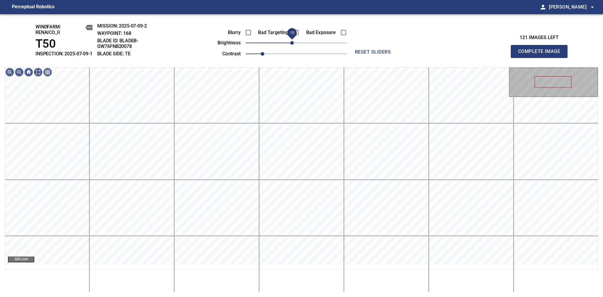
drag, startPoint x: 298, startPoint y: 50, endPoint x: 290, endPoint y: 53, distance: 8.6
click at [290, 45] on span "-10" at bounding box center [292, 43] width 4 height 4
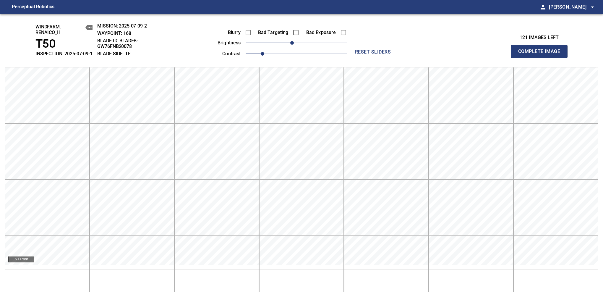
click at [542, 54] on span "Complete Image" at bounding box center [539, 51] width 44 height 8
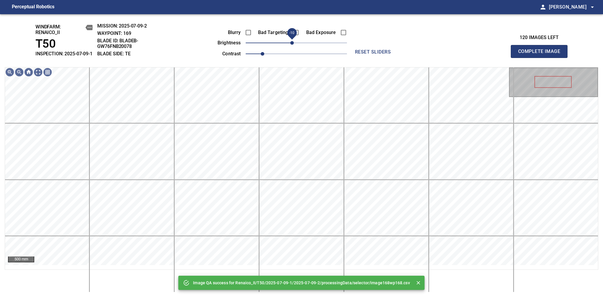
drag, startPoint x: 294, startPoint y: 50, endPoint x: 291, endPoint y: 51, distance: 3.2
click at [291, 45] on span "-10" at bounding box center [292, 43] width 4 height 4
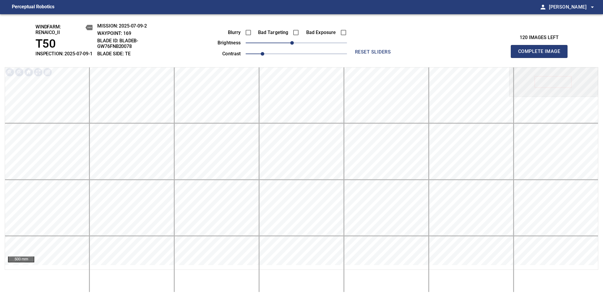
click at [542, 54] on span "Complete Image" at bounding box center [539, 51] width 44 height 8
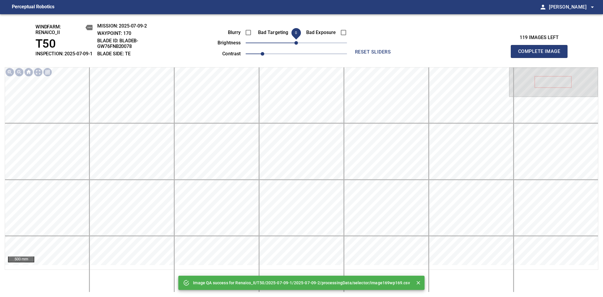
click at [294, 45] on span "0" at bounding box center [296, 43] width 4 height 4
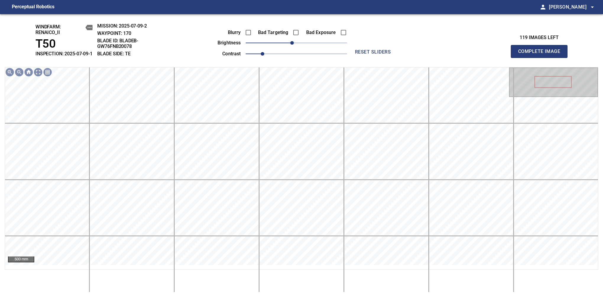
click at [542, 54] on span "Complete Image" at bounding box center [539, 51] width 44 height 8
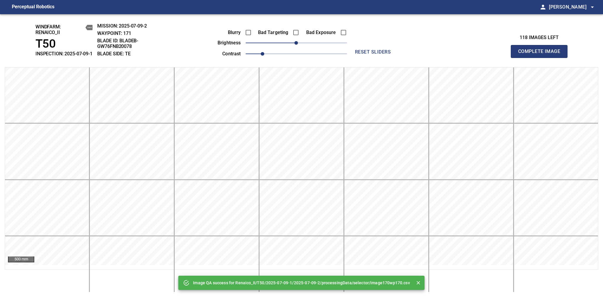
click at [542, 54] on span "Complete Image" at bounding box center [539, 51] width 44 height 8
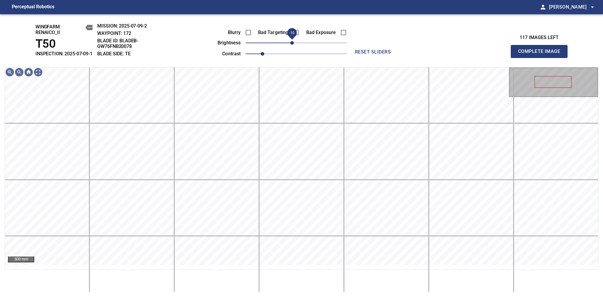
drag, startPoint x: 294, startPoint y: 48, endPoint x: 291, endPoint y: 52, distance: 4.4
click at [291, 45] on span "-10" at bounding box center [292, 43] width 4 height 4
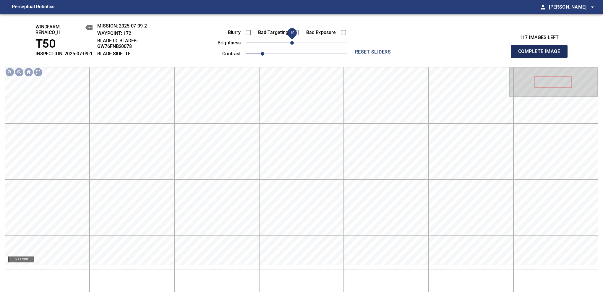
click at [542, 54] on span "Complete Image" at bounding box center [539, 51] width 44 height 8
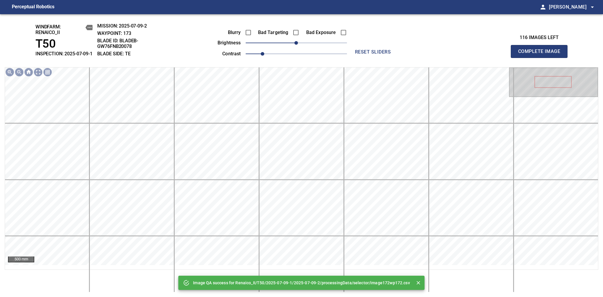
click at [542, 54] on span "Complete Image" at bounding box center [539, 51] width 44 height 8
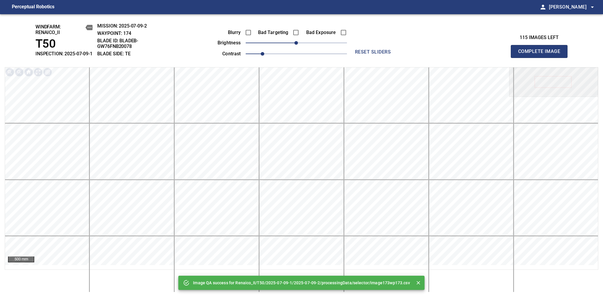
click at [542, 54] on span "Complete Image" at bounding box center [539, 51] width 44 height 8
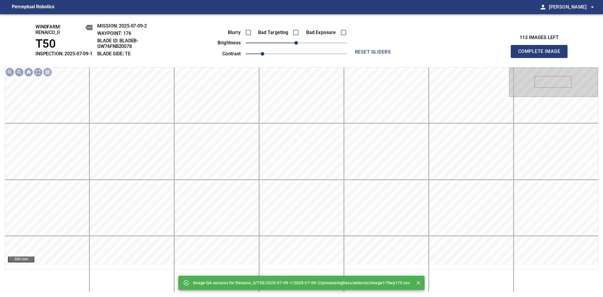
click at [542, 54] on span "Complete Image" at bounding box center [539, 51] width 44 height 8
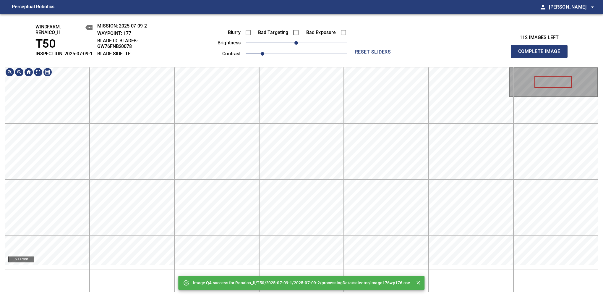
click at [535, 96] on div at bounding box center [554, 82] width 88 height 28
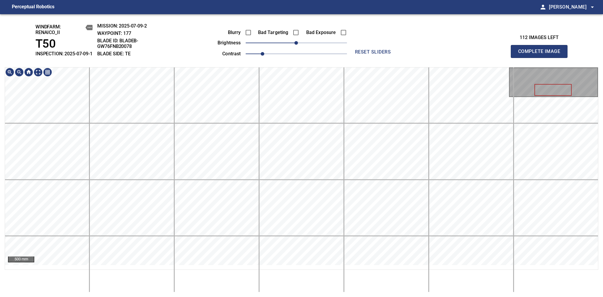
click at [549, 81] on div at bounding box center [554, 82] width 88 height 28
click at [555, 92] on div at bounding box center [554, 82] width 88 height 28
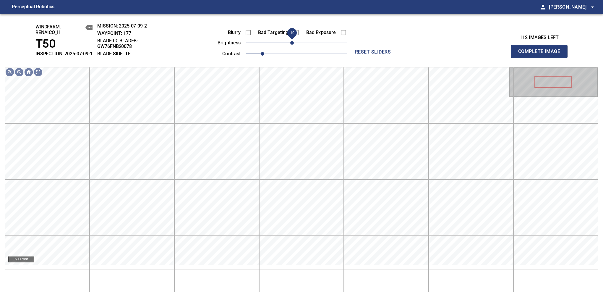
click at [294, 45] on span "-10" at bounding box center [292, 43] width 4 height 4
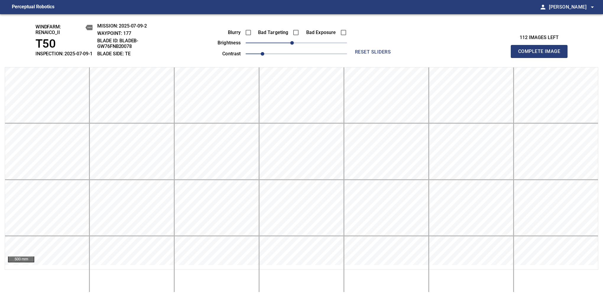
click at [542, 54] on span "Complete Image" at bounding box center [539, 51] width 44 height 8
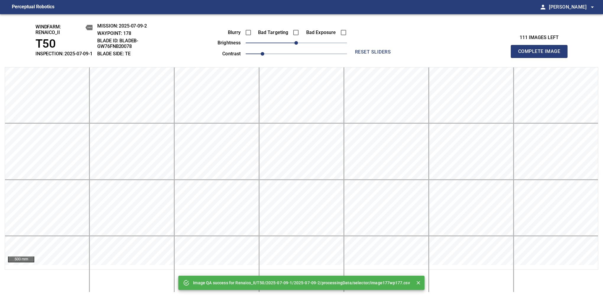
click at [542, 54] on span "Complete Image" at bounding box center [539, 51] width 44 height 8
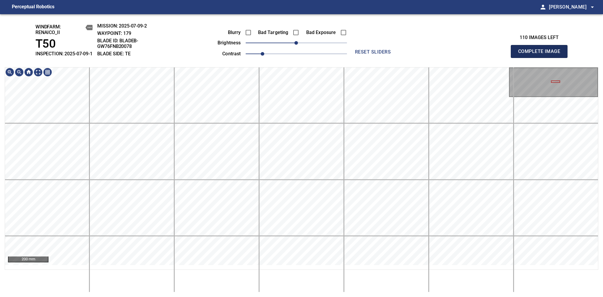
click at [542, 54] on span "Complete Image" at bounding box center [539, 51] width 44 height 8
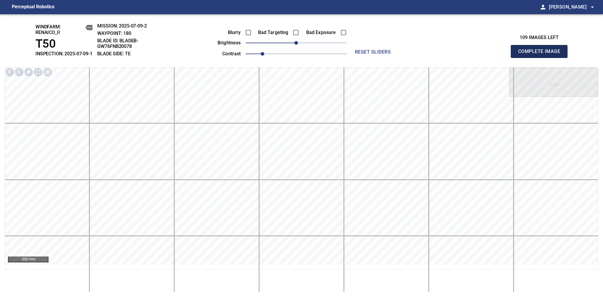
click at [542, 54] on span "Complete Image" at bounding box center [539, 51] width 44 height 8
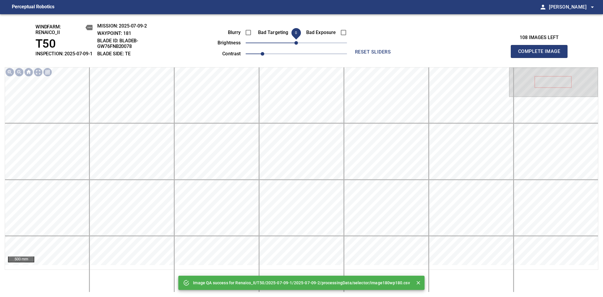
click at [542, 54] on span "Complete Image" at bounding box center [539, 51] width 44 height 8
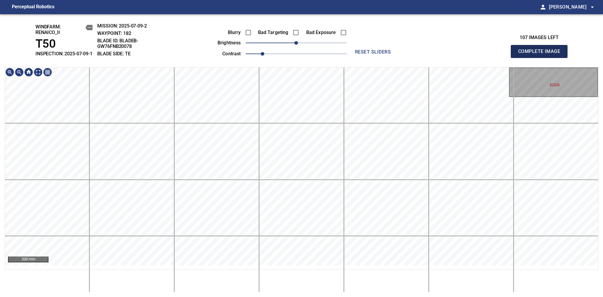
click at [542, 54] on span "Complete Image" at bounding box center [539, 51] width 44 height 8
click at [347, 10] on main "Perceptual Robotics person Alex Semenov arrow_drop_down windfarm: Renaico_II T5…" at bounding box center [301, 148] width 603 height 297
click at [274, 296] on html "Perceptual Robotics person Alex Semenov arrow_drop_down windfarm: Renaico_II T5…" at bounding box center [301, 148] width 603 height 297
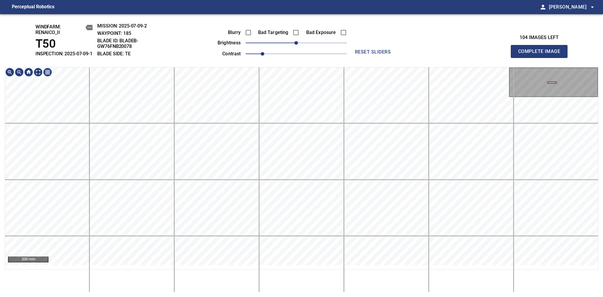
click at [269, 296] on html "Perceptual Robotics person Alex Semenov arrow_drop_down windfarm: Renaico_II T5…" at bounding box center [301, 148] width 603 height 297
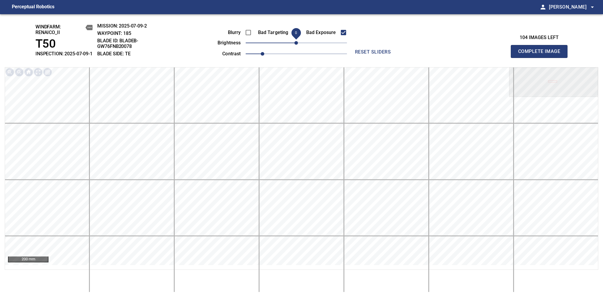
click at [294, 45] on span "0" at bounding box center [296, 43] width 4 height 4
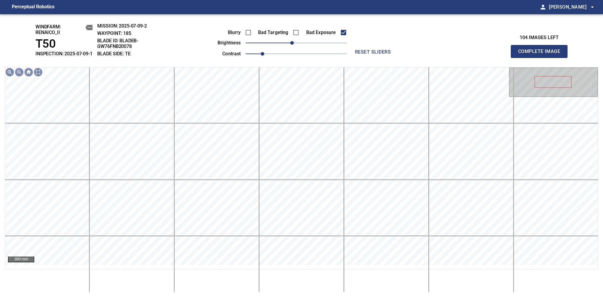
click at [542, 54] on span "Complete Image" at bounding box center [539, 51] width 44 height 8
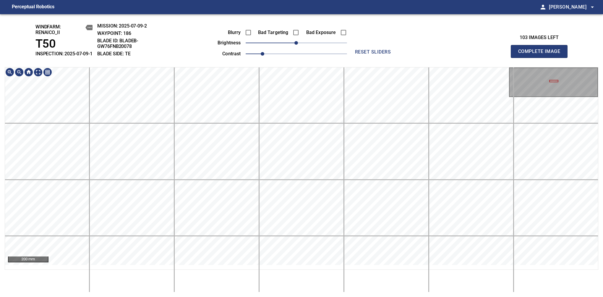
click at [335, 38] on div "windfarm: Renaico_II T50 INSPECTION: 2025-07-09-1 MISSION: 2025-07-09-2 WAYPOIN…" at bounding box center [301, 155] width 603 height 283
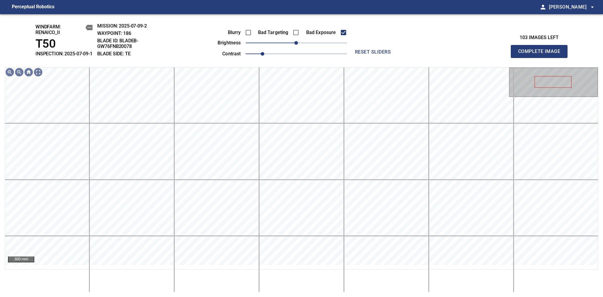
click at [542, 54] on span "Complete Image" at bounding box center [539, 51] width 44 height 8
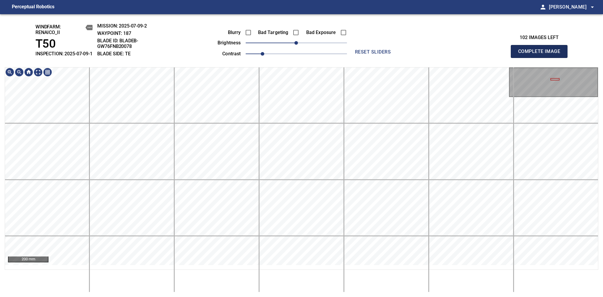
click at [542, 54] on span "Complete Image" at bounding box center [539, 51] width 44 height 8
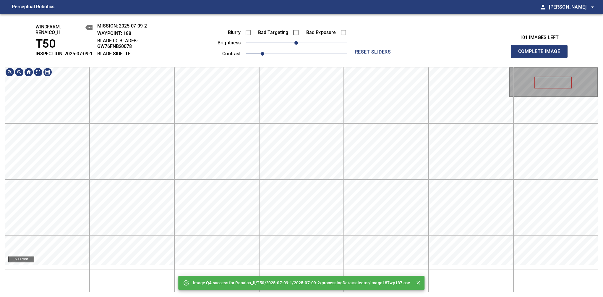
click at [313, 50] on div "Image QA success for Renaico_II/T50/2025-07-09-1/2025-07-09-2/processingData/se…" at bounding box center [301, 155] width 603 height 283
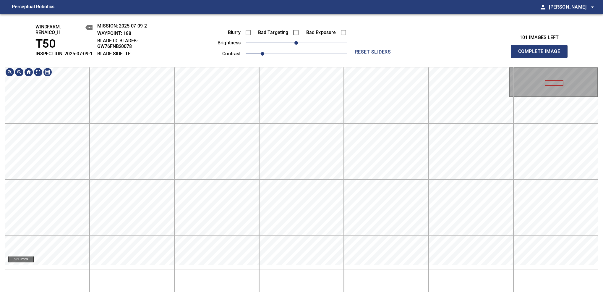
click at [284, 296] on html "Perceptual Robotics person Alex Semenov arrow_drop_down windfarm: Renaico_II T5…" at bounding box center [301, 148] width 603 height 297
click at [542, 54] on span "Complete Image" at bounding box center [539, 51] width 44 height 8
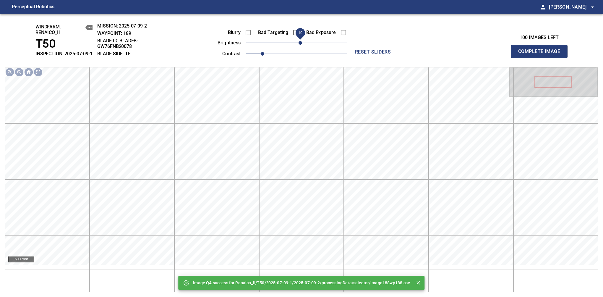
click at [302, 45] on span "10" at bounding box center [301, 43] width 4 height 4
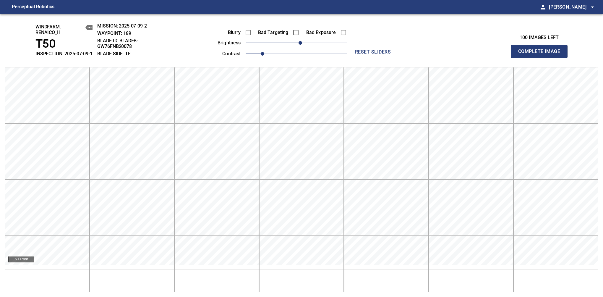
click at [542, 54] on span "Complete Image" at bounding box center [539, 51] width 44 height 8
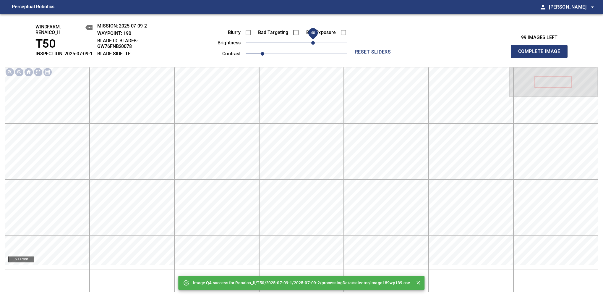
drag, startPoint x: 301, startPoint y: 48, endPoint x: 315, endPoint y: 46, distance: 13.8
click at [315, 45] on span "40" at bounding box center [313, 43] width 4 height 4
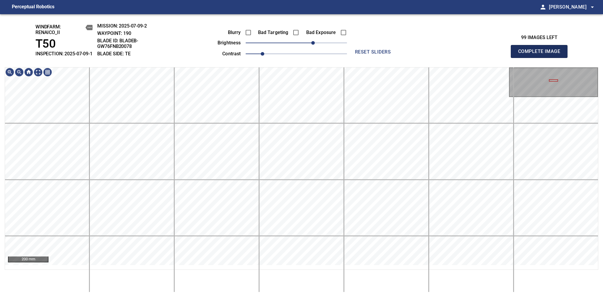
click at [542, 54] on span "Complete Image" at bounding box center [539, 51] width 44 height 8
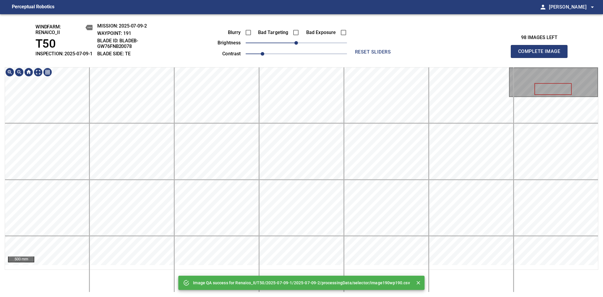
click at [308, 49] on div "Image QA success for Renaico_II/T50/2025-07-09-1/2025-07-09-2/processingData/se…" at bounding box center [301, 155] width 603 height 283
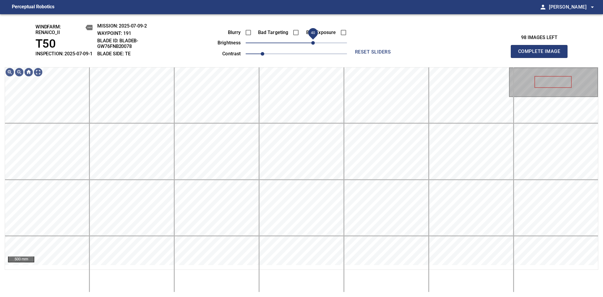
drag, startPoint x: 309, startPoint y: 45, endPoint x: 315, endPoint y: 42, distance: 6.5
click at [315, 42] on span "40" at bounding box center [313, 43] width 4 height 4
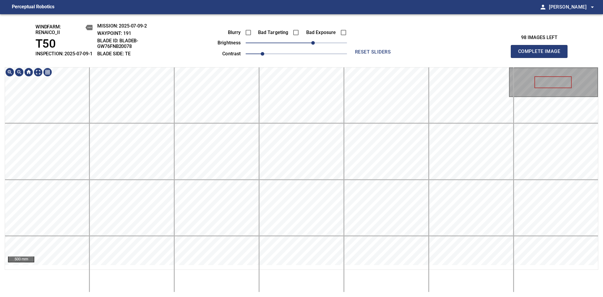
click at [268, 0] on html "Perceptual Robotics person Alex Semenov arrow_drop_down windfarm: Renaico_II T5…" at bounding box center [301, 148] width 603 height 297
click at [303, 44] on div "windfarm: Renaico_II T50 INSPECTION: 2025-07-09-1 MISSION: 2025-07-09-2 WAYPOIN…" at bounding box center [301, 155] width 603 height 283
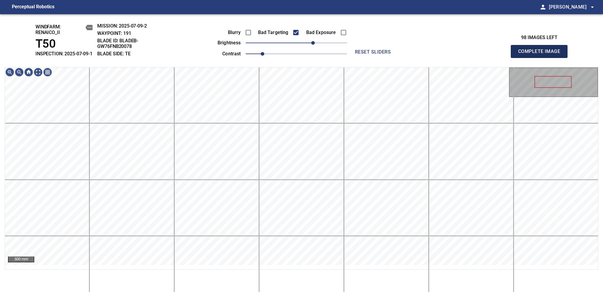
click at [542, 54] on span "Complete Image" at bounding box center [539, 51] width 44 height 8
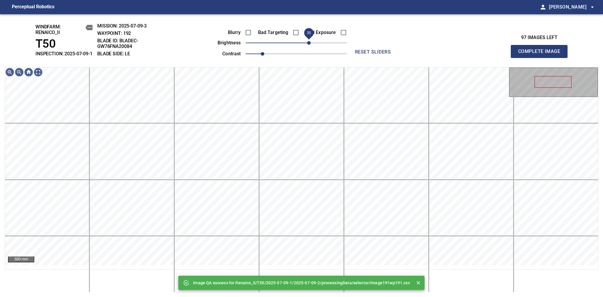
drag, startPoint x: 303, startPoint y: 46, endPoint x: 310, endPoint y: 48, distance: 7.6
click at [310, 45] on span "30" at bounding box center [309, 43] width 4 height 4
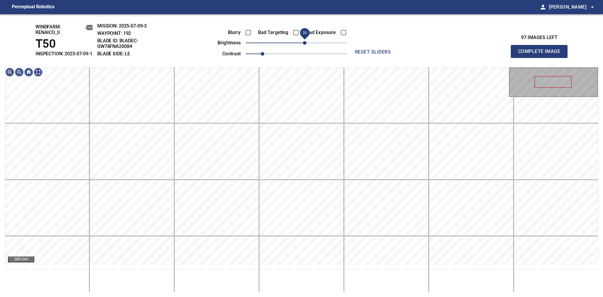
drag, startPoint x: 308, startPoint y: 49, endPoint x: 305, endPoint y: 51, distance: 3.6
click at [305, 45] on span "20" at bounding box center [305, 43] width 4 height 4
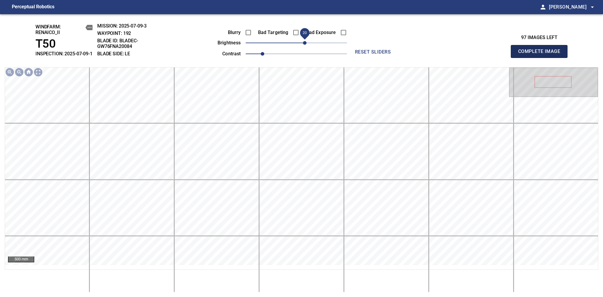
click at [542, 54] on span "Complete Image" at bounding box center [539, 51] width 44 height 8
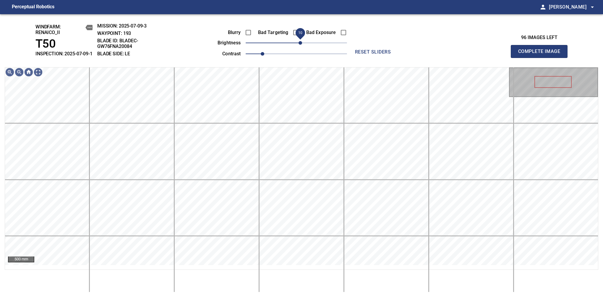
click at [301, 45] on span "10" at bounding box center [301, 43] width 4 height 4
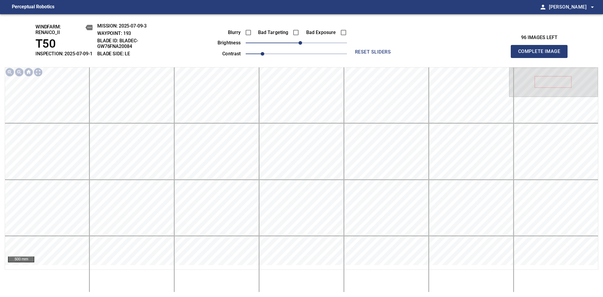
click at [542, 54] on span "Complete Image" at bounding box center [539, 51] width 44 height 8
click at [302, 45] on span "10" at bounding box center [301, 43] width 4 height 4
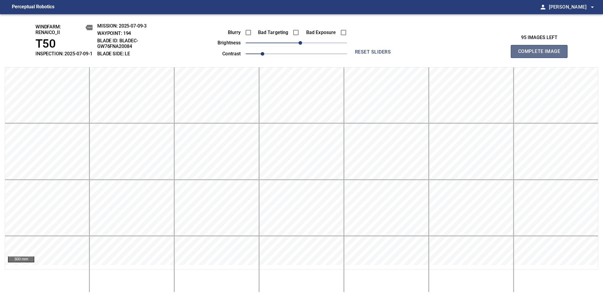
click at [542, 54] on span "Complete Image" at bounding box center [539, 51] width 44 height 8
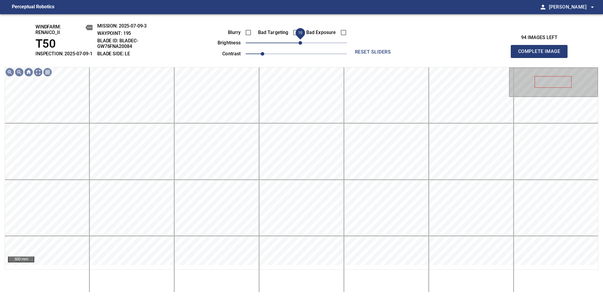
drag, startPoint x: 298, startPoint y: 49, endPoint x: 301, endPoint y: 46, distance: 4.2
click at [301, 45] on span "10" at bounding box center [301, 43] width 4 height 4
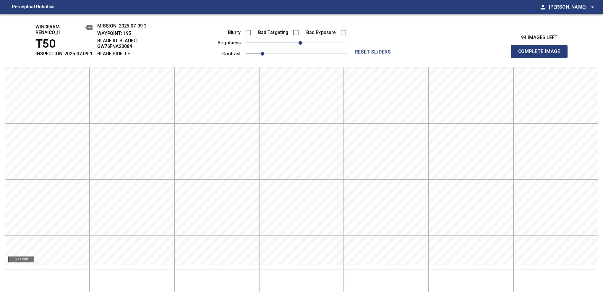
click at [542, 54] on span "Complete Image" at bounding box center [539, 51] width 44 height 8
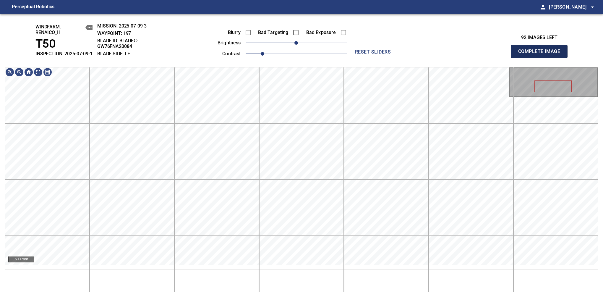
click at [542, 54] on span "Complete Image" at bounding box center [539, 51] width 44 height 8
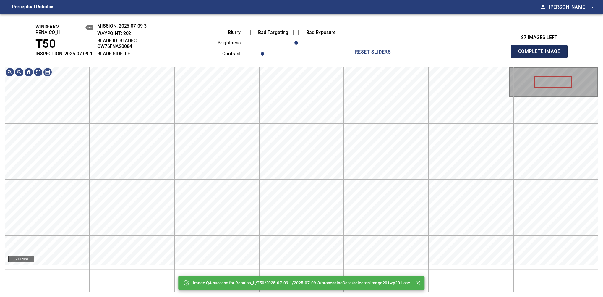
click at [542, 54] on span "Complete Image" at bounding box center [539, 51] width 44 height 8
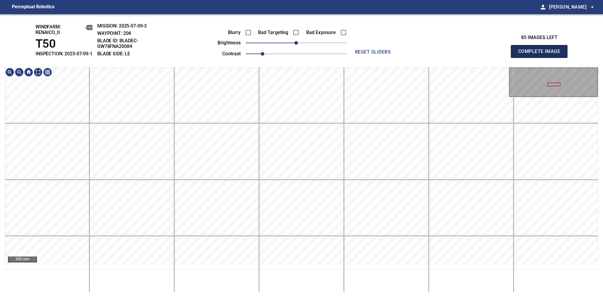
click at [542, 54] on span "Complete Image" at bounding box center [539, 51] width 44 height 8
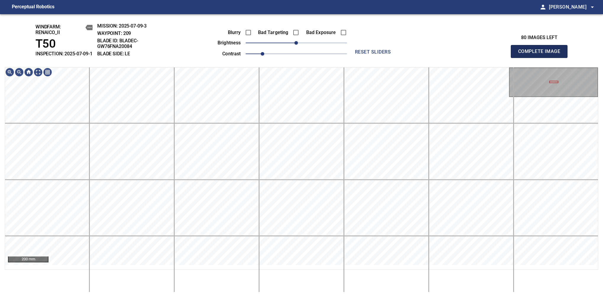
click at [542, 54] on span "Complete Image" at bounding box center [539, 51] width 44 height 8
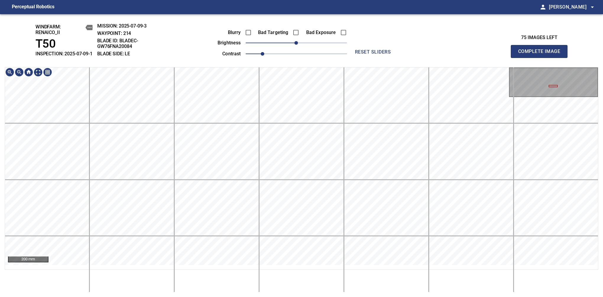
click at [273, 296] on html "Perceptual Robotics person Alex Semenov arrow_drop_down windfarm: Renaico_II T5…" at bounding box center [301, 148] width 603 height 297
click at [542, 54] on span "Complete Image" at bounding box center [539, 51] width 44 height 8
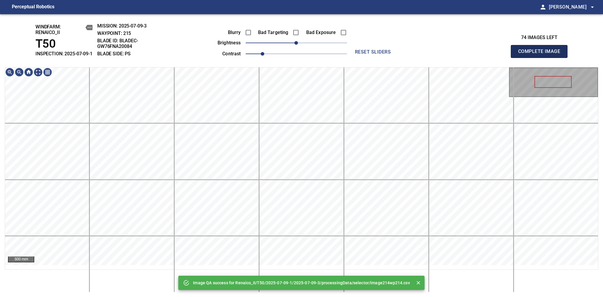
click at [542, 54] on span "Complete Image" at bounding box center [539, 51] width 44 height 8
click at [292, 45] on span "-10" at bounding box center [292, 43] width 4 height 4
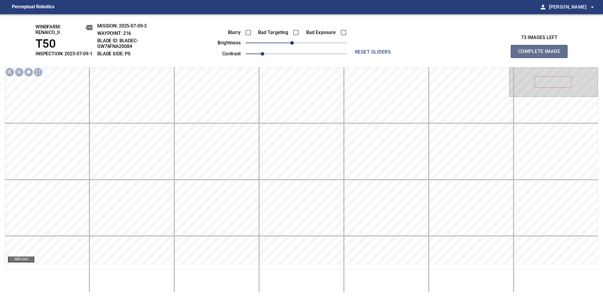
click at [542, 54] on span "Complete Image" at bounding box center [539, 51] width 44 height 8
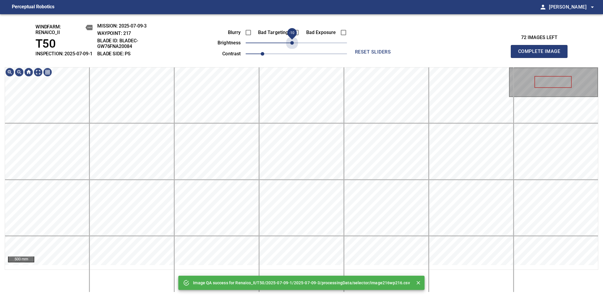
click at [292, 45] on span "-10" at bounding box center [292, 43] width 4 height 4
